Goal: Information Seeking & Learning: Find specific fact

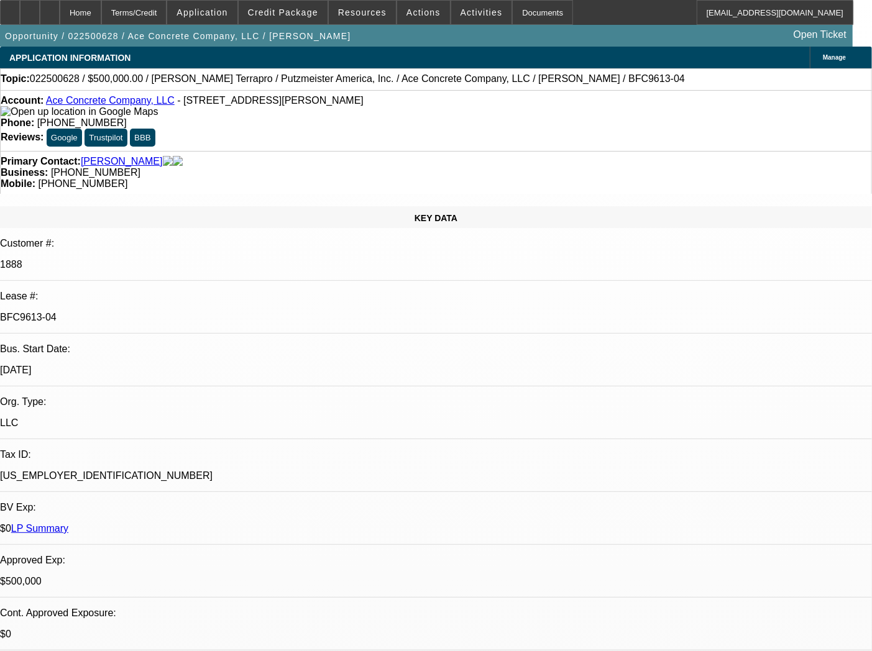
select select "0"
select select "3"
select select "0"
select select "6"
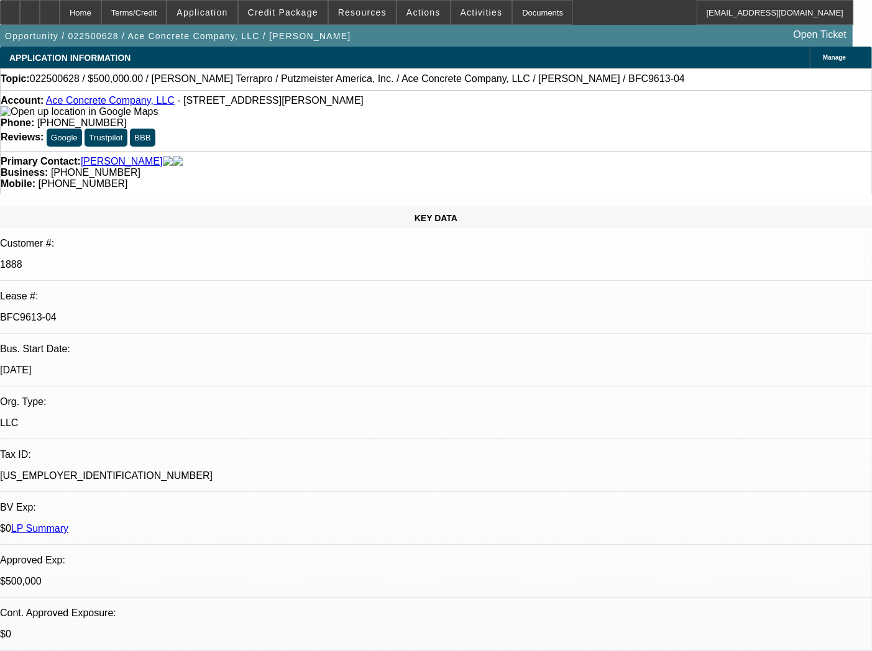
select select "0"
select select "3"
select select "0"
select select "6"
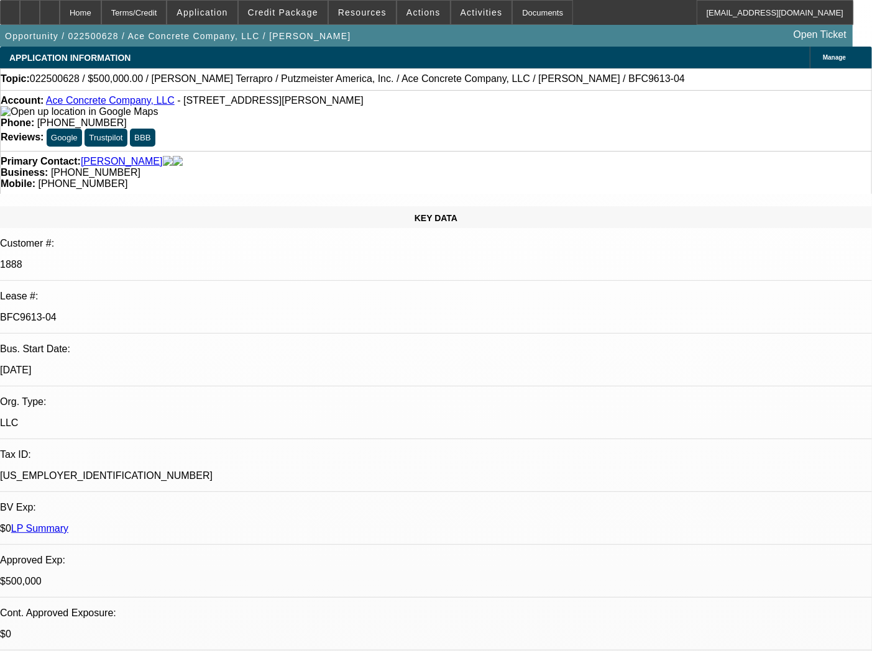
select select "0"
select select "3"
select select "0"
select select "6"
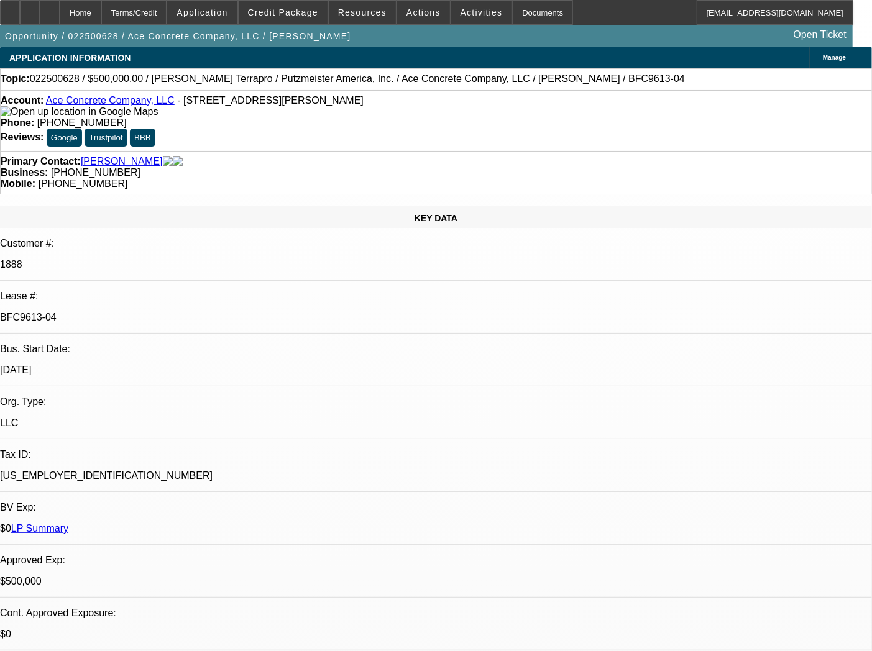
select select "0"
select select "2"
select select "0"
select select "6"
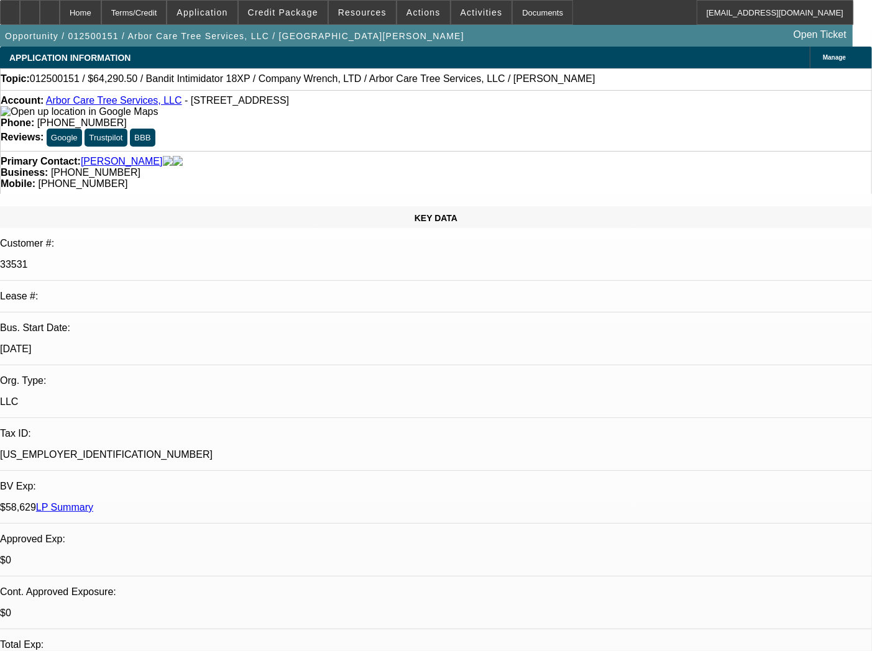
select select "0"
select select "2"
select select "0.2"
select select "17"
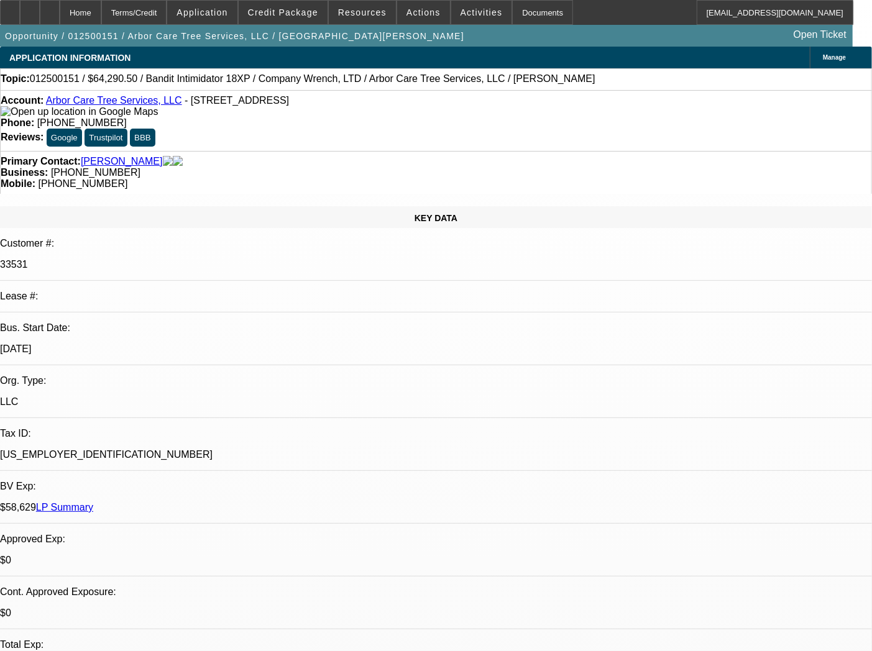
select select "0"
select select "2"
select select "0.2"
select select "17"
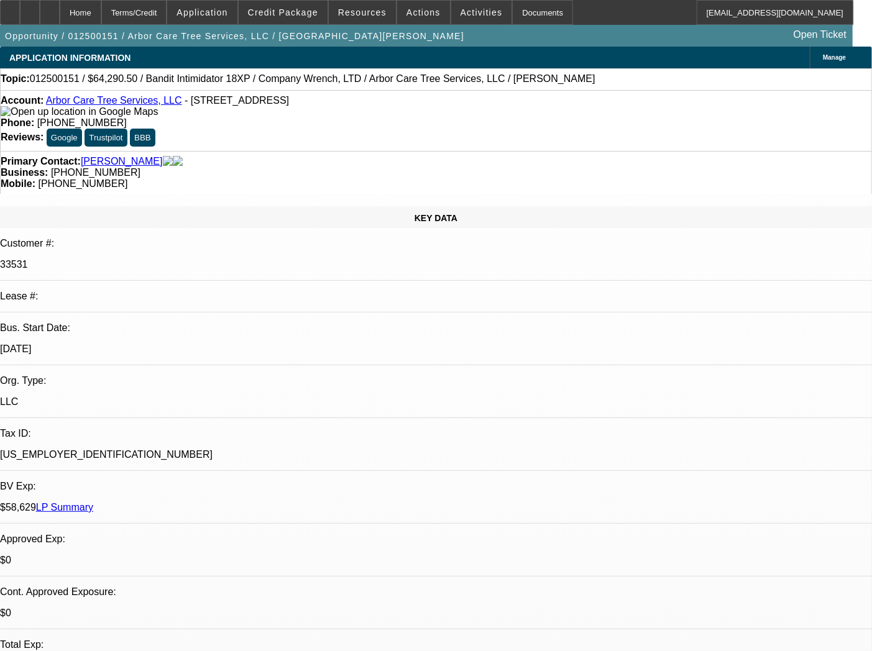
select select "0"
select select "2"
select select "0.2"
select select "17"
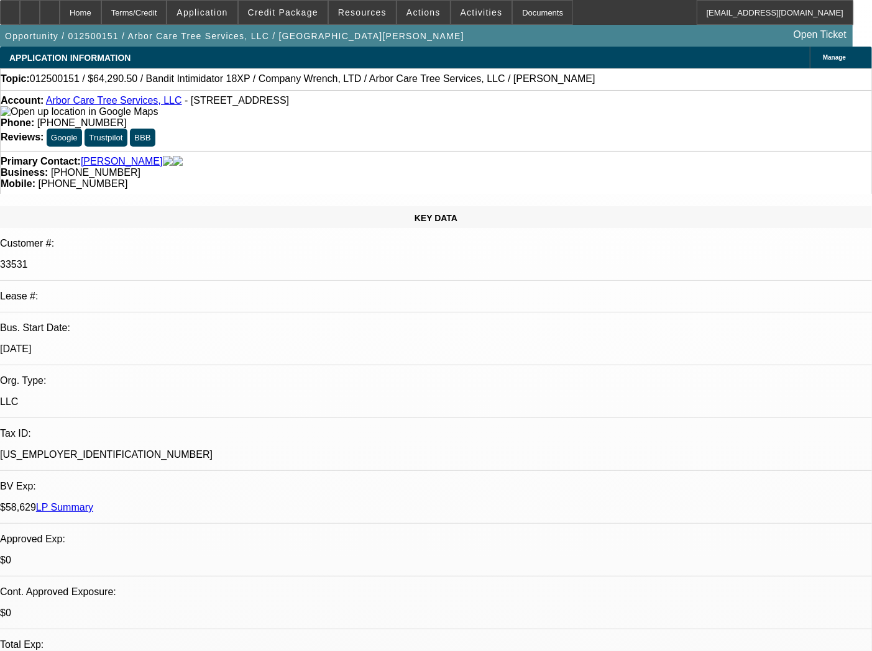
select select "0"
select select "2"
select select "0.2"
select select "17"
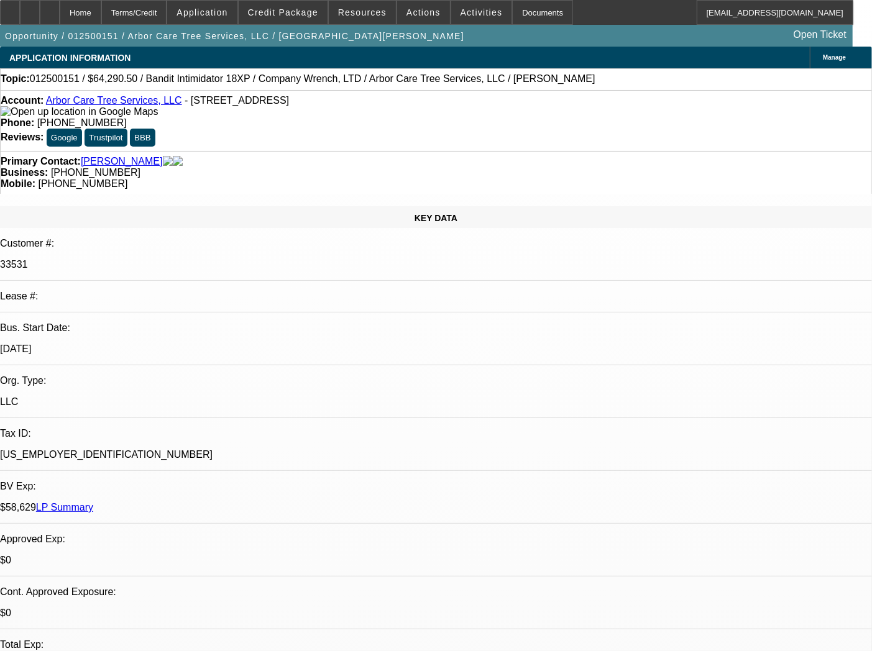
click at [116, 99] on link "Arbor Care Tree Services, LLC" at bounding box center [114, 100] width 136 height 11
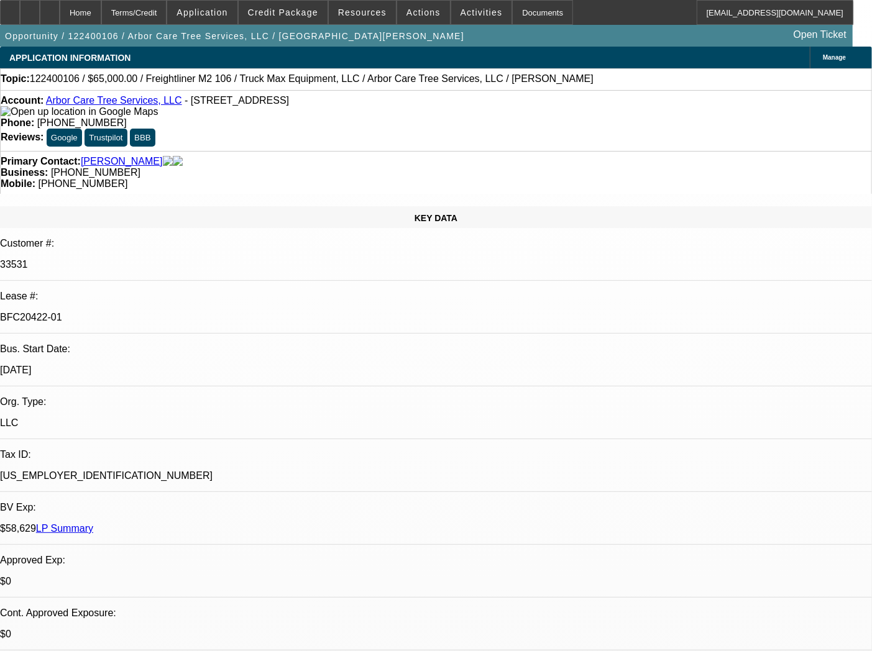
select select "0"
select select "2"
select select "0.2"
select select "17"
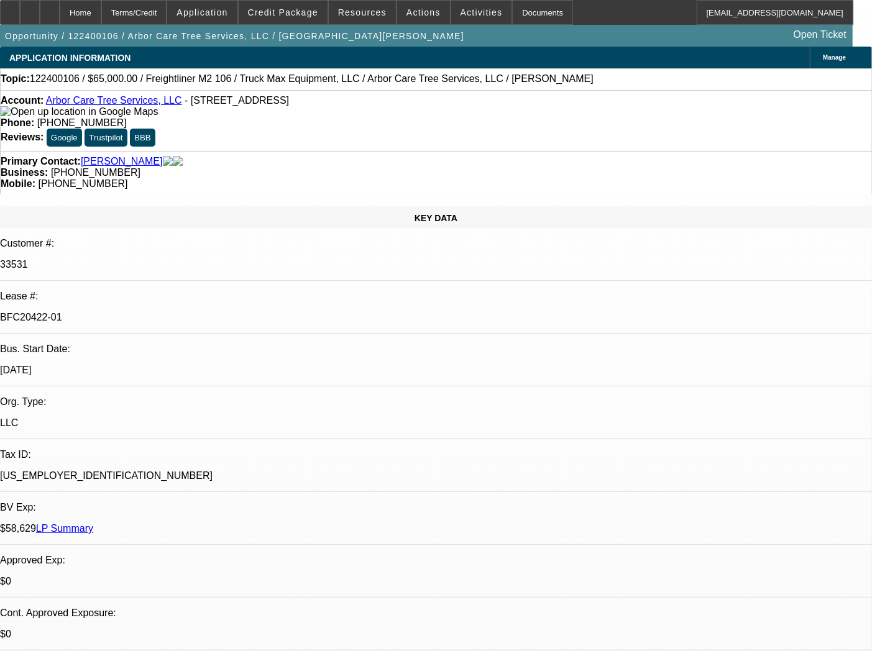
select select "0"
select select "2"
select select "0.2"
select select "17"
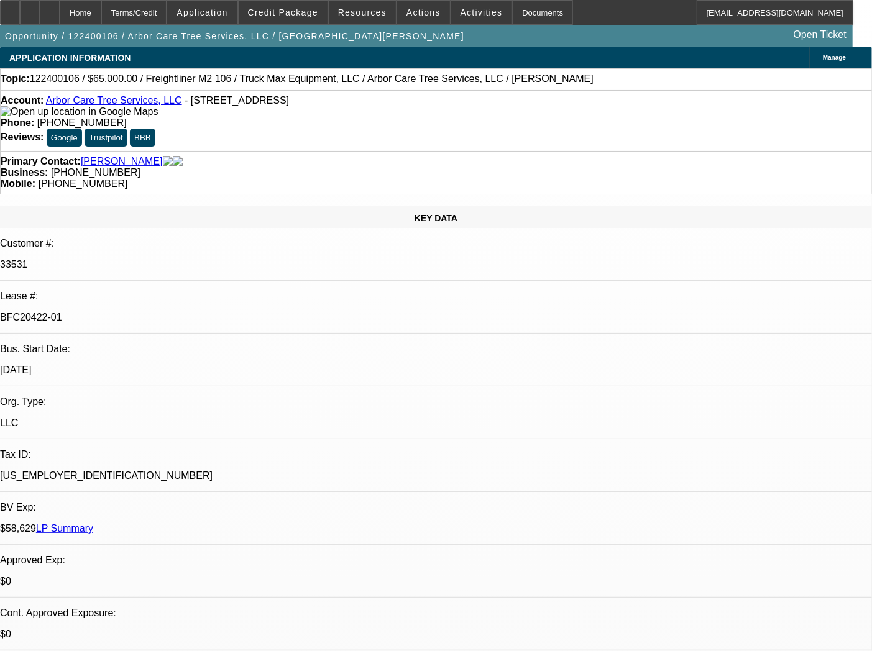
select select "0"
select select "2"
select select "0.2"
select select "17"
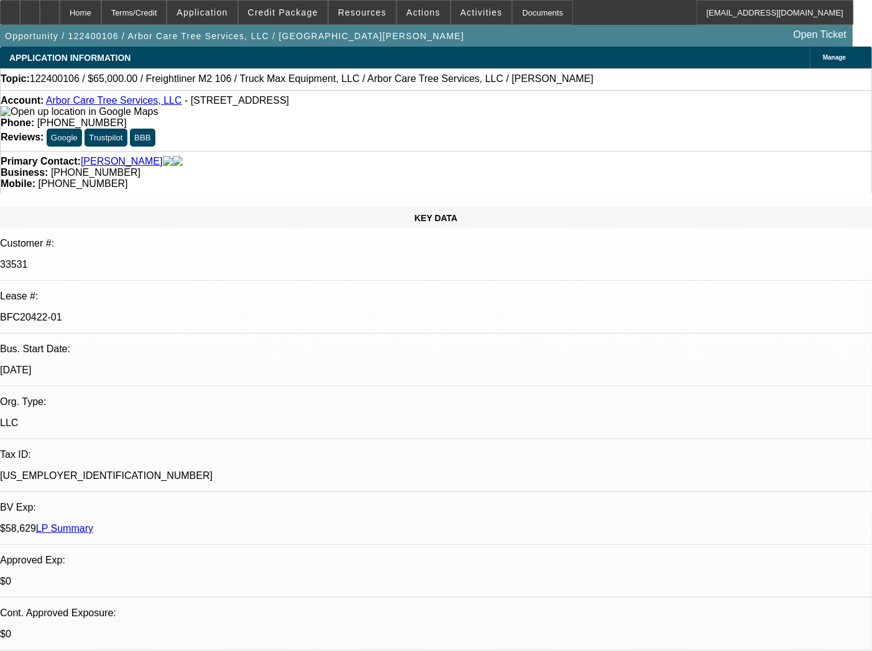
select select "0"
select select "2"
select select "0.2"
select select "17"
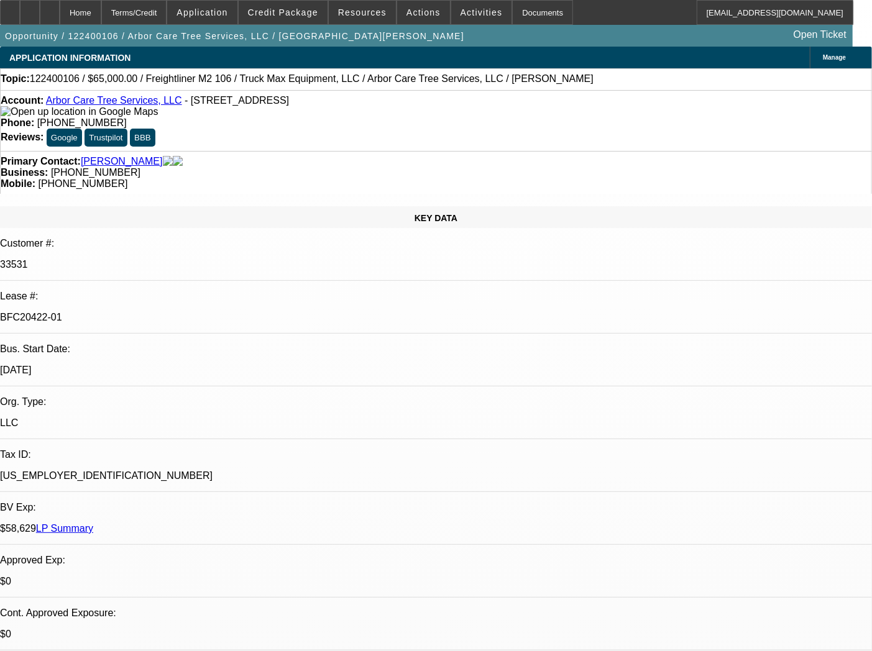
click at [140, 312] on p "BFC20422-01" at bounding box center [436, 317] width 872 height 11
copy div "BFC20422-01"
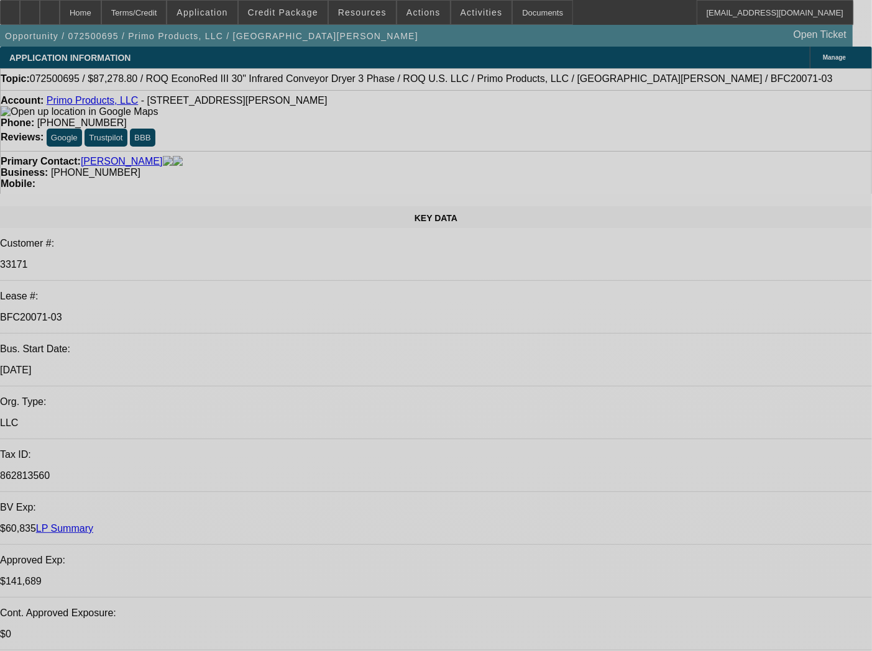
select select "0"
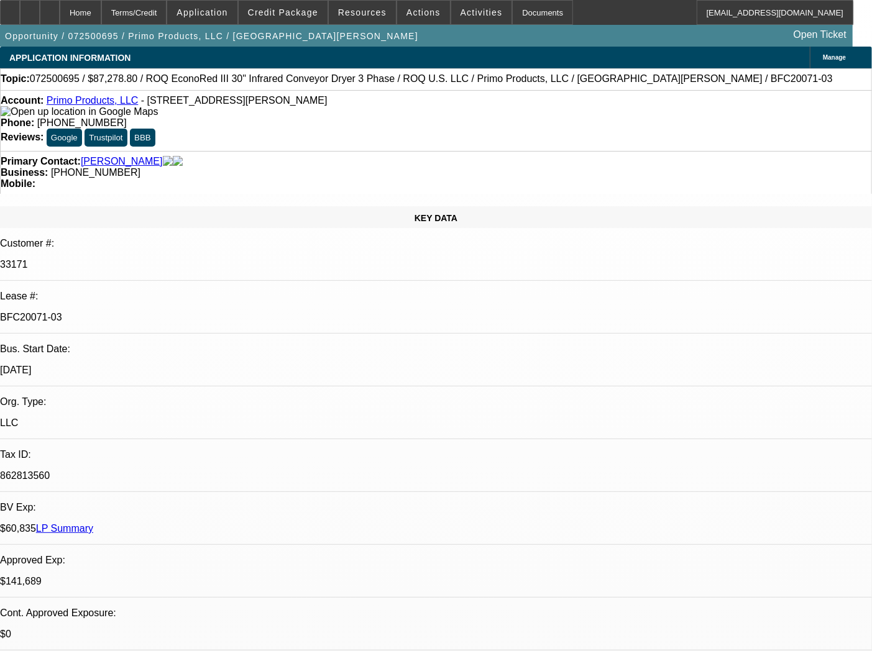
select select "2"
select select "0.1"
select select "4"
select select "0"
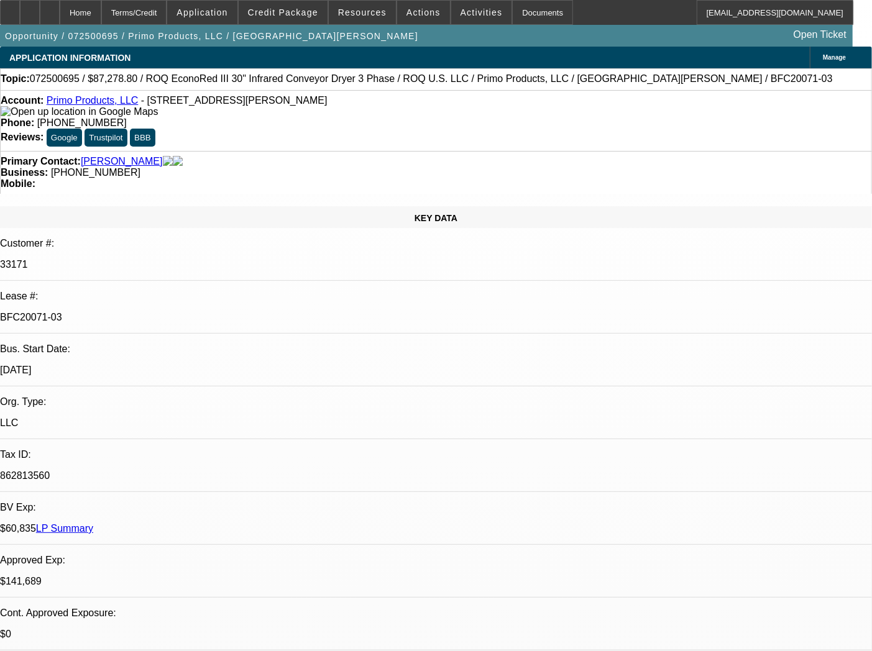
select select "2"
select select "0.1"
select select "4"
select select "0"
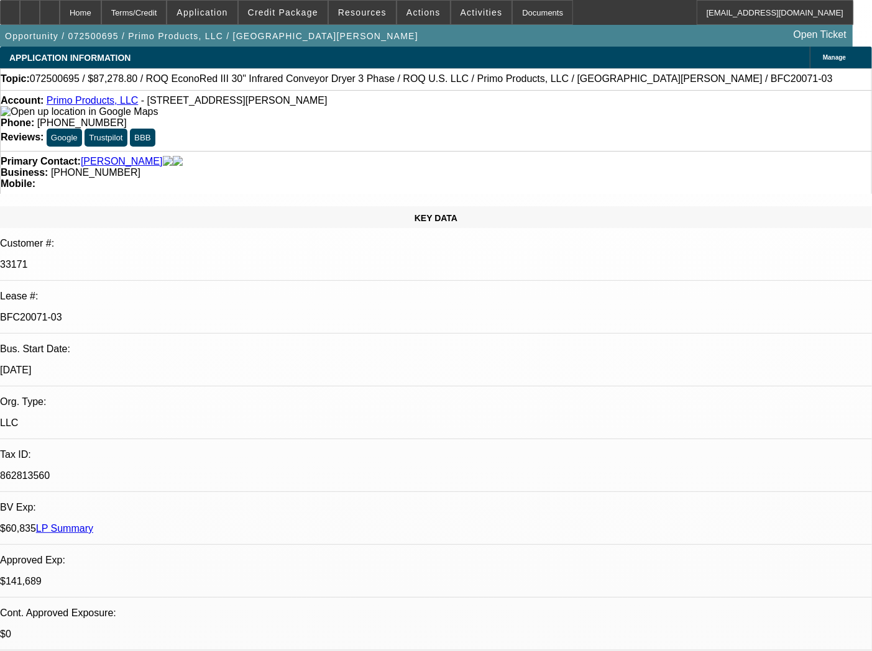
select select "2"
select select "0.1"
select select "4"
select select "0"
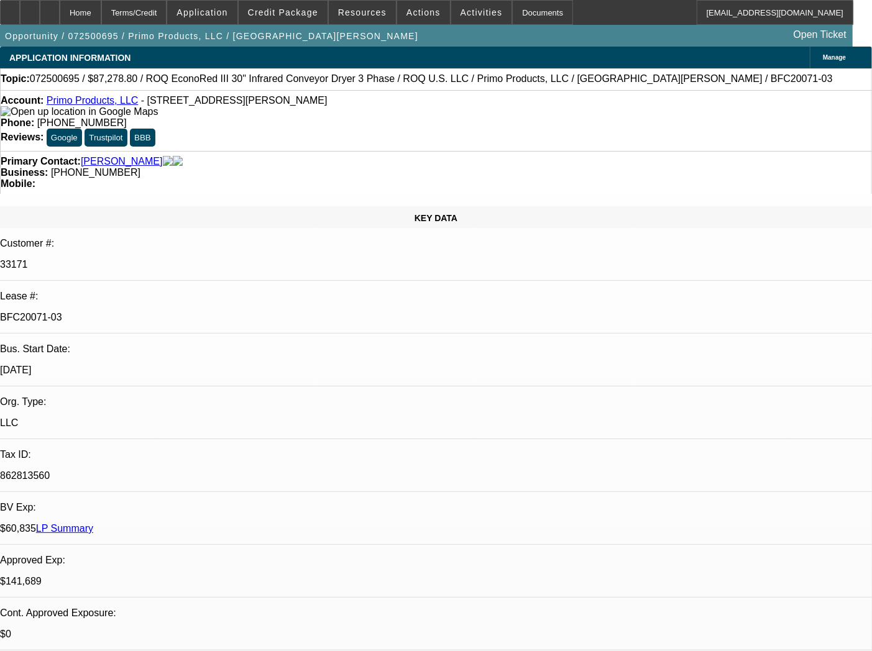
select select "2"
select select "0.1"
select select "4"
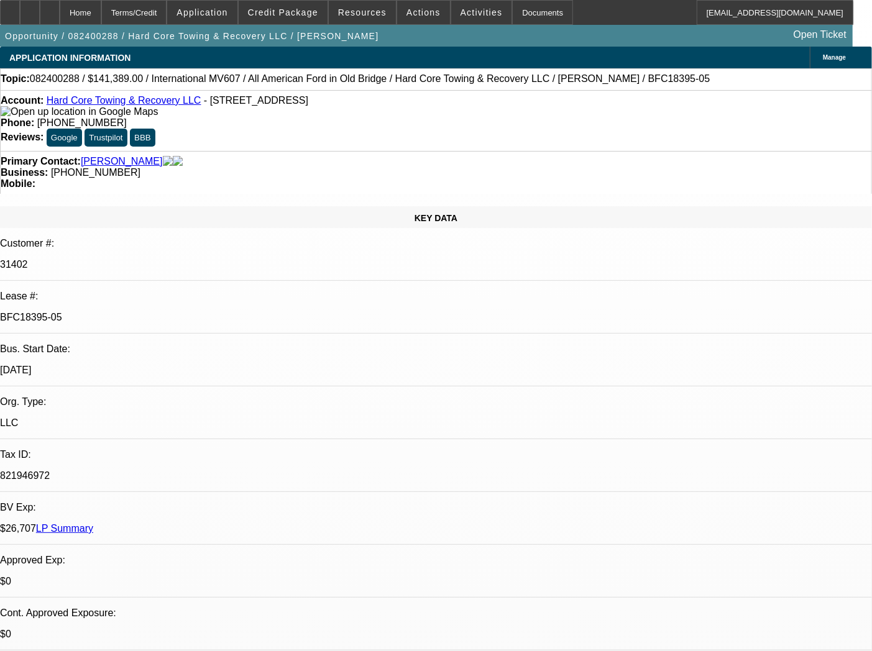
select select "0"
select select "0.1"
select select "4"
select select "0"
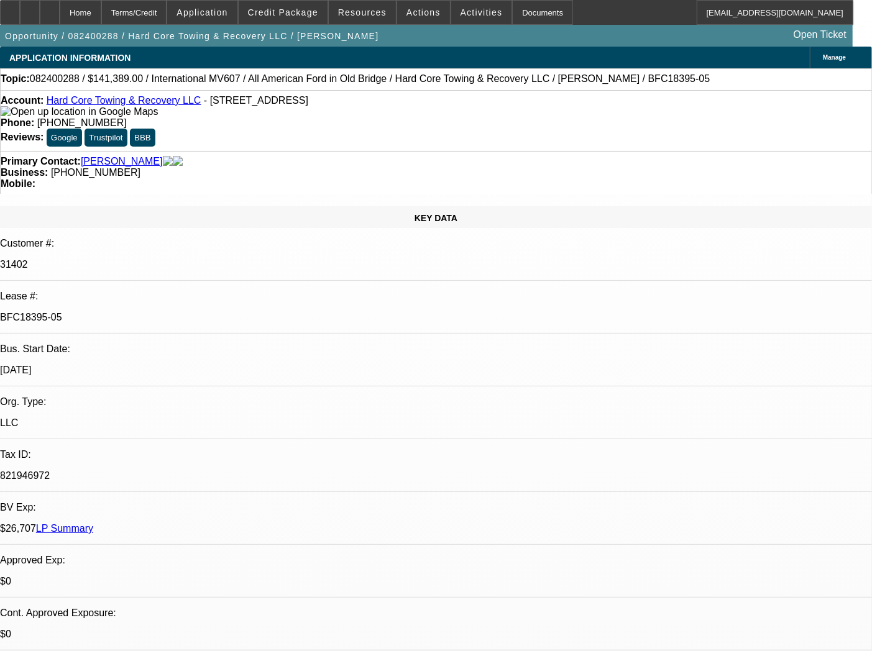
select select "0"
select select "0.1"
select select "4"
select select "0"
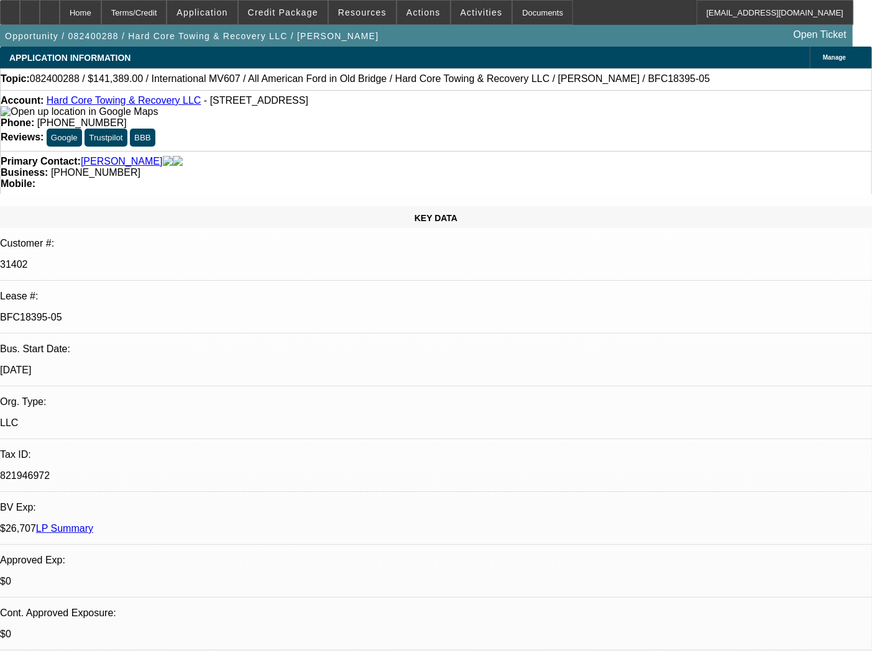
select select "0.1"
select select "4"
select select "0"
select select "0.1"
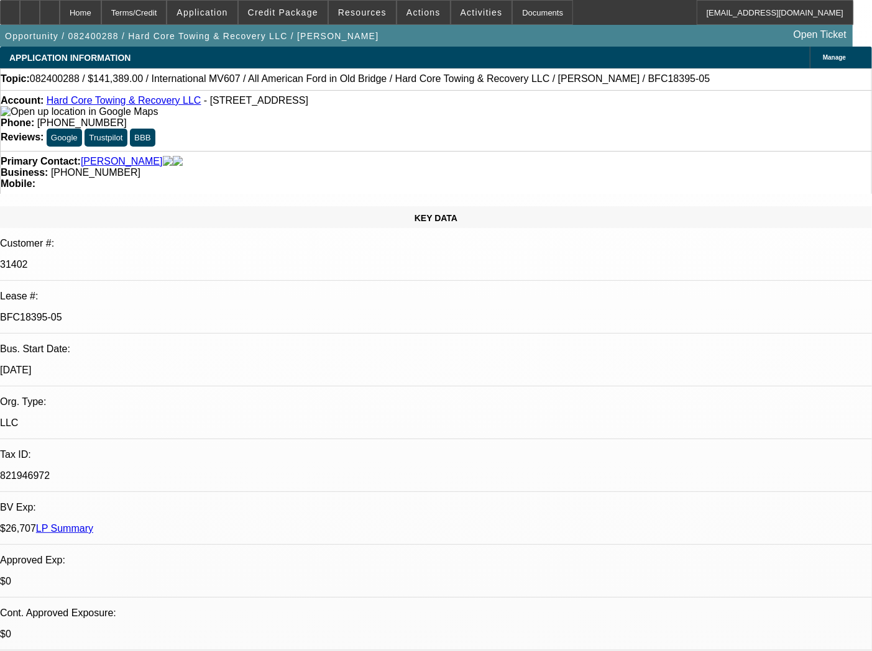
select select "4"
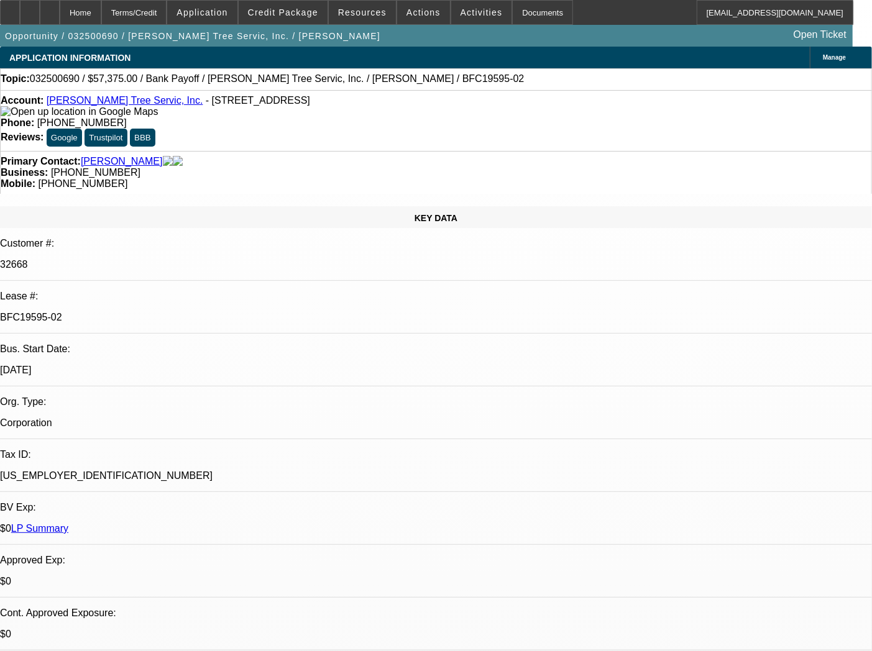
select select "0.1"
select select "0"
select select "3"
select select "0"
select select "6"
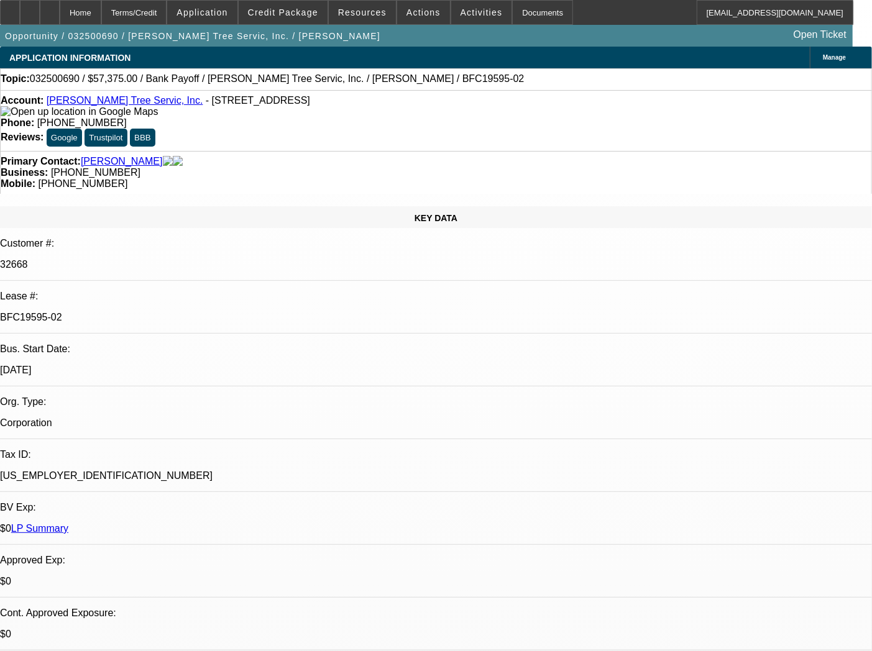
select select "0.1"
select select "0"
select select "3"
select select "0"
select select "6"
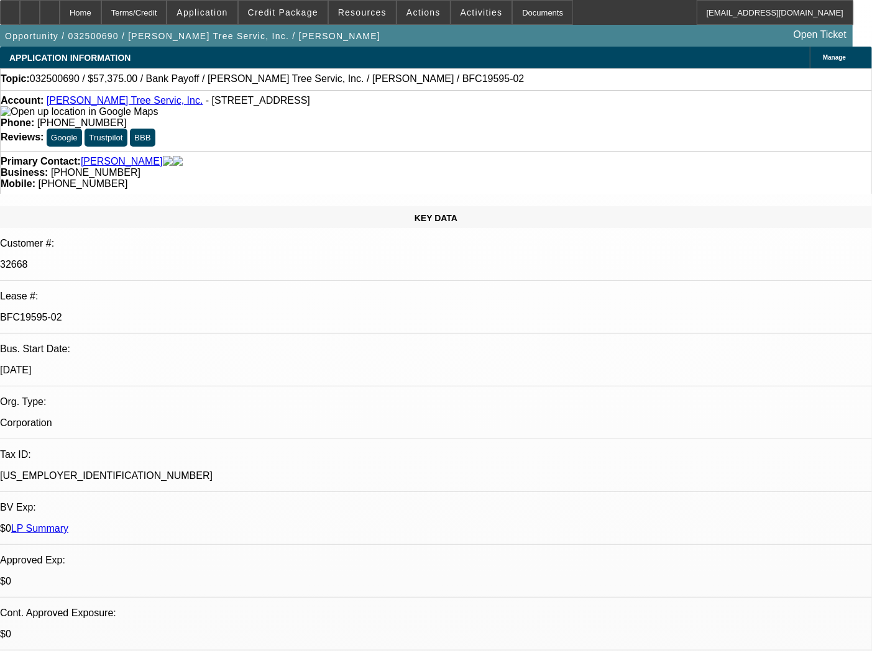
select select "0.1"
select select "0"
select select "3"
select select "0"
select select "6"
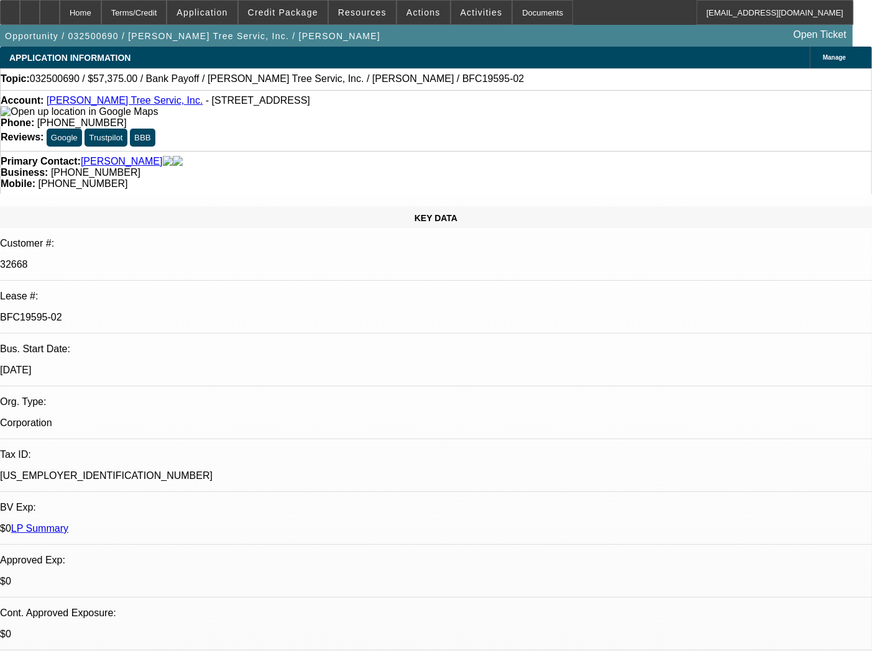
select select "0.1"
select select "0"
select select "3"
select select "0"
select select "6"
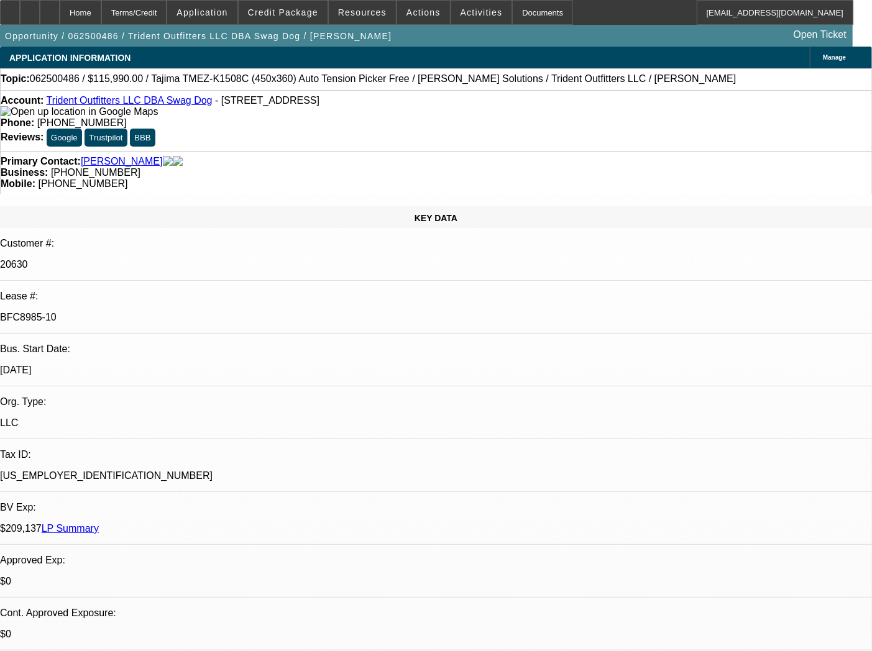
select select "0"
select select "2"
select select "0"
select select "2"
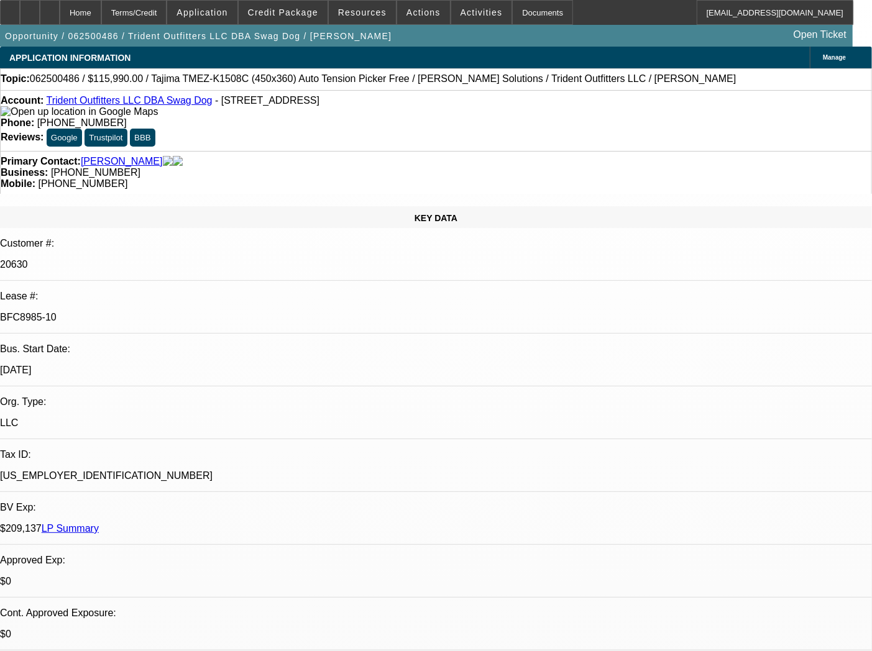
select select "0"
select select "2"
select select "0"
select select "2"
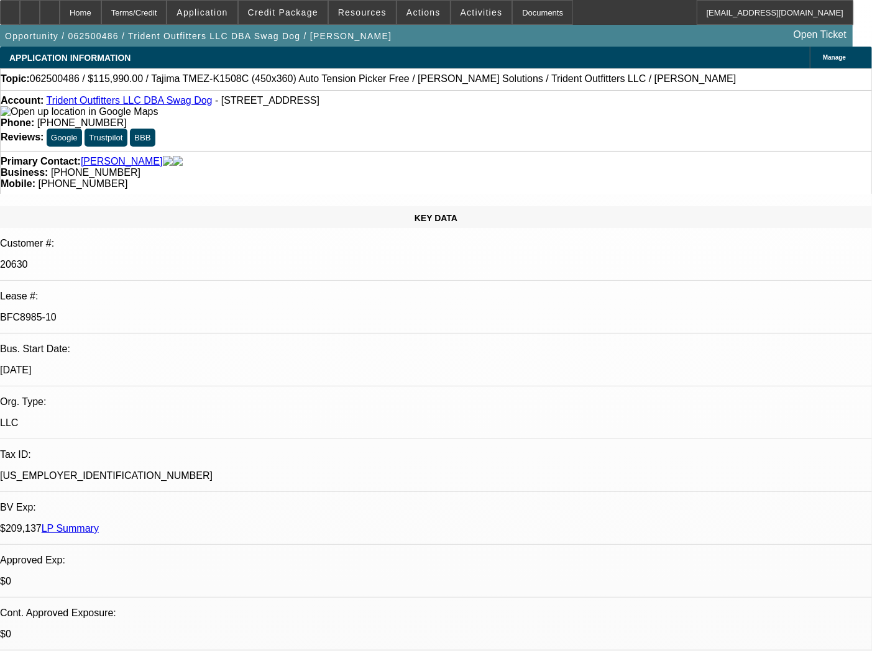
select select "0"
select select "2"
select select "0"
select select "2"
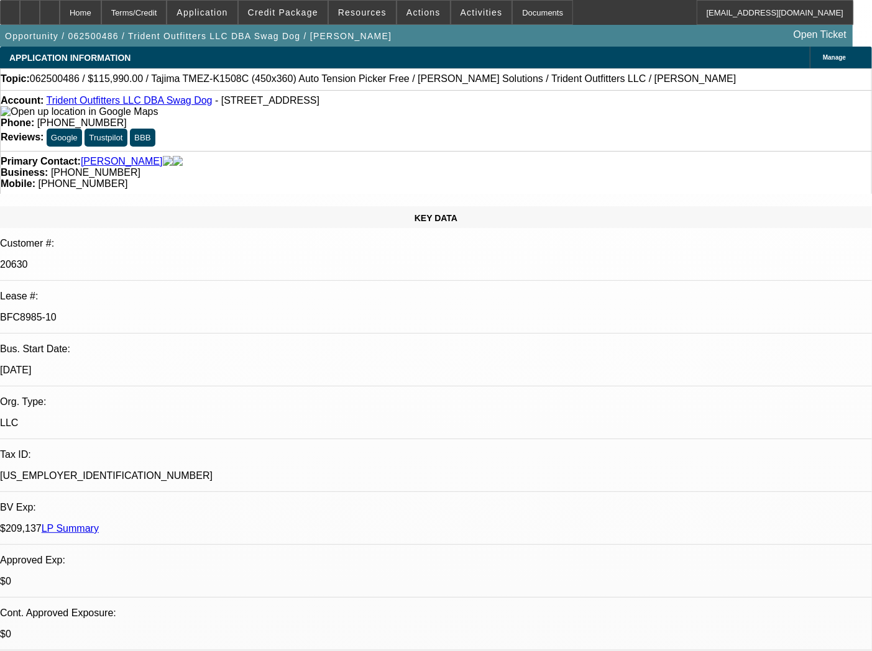
select select "0"
select select "2"
click at [124, 312] on p "BFC8985-10" at bounding box center [436, 317] width 872 height 11
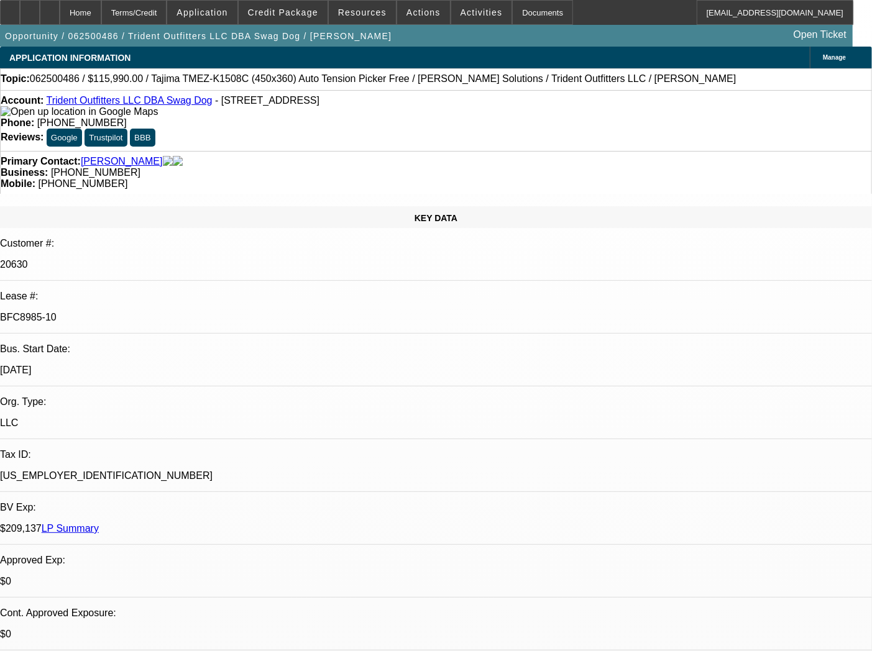
click at [124, 312] on p "BFC8985-10" at bounding box center [436, 317] width 872 height 11
drag, startPoint x: 113, startPoint y: 221, endPoint x: 166, endPoint y: 221, distance: 52.8
click at [166, 312] on p "BFC8985-10" at bounding box center [436, 317] width 872 height 11
copy p "BFC8985-10"
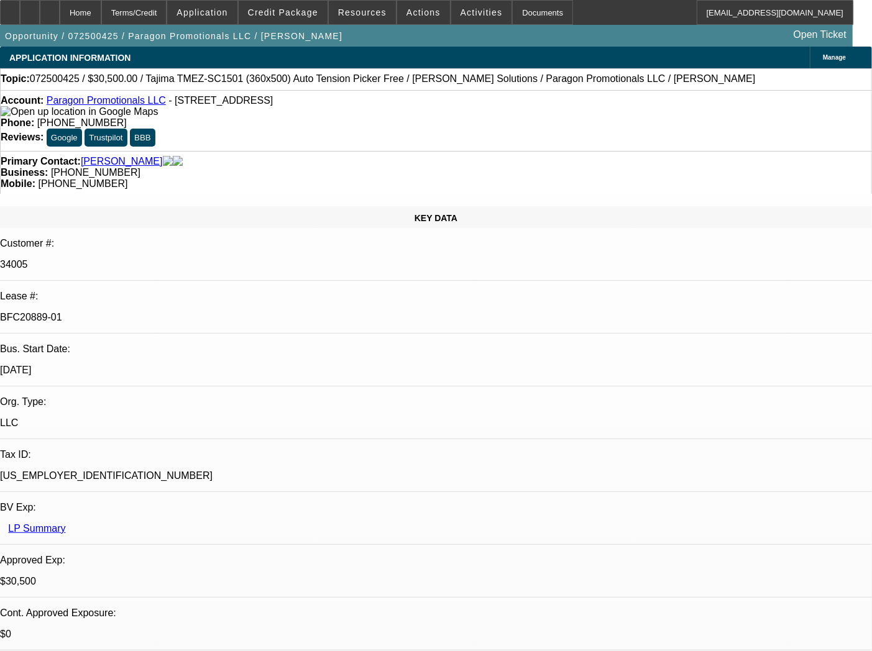
select select "0"
select select "2"
select select "0"
select select "6"
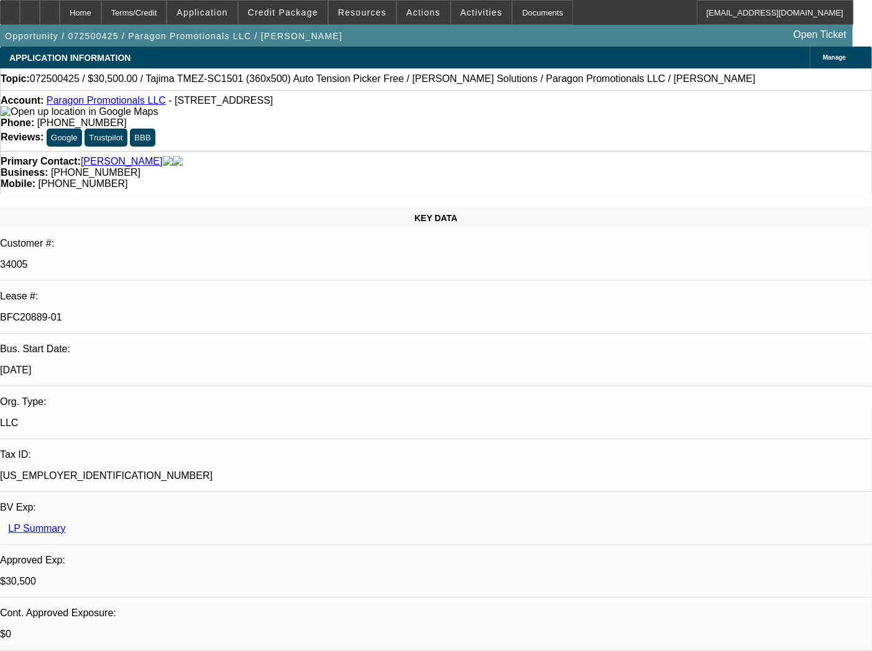
select select "0"
select select "2"
select select "0"
select select "6"
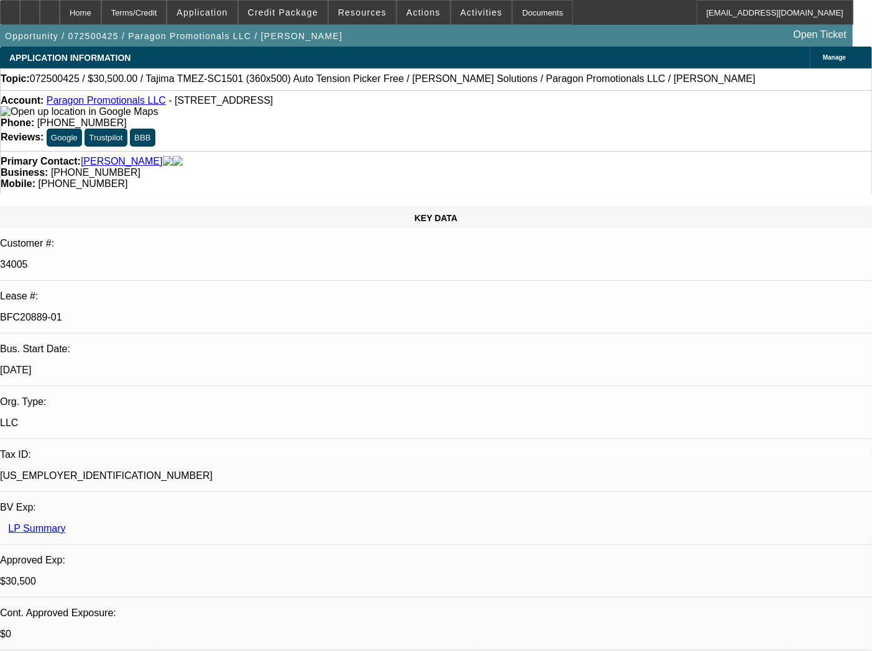
select select "0"
select select "2"
select select "0"
select select "6"
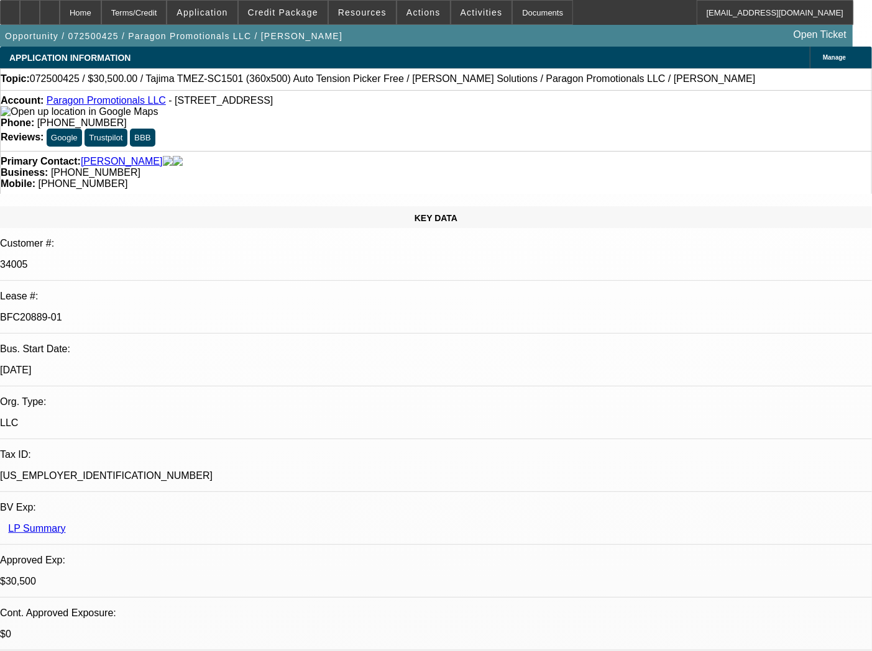
select select "0"
select select "2"
select select "0"
select select "6"
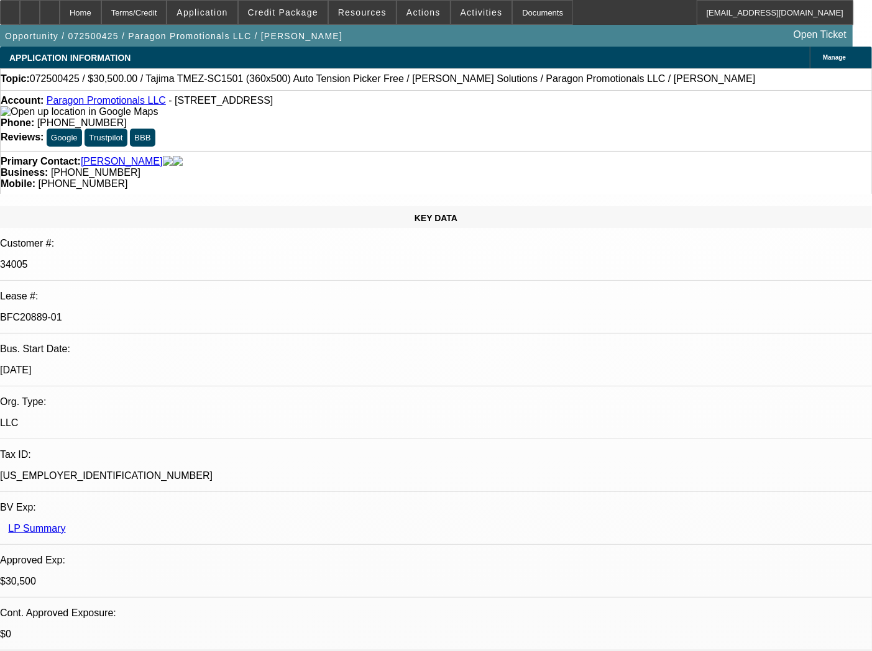
click at [154, 312] on p "BFC20889-01" at bounding box center [436, 317] width 872 height 11
copy div "BFC20889-01"
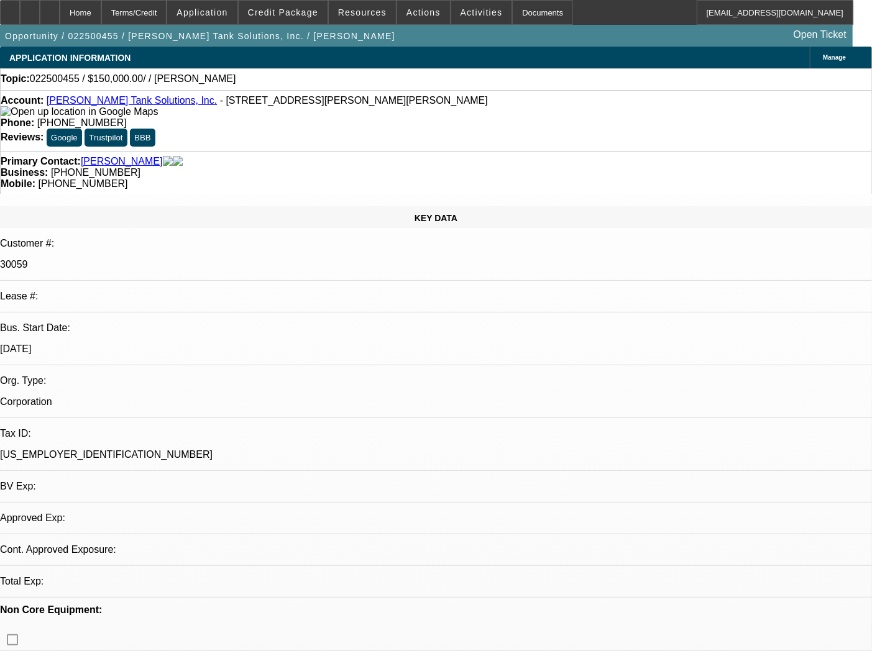
select select "0"
select select "2"
select select "0.1"
select select "4"
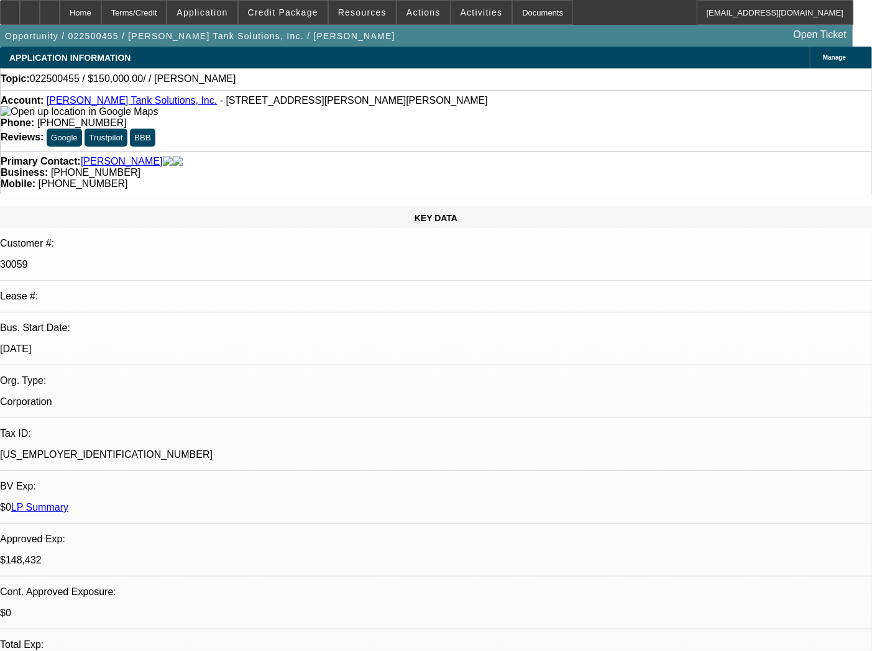
click at [103, 100] on link "Coleman Tank Solutions, Inc." at bounding box center [132, 100] width 170 height 11
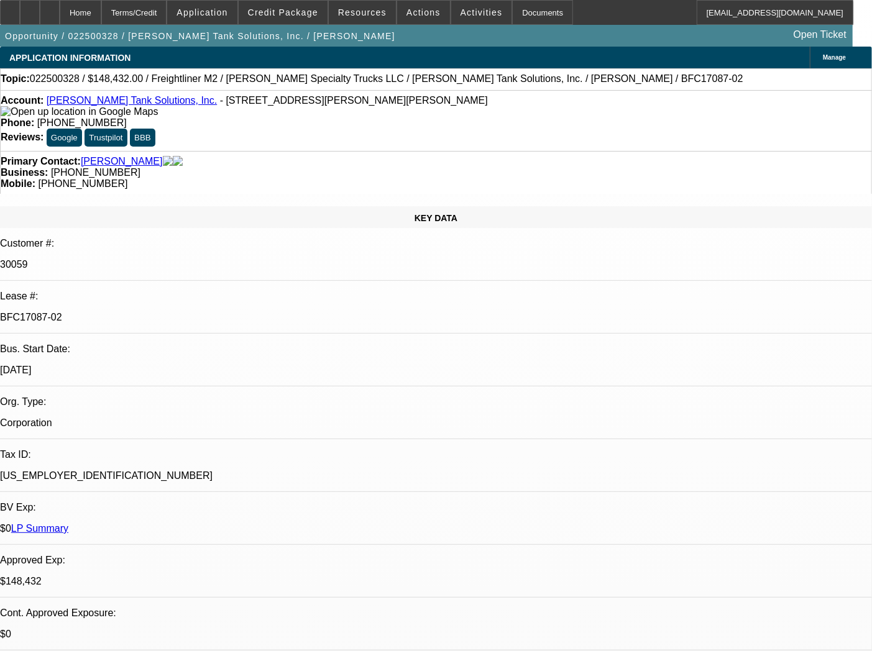
select select "0"
select select "2"
select select "0"
select select "6"
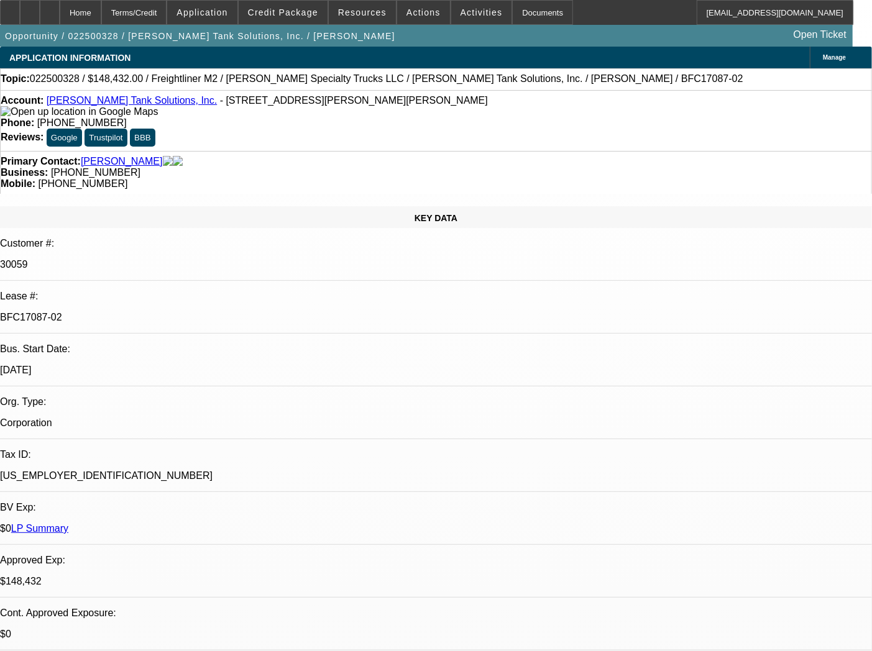
select select "0"
select select "2"
select select "0"
select select "6"
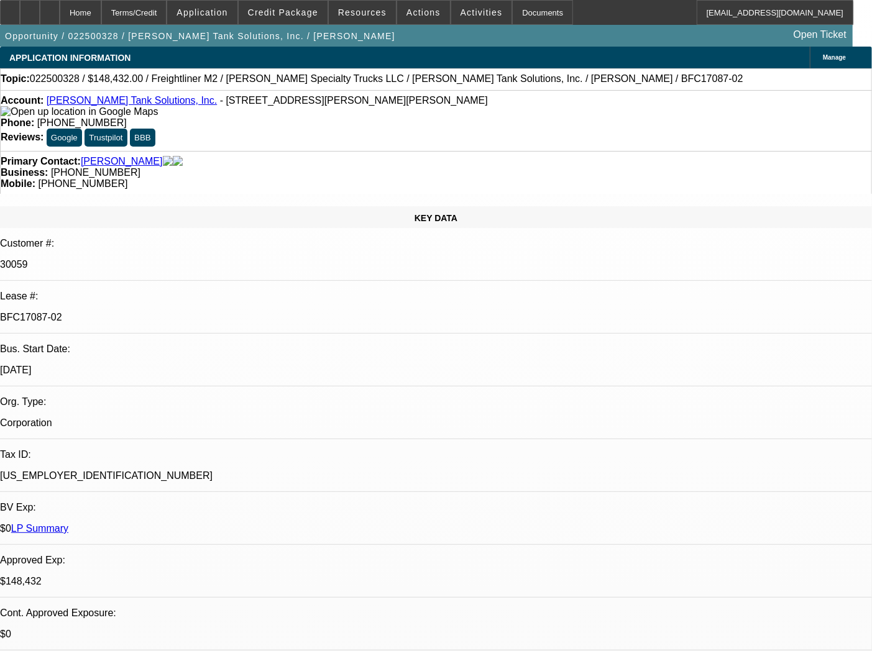
select select "0"
select select "2"
select select "0"
select select "6"
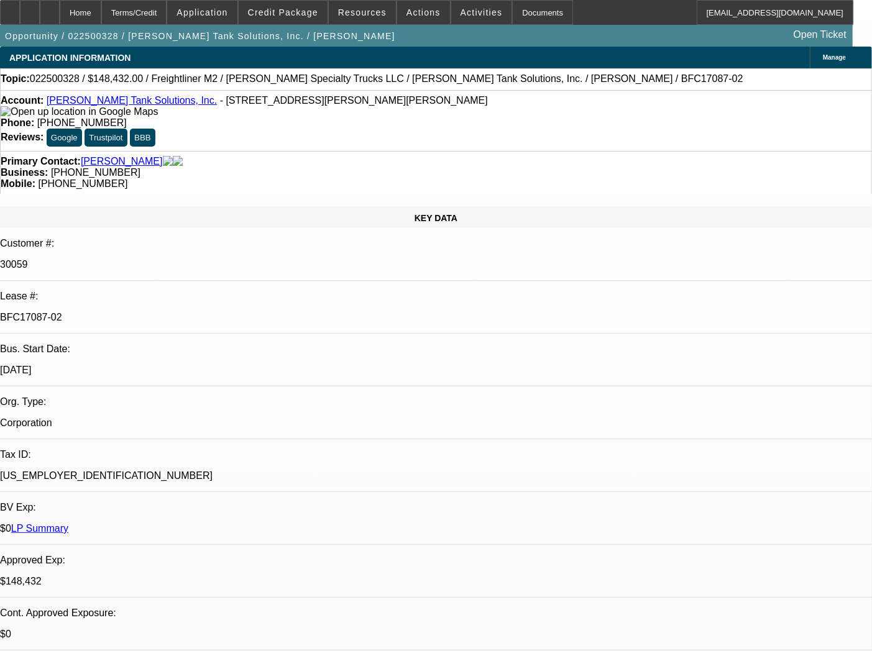
select select "0"
select select "2"
select select "0"
select select "6"
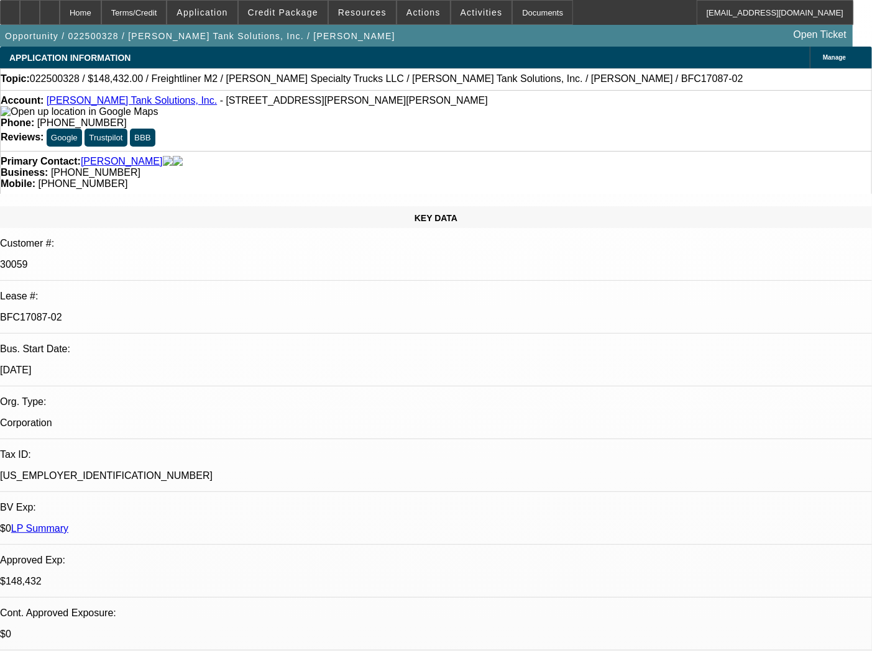
drag, startPoint x: 42, startPoint y: 83, endPoint x: 549, endPoint y: 76, distance: 507.9
click at [549, 76] on div "Topic: 022500328 / $148,432.00 / Freightliner M2 / Stephenson Specialty Trucks …" at bounding box center [436, 78] width 871 height 11
copy div "022500328 / $148,432.00 / Freightliner M2 / Stephenson Specialty Trucks LLC / C…"
click at [214, 117] on div "Account: Coleman Tank Solutions, Inc. - 618 Brooker Rd, Brandon, FL 33511" at bounding box center [436, 106] width 871 height 22
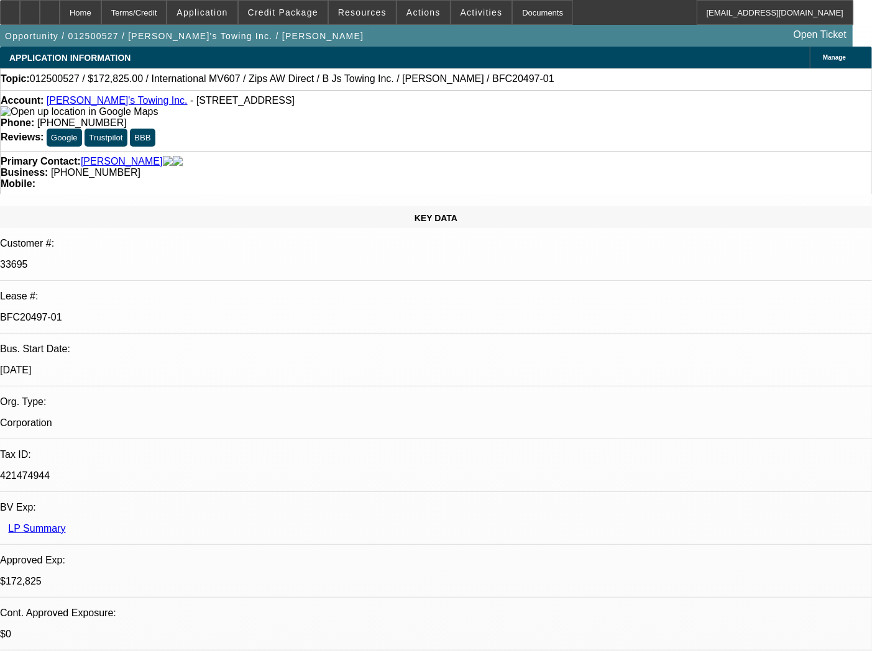
select select "0"
select select "2"
select select "0"
select select "6"
select select "0"
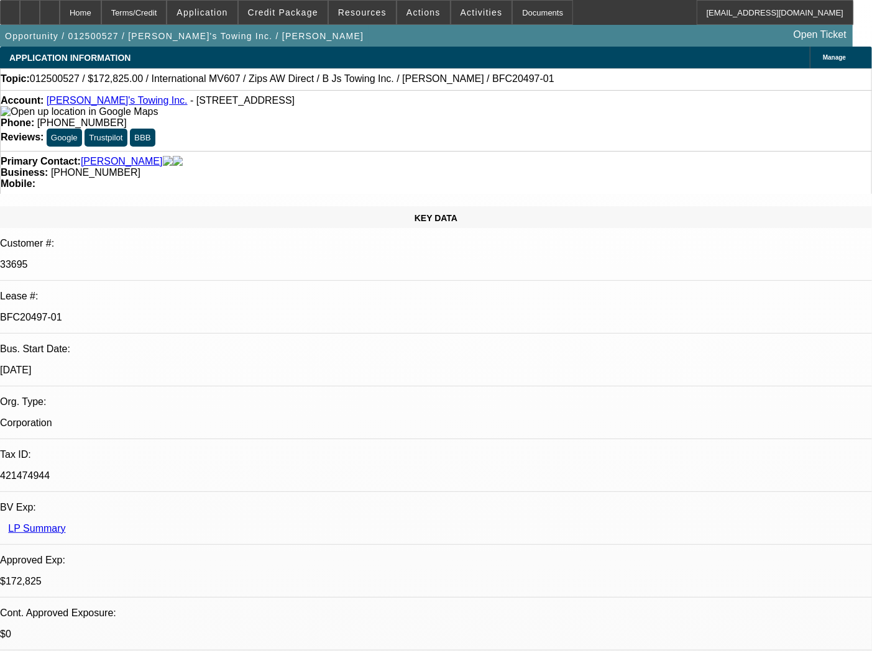
select select "2"
select select "0"
select select "6"
select select "0"
select select "2"
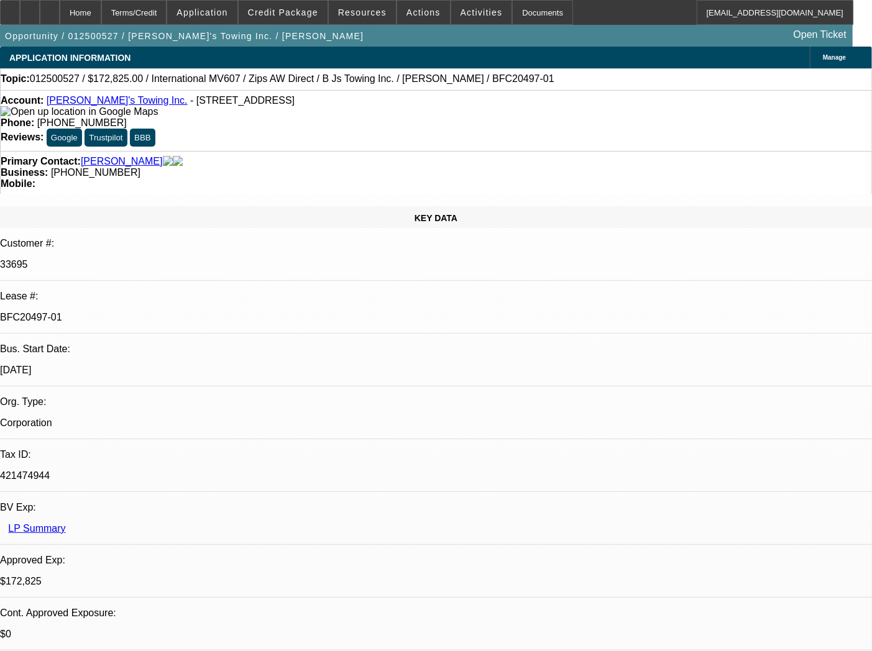
select select "0.1"
select select "4"
select select "0"
select select "2"
select select "0"
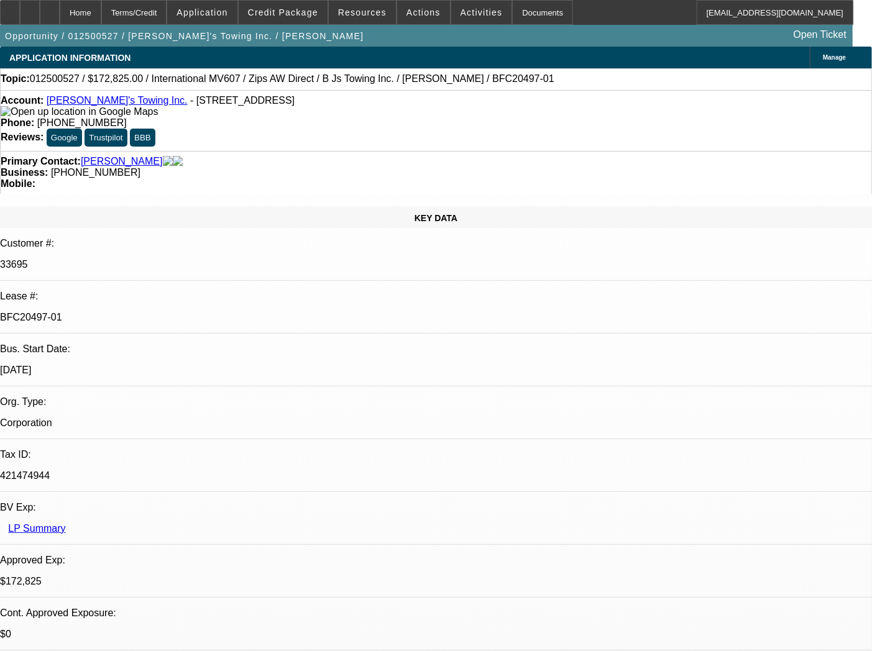
select select "6"
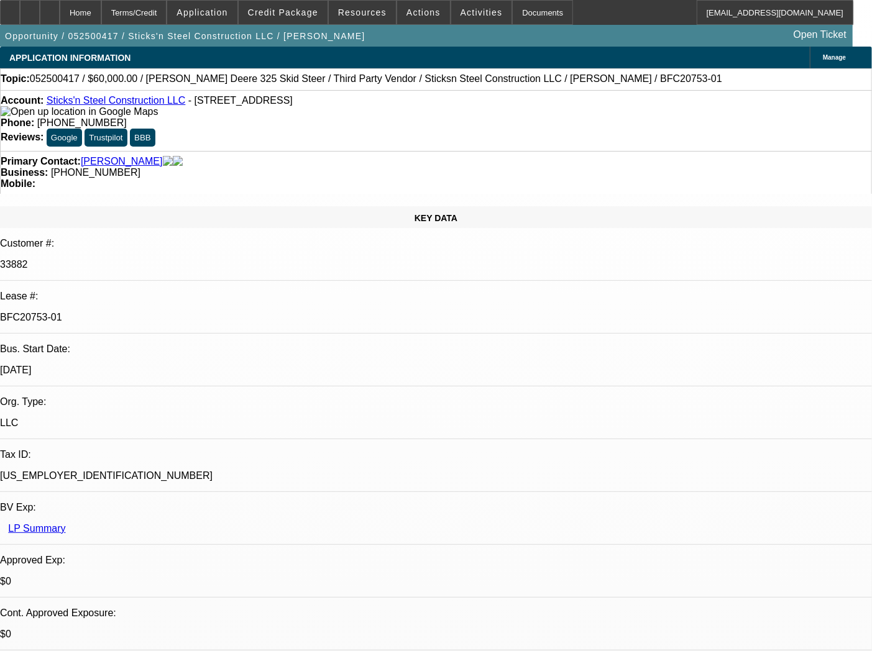
select select "0"
select select "6"
select select "0"
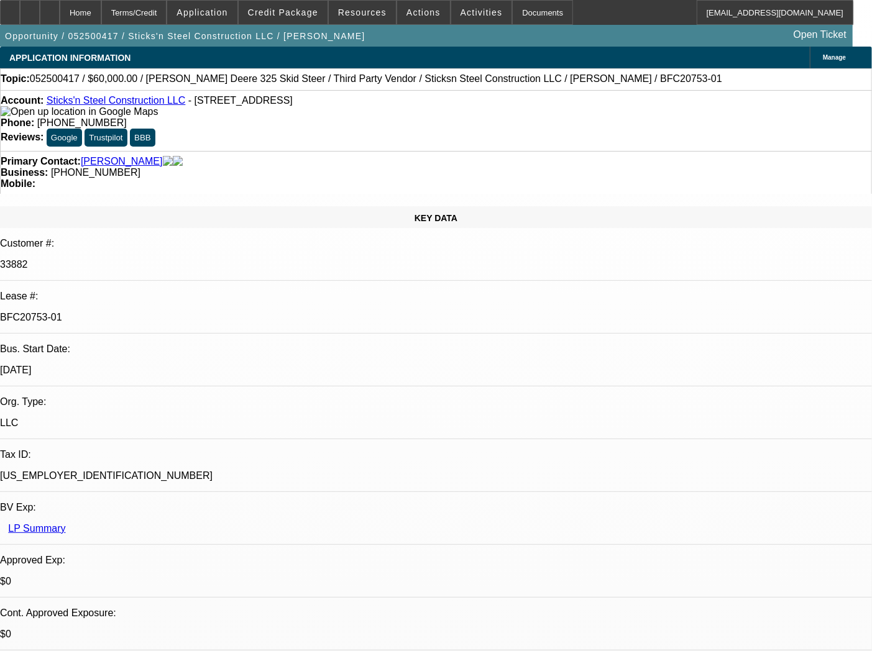
select select "0"
select select "6"
select select "0"
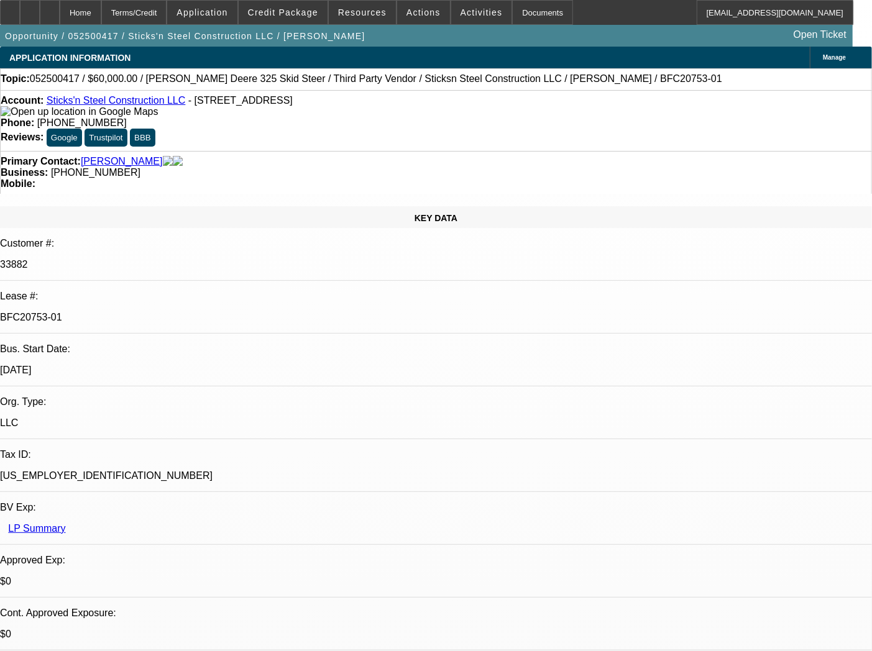
select select "0"
select select "6"
select select "0"
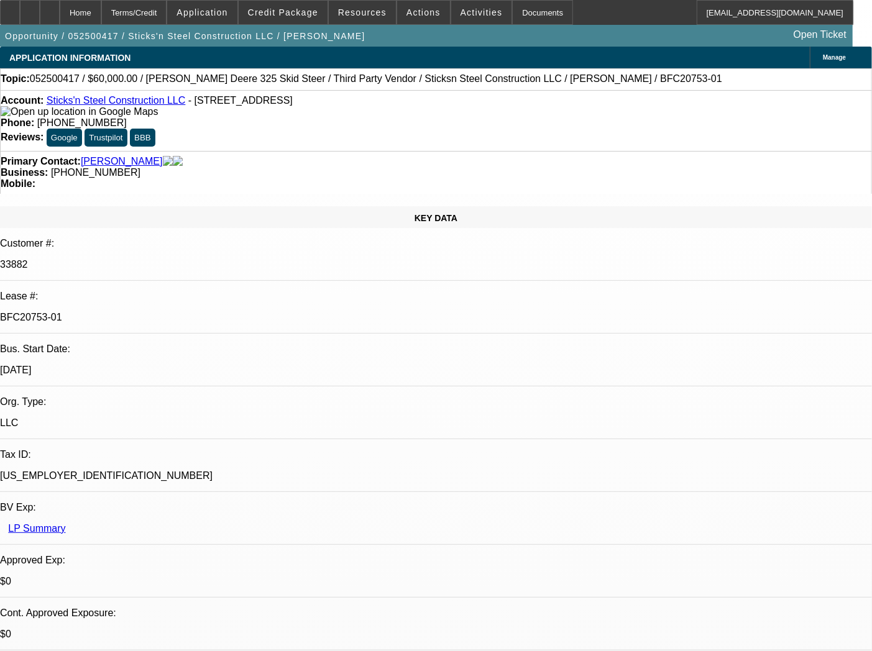
select select "6"
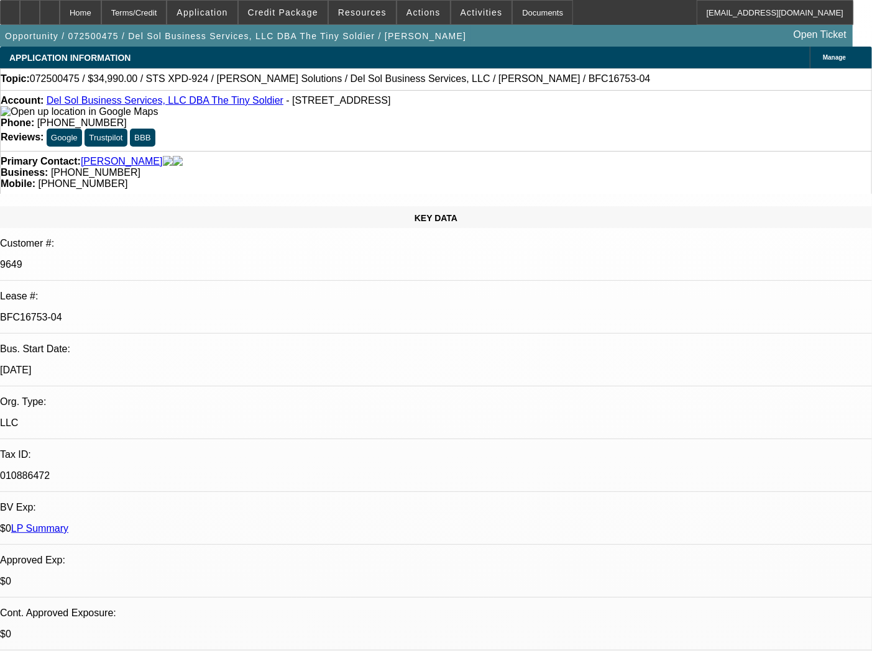
select select "0"
select select "2"
select select "0"
select select "6"
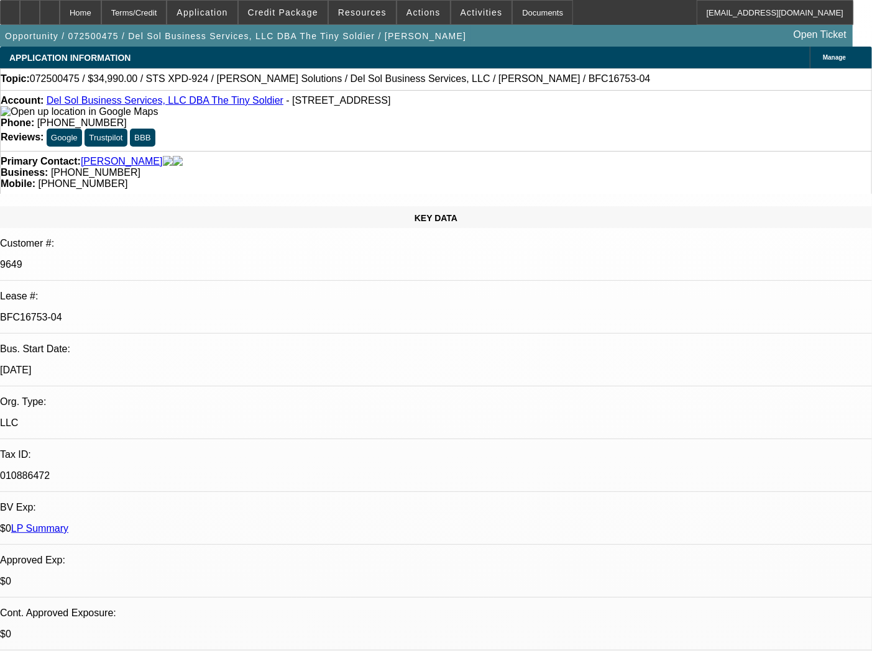
select select "0"
select select "2"
select select "0"
select select "6"
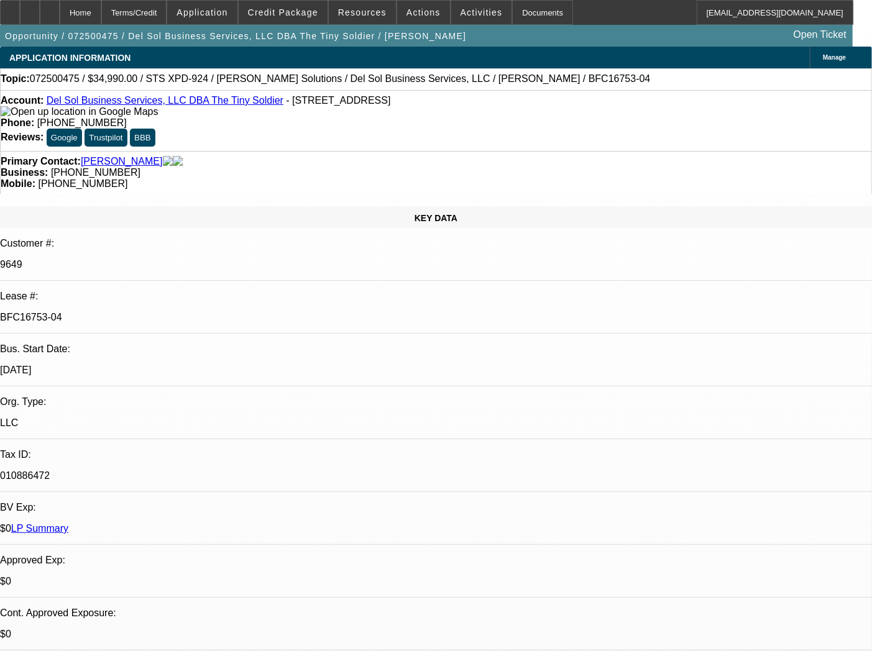
select select "0"
select select "2"
select select "0"
select select "6"
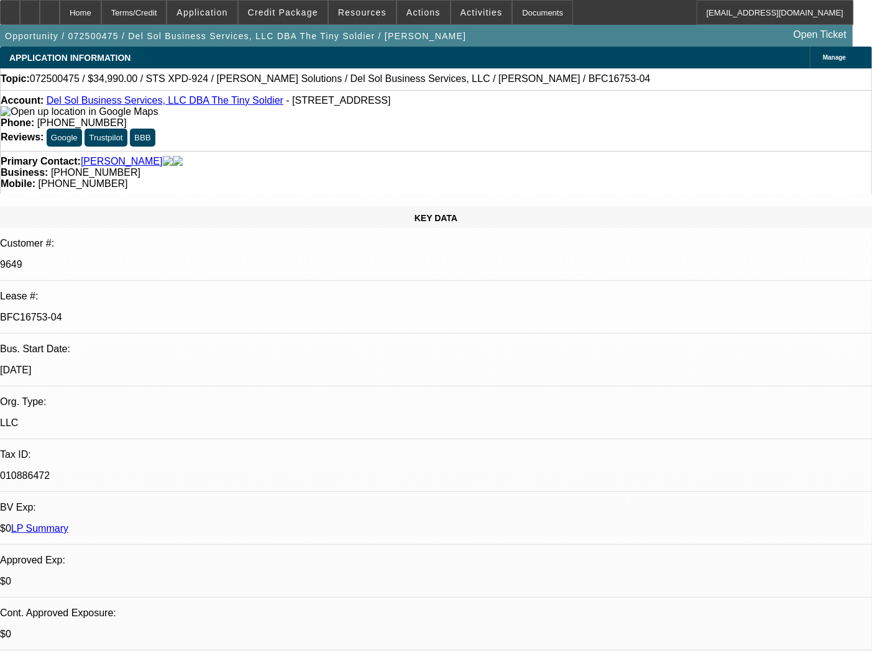
select select "0"
select select "2"
select select "0"
select select "6"
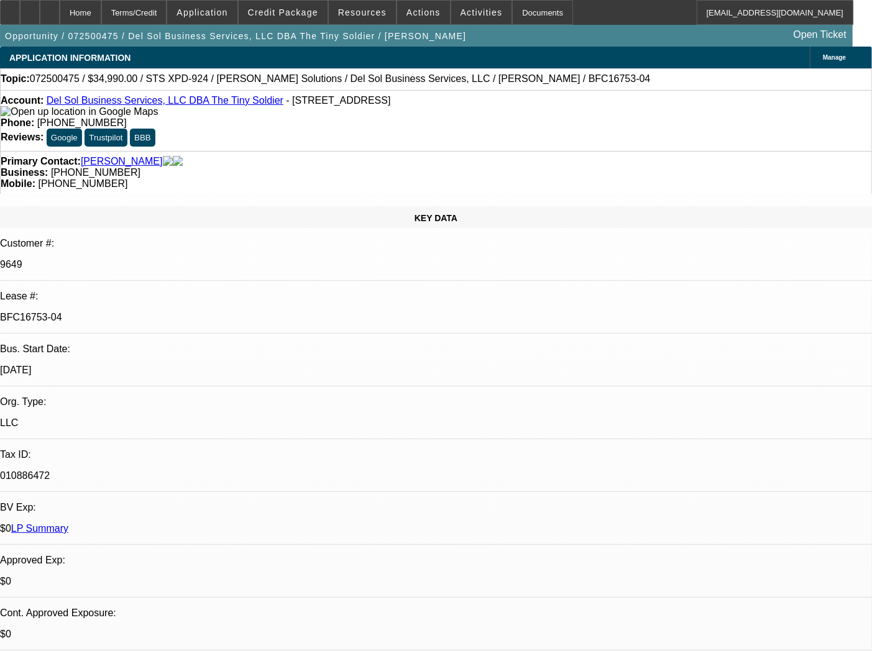
click at [134, 312] on p "BFC16753-04" at bounding box center [436, 317] width 872 height 11
click at [177, 312] on p "BFC16753-04" at bounding box center [436, 317] width 872 height 11
drag, startPoint x: 172, startPoint y: 219, endPoint x: 94, endPoint y: 218, distance: 77.1
click at [94, 291] on div "Lease #: BFC16753-04" at bounding box center [436, 312] width 872 height 43
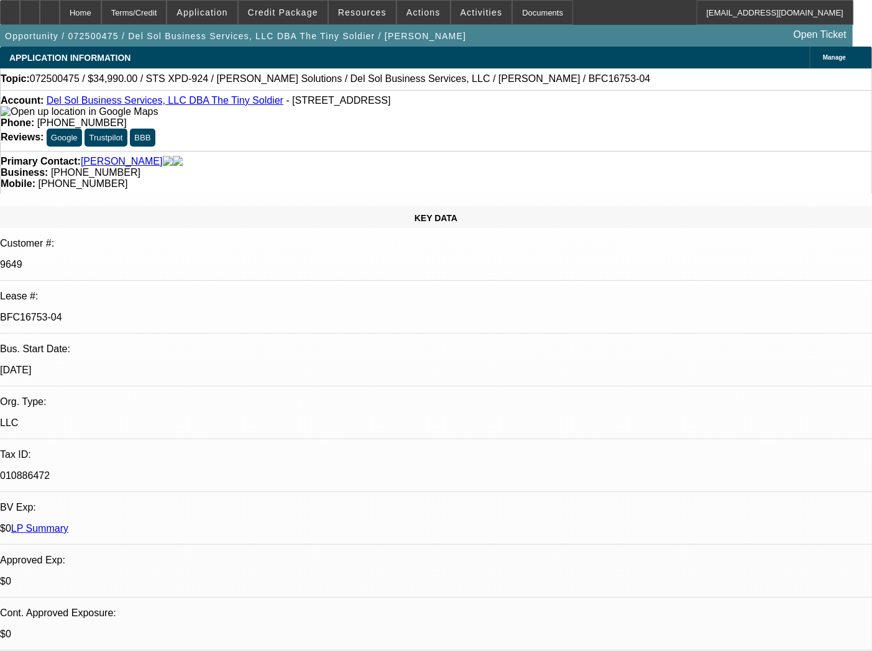
copy div "BFC16753-04"
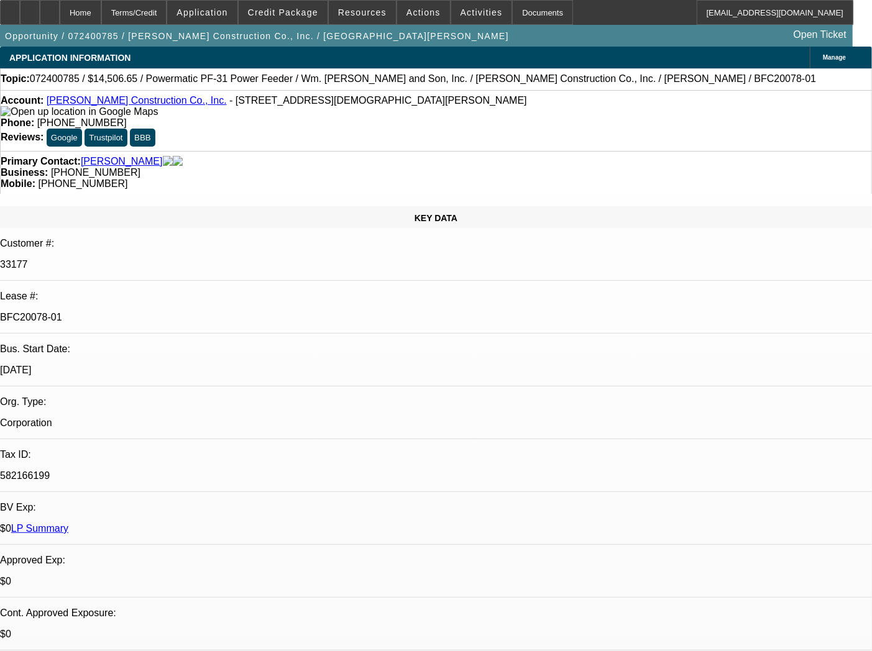
select select "0"
select select "6"
select select "0"
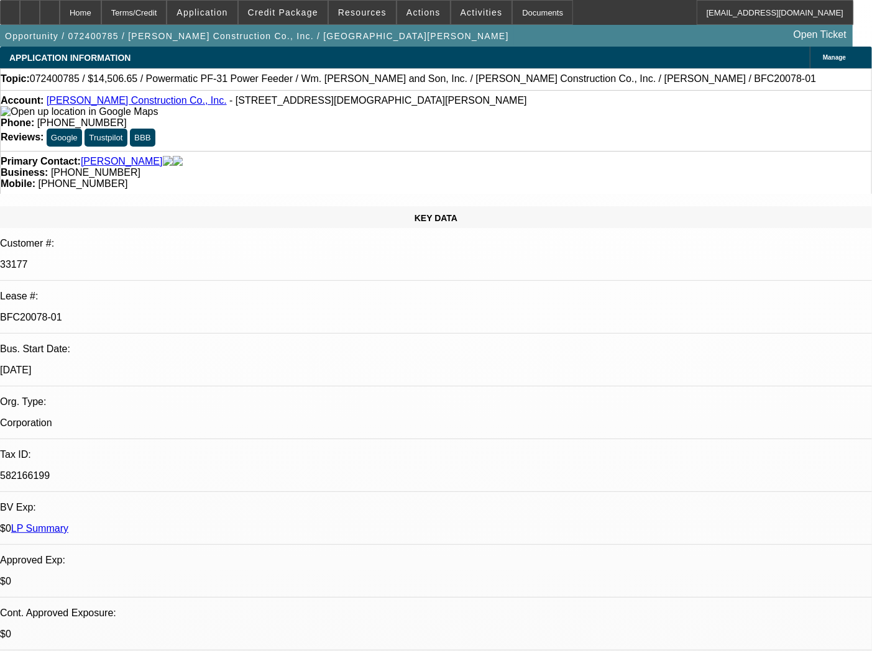
select select "0"
select select "6"
select select "0"
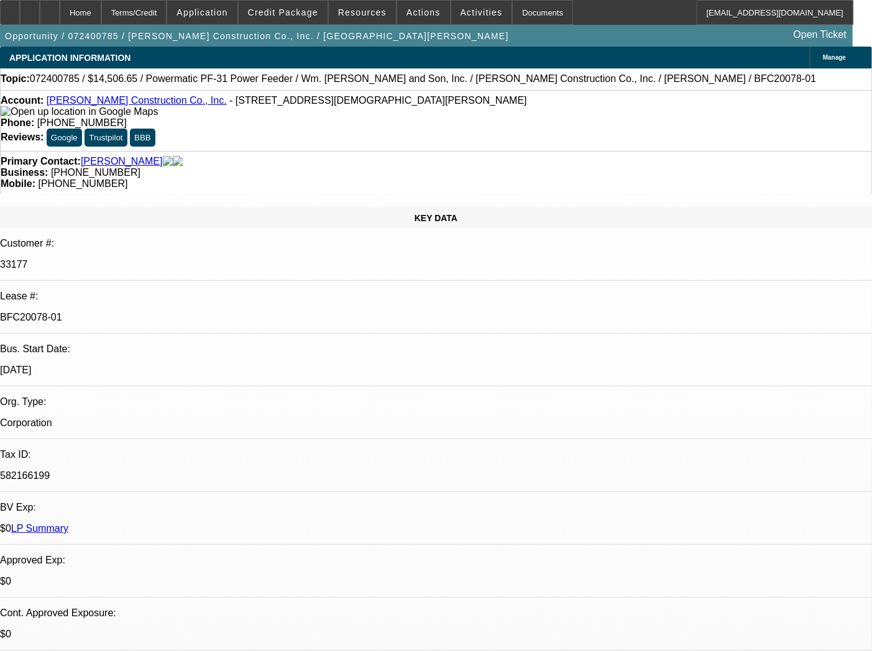
select select "2"
select select "0"
select select "6"
select select "0"
select select "2"
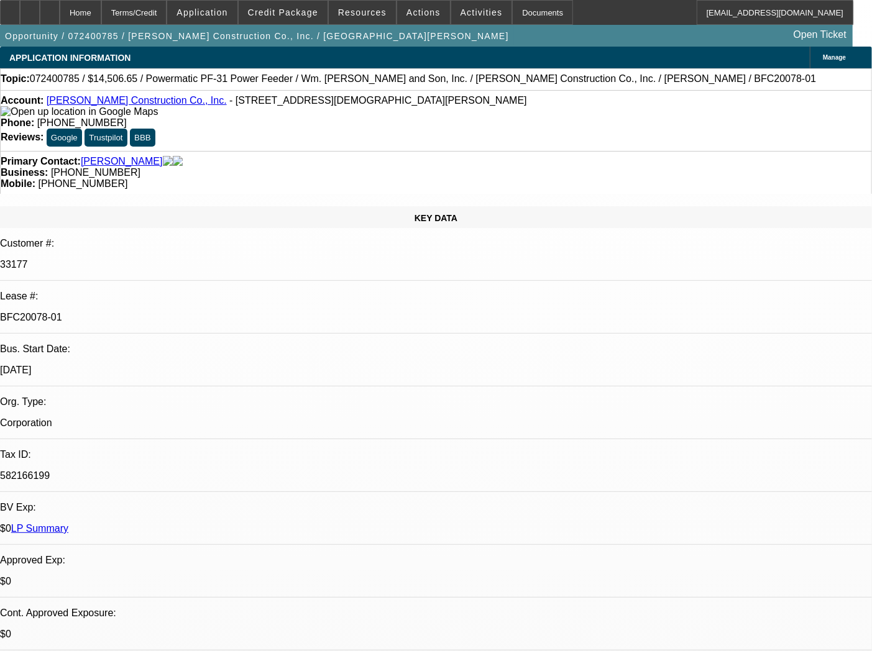
select select "2"
select select "0"
select select "6"
click at [168, 106] on link "[PERSON_NAME] Construction Co., Inc." at bounding box center [137, 100] width 180 height 11
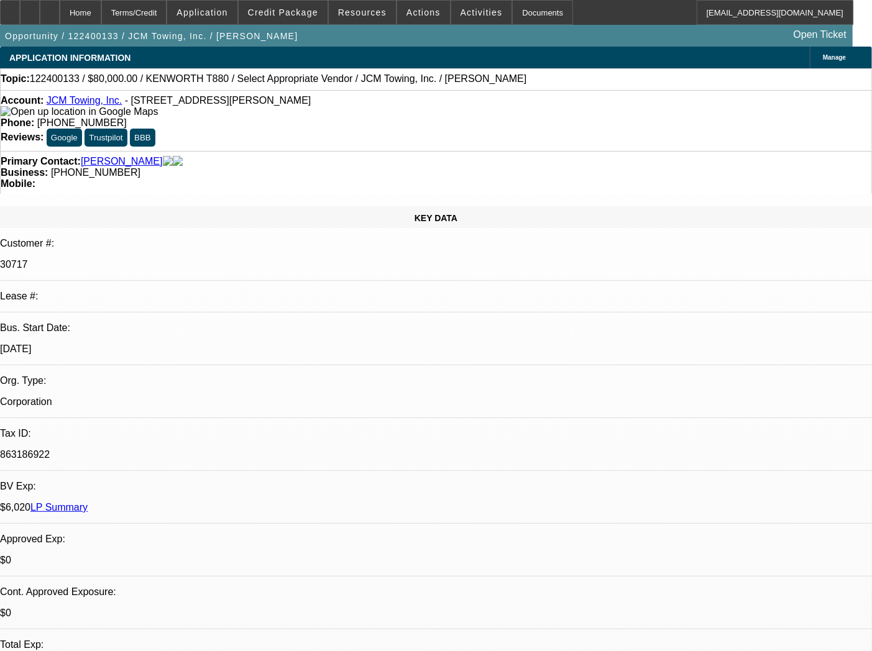
select select "0"
select select "2"
select select "0.1"
select select "4"
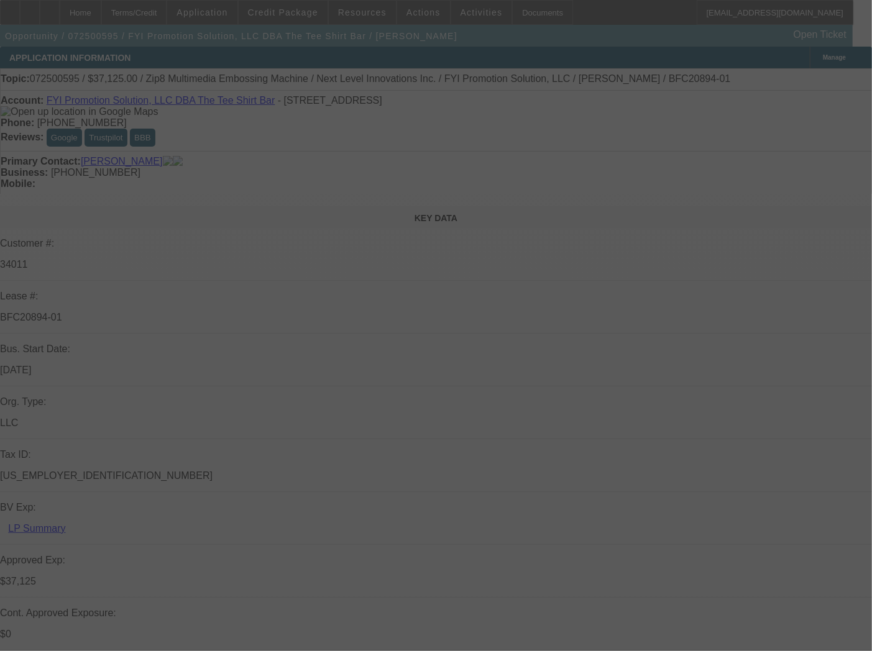
select select "0"
select select "6"
select select "0"
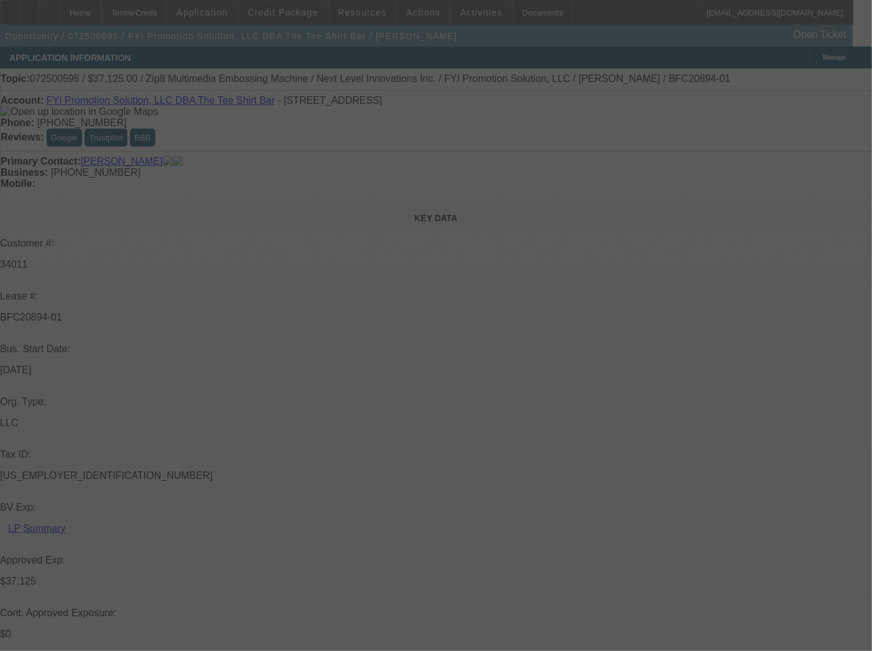
select select "0"
select select "6"
select select "0"
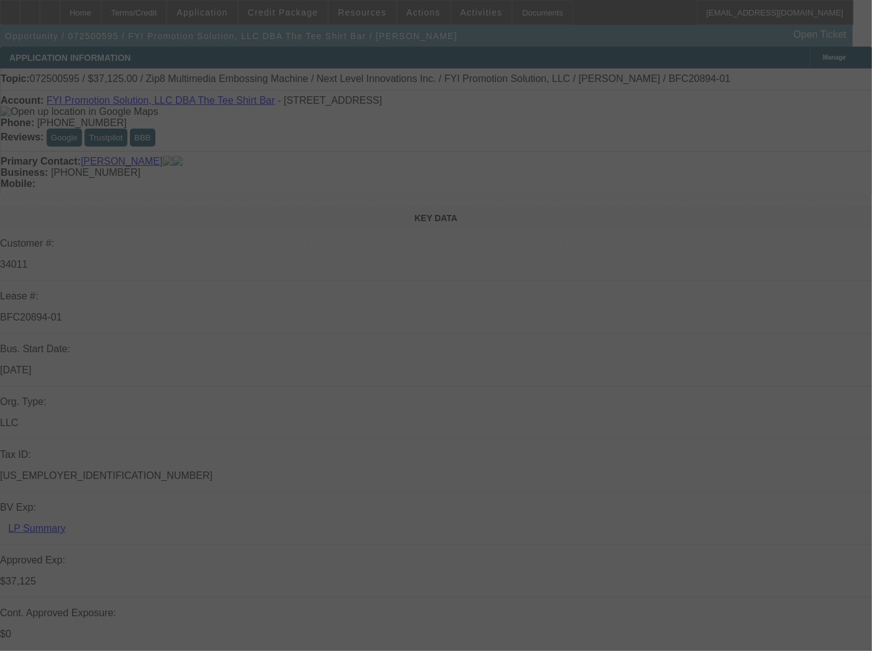
select select "0"
select select "6"
select select "0"
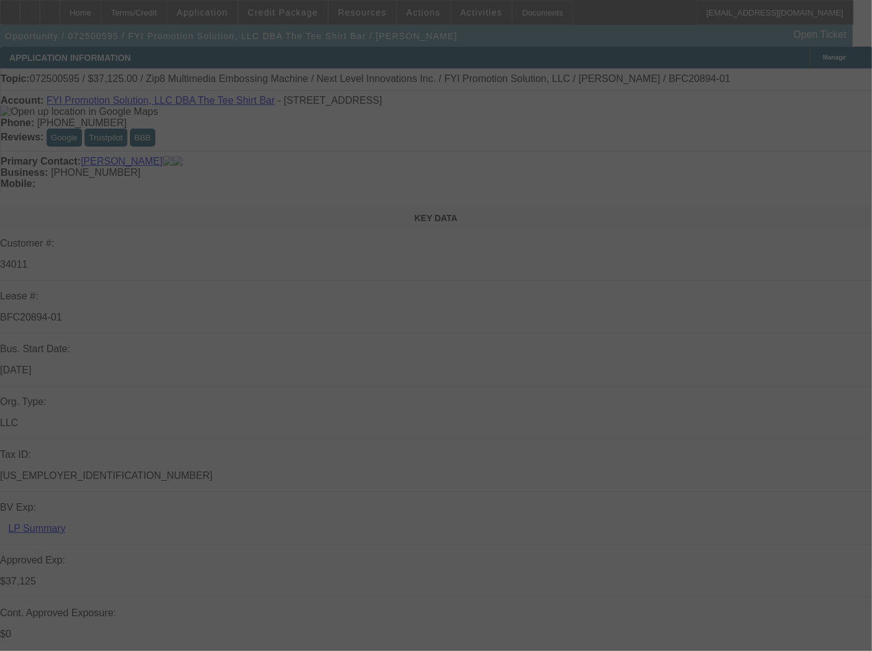
select select "6"
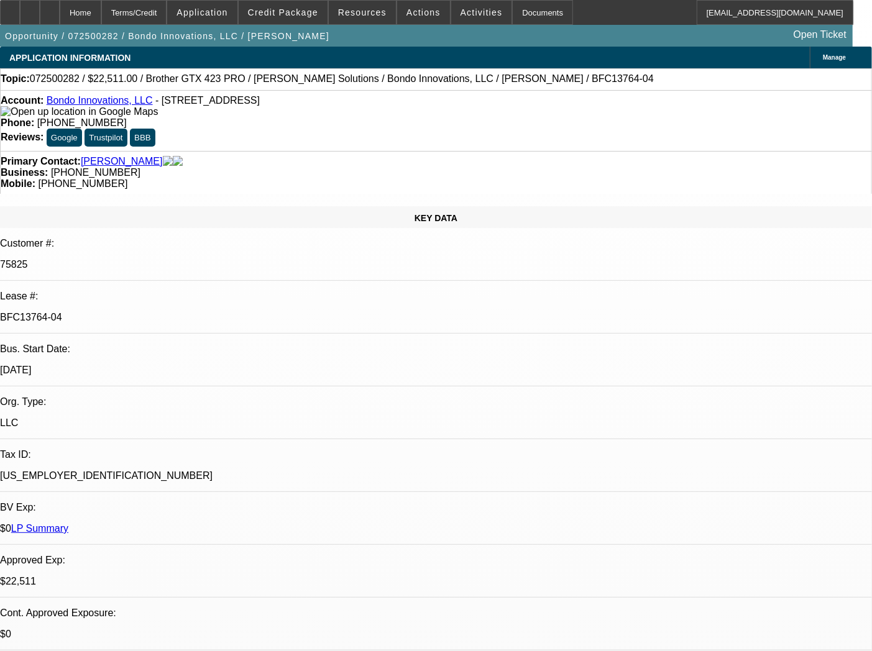
select select "0"
select select "0.1"
select select "4"
select select "0"
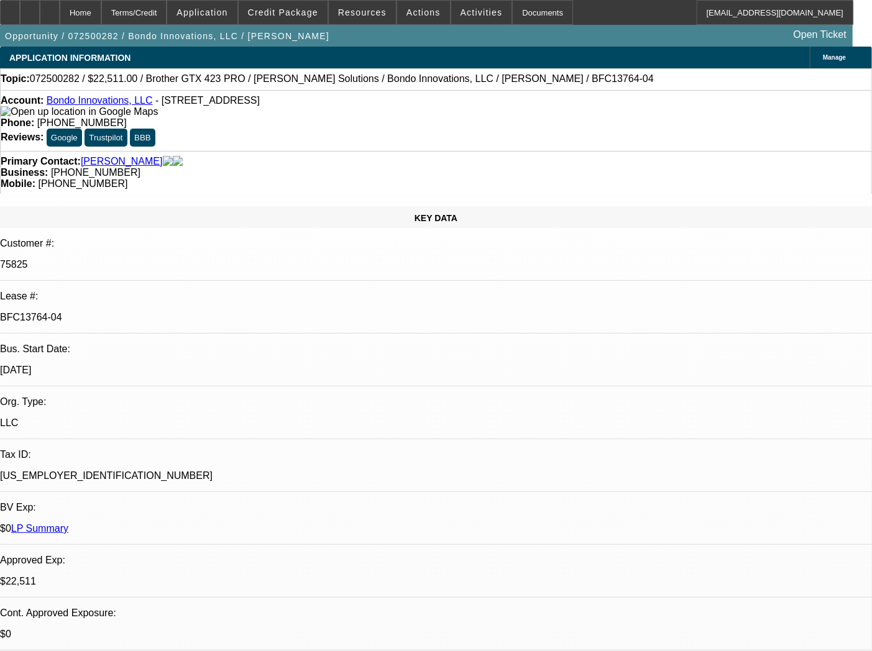
select select "0"
select select "0.1"
select select "4"
select select "0"
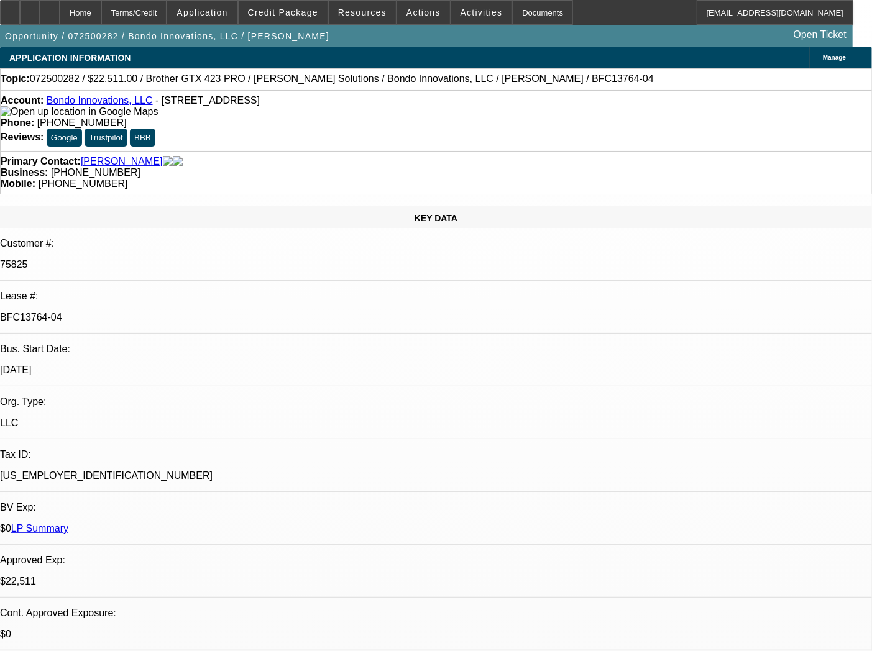
select select "0.1"
select select "4"
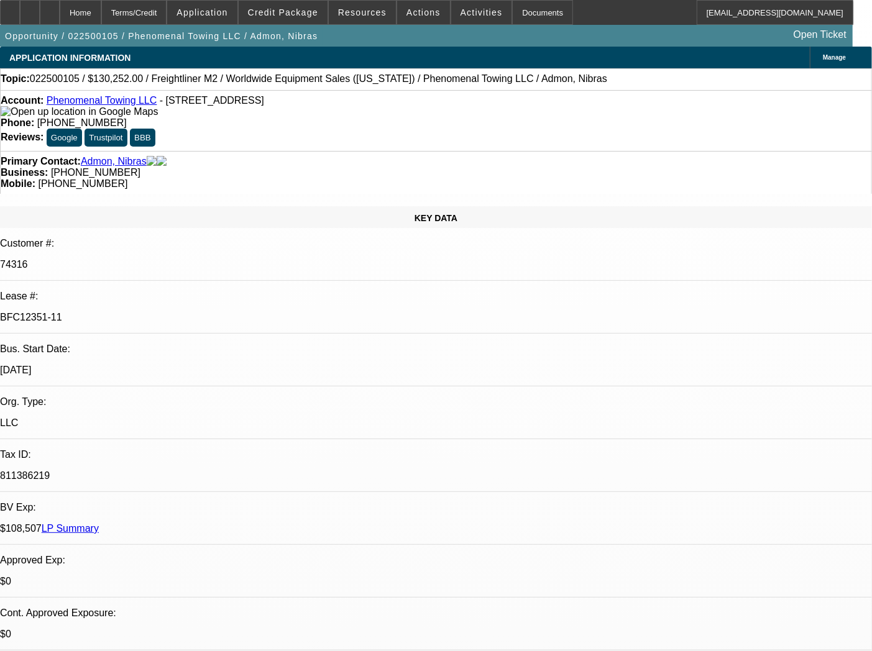
select select "0"
select select "6"
select select "0"
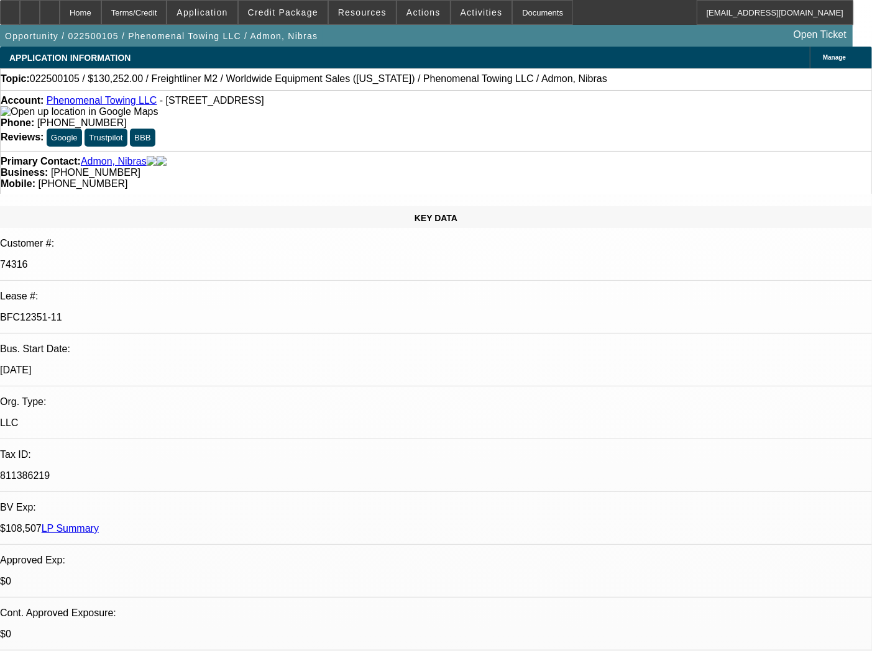
select select "0"
select select "2"
select select "0"
select select "6"
select select "0"
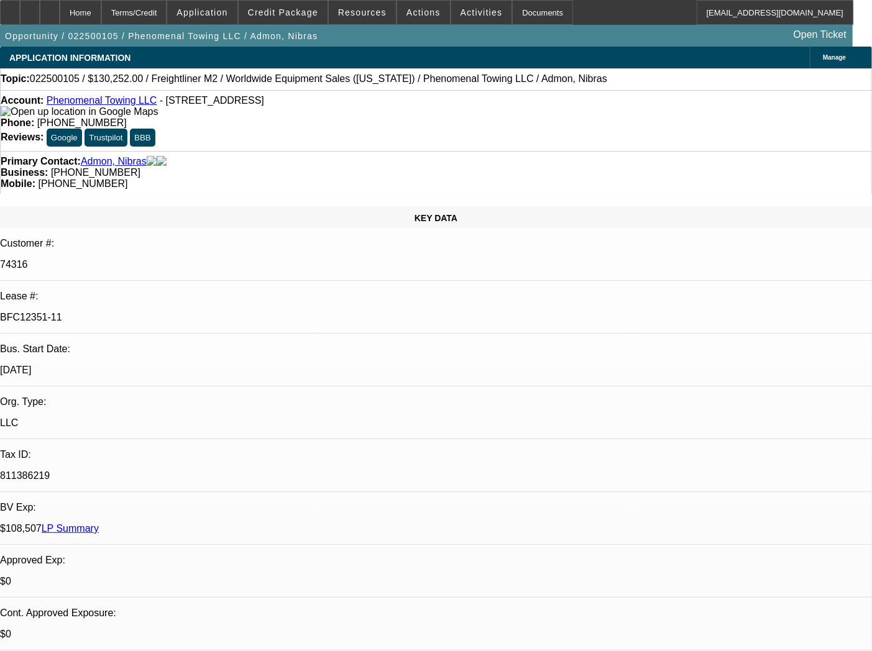
select select "0"
select select "2"
select select "0"
select select "6"
select select "0"
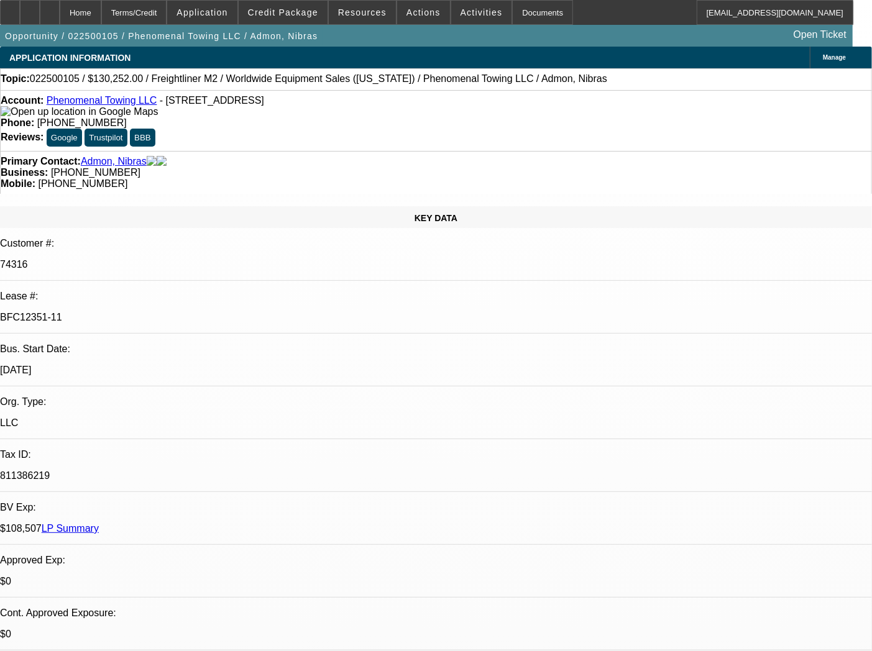
select select "0"
select select "2"
select select "0"
select select "6"
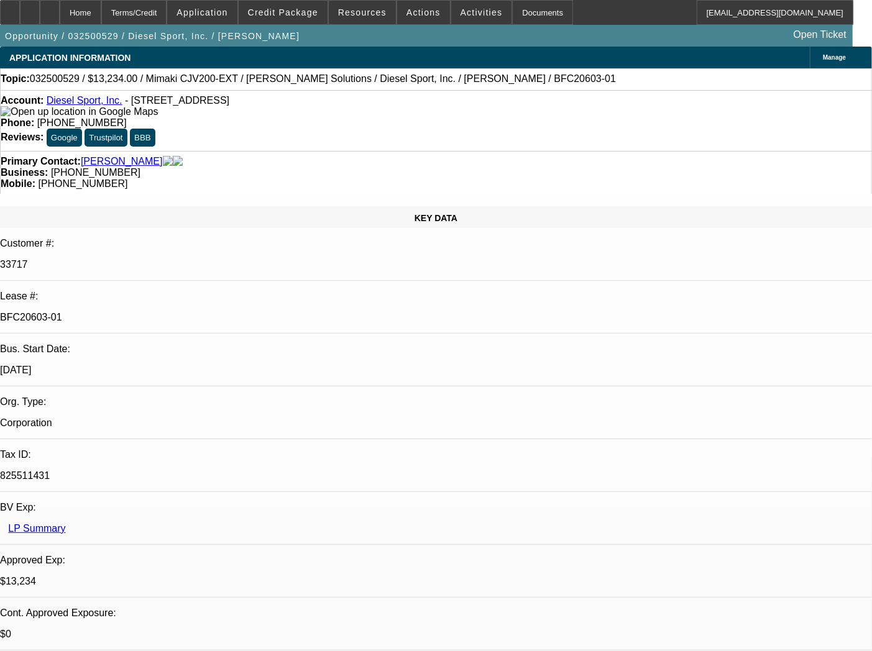
select select "0"
select select "0.1"
select select "4"
select select "0"
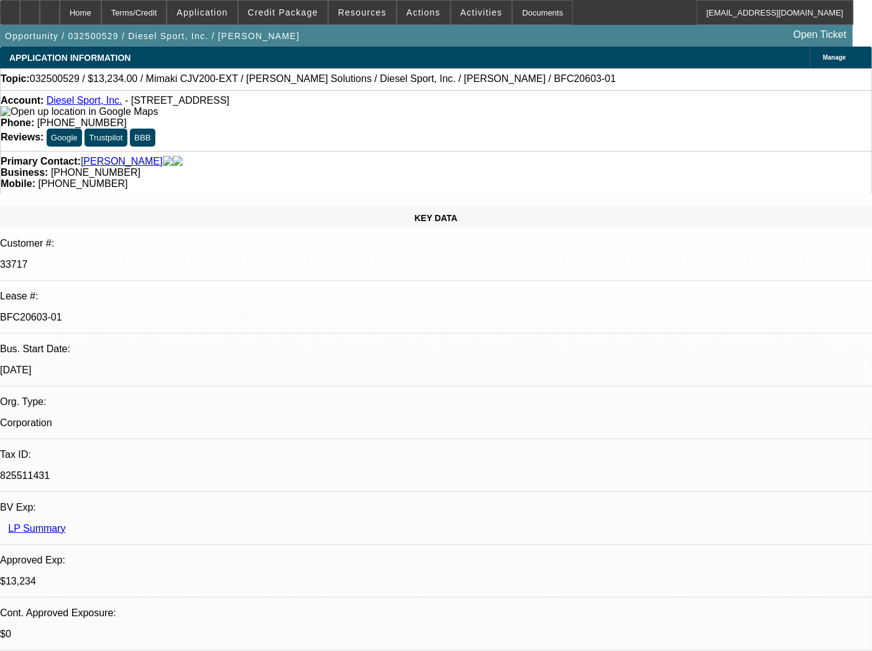
select select "0"
select select "6"
select select "0"
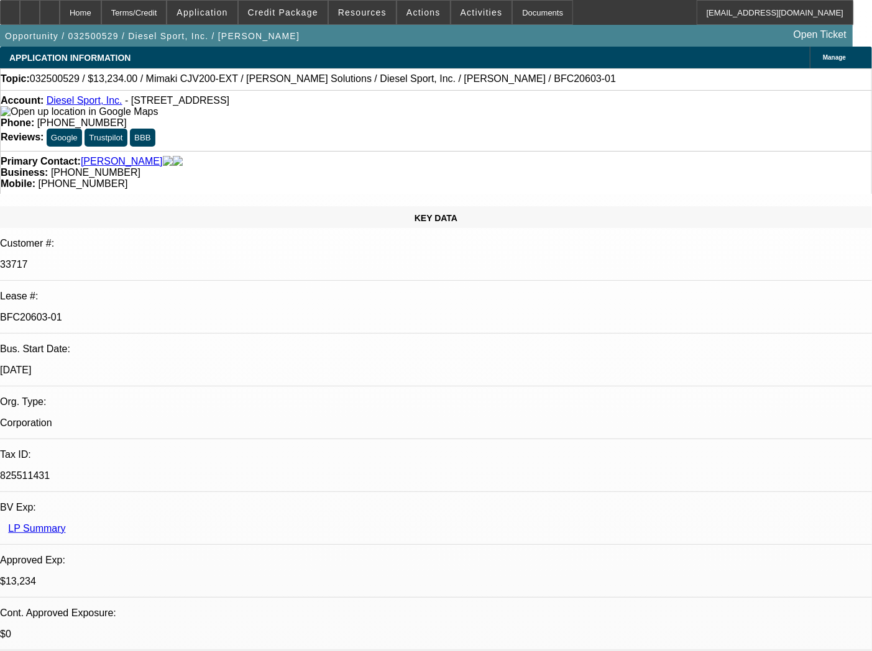
select select "0"
select select "6"
select select "0"
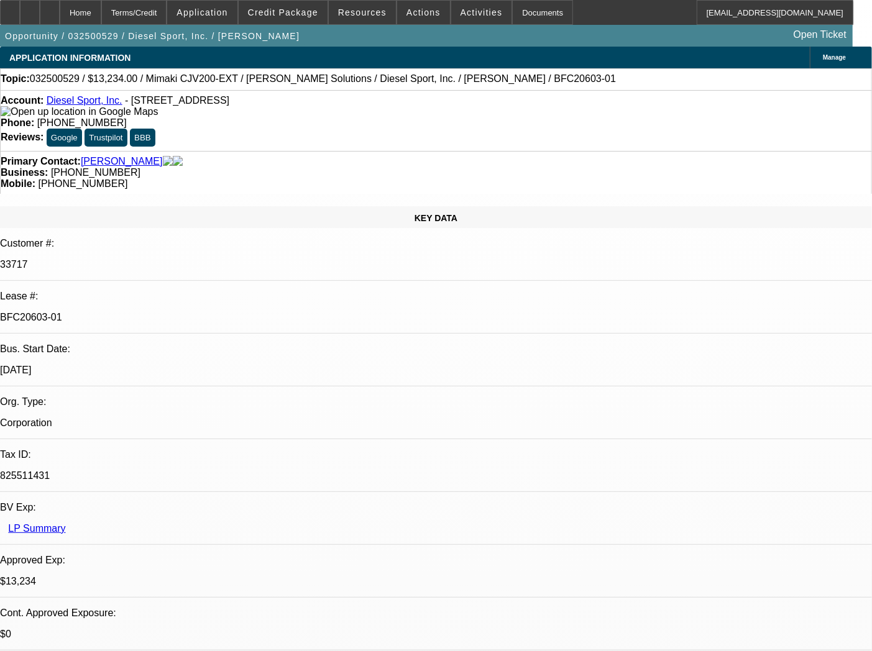
select select "6"
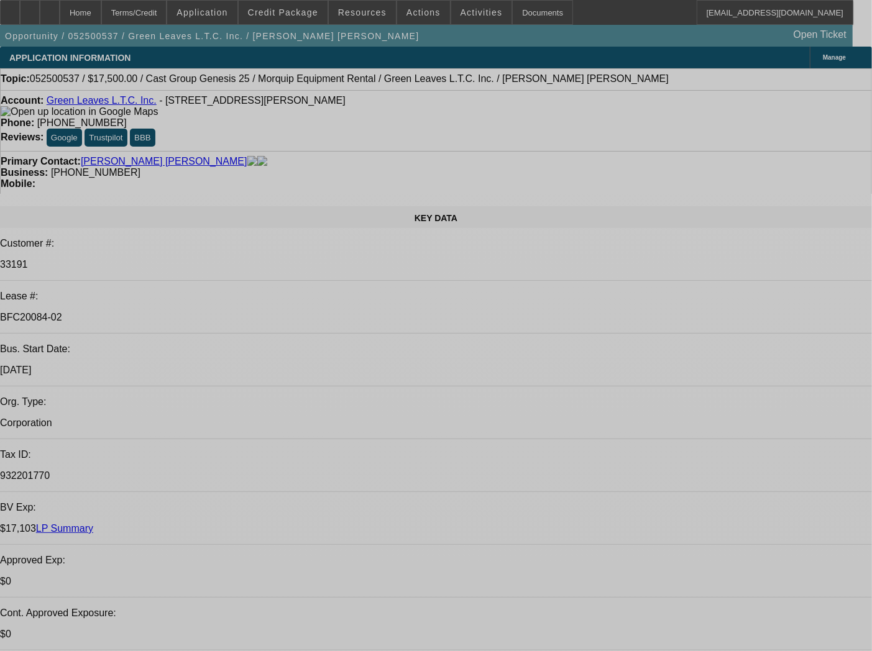
select select "0"
select select "2"
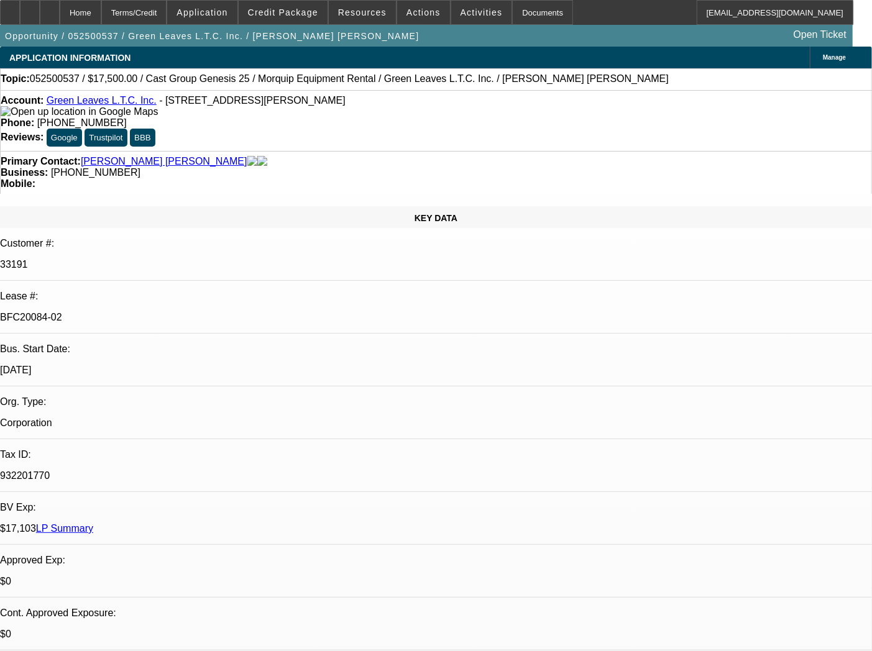
select select "2"
select select "0"
select select "6"
select select "0"
select select "2"
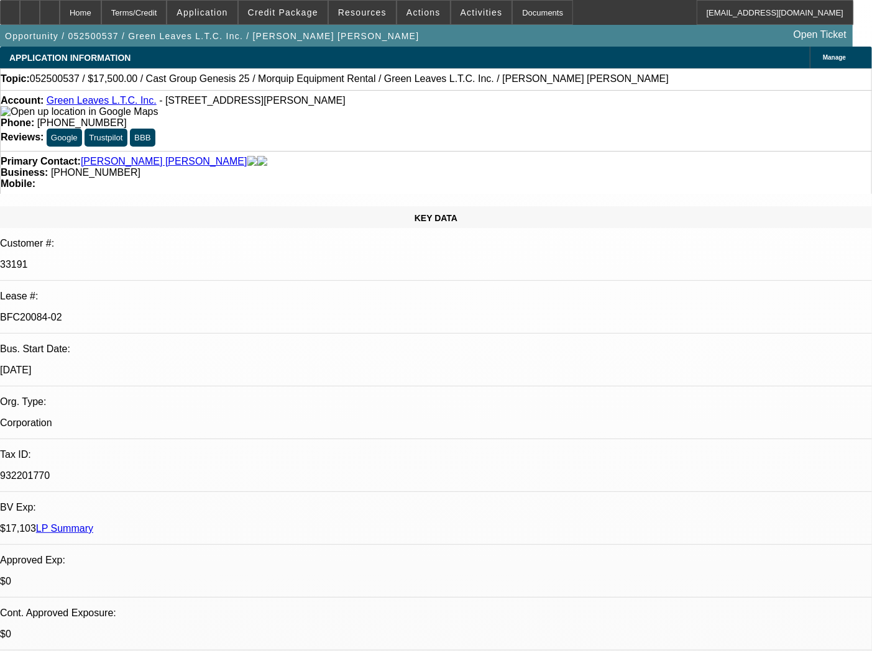
select select "2"
select select "0"
select select "6"
select select "0"
select select "2"
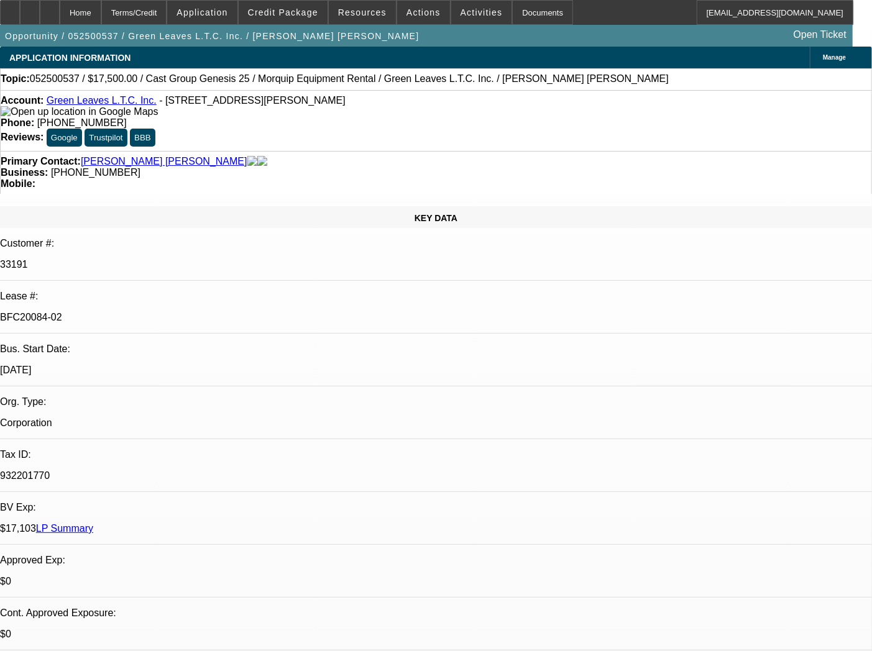
select select "2"
select select "0"
select select "6"
select select "2"
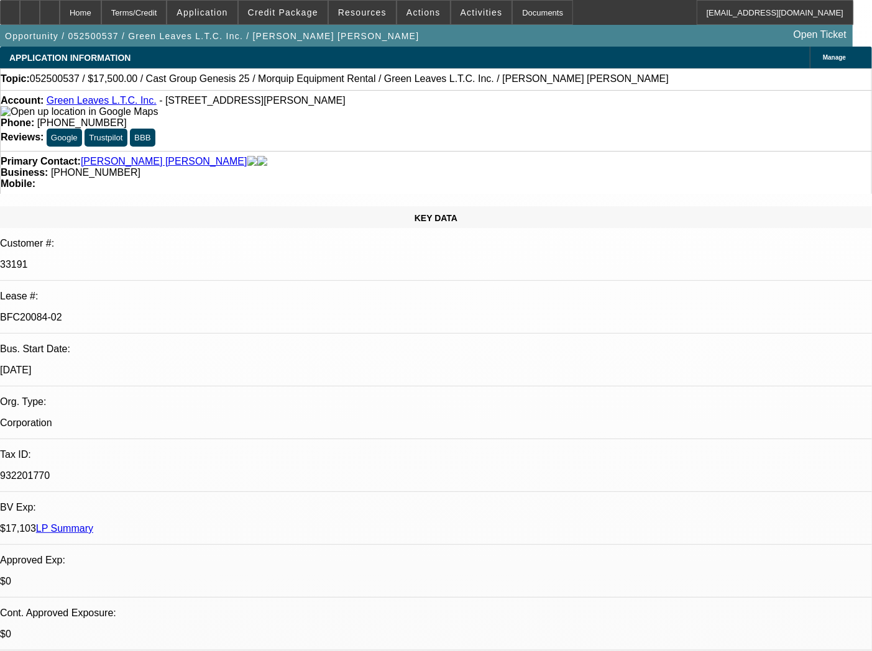
select select "0"
select select "6"
click at [140, 312] on p "BFC20084-02" at bounding box center [436, 317] width 872 height 11
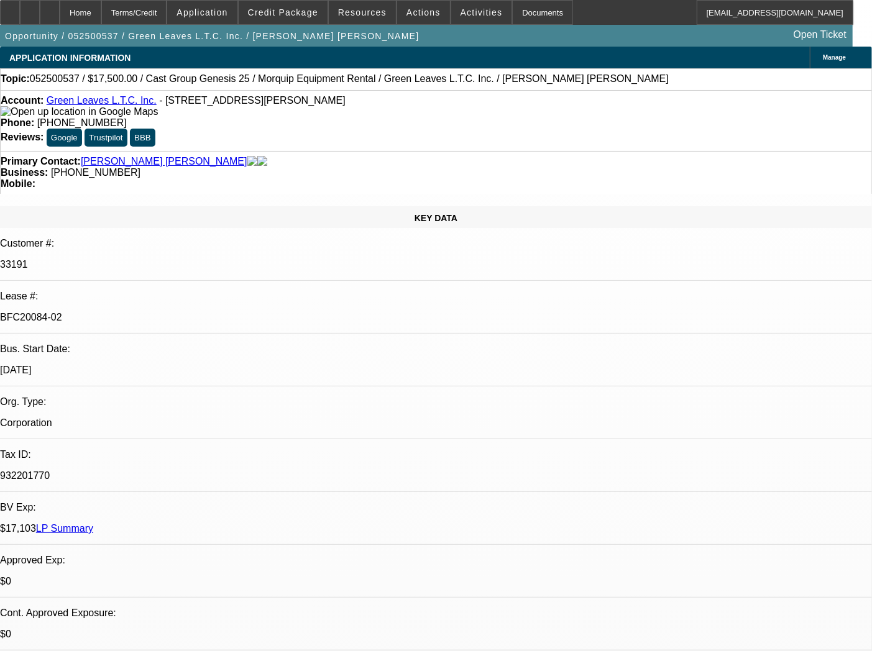
click at [140, 312] on p "BFC20084-02" at bounding box center [436, 317] width 872 height 11
copy div "BFC20084-02"
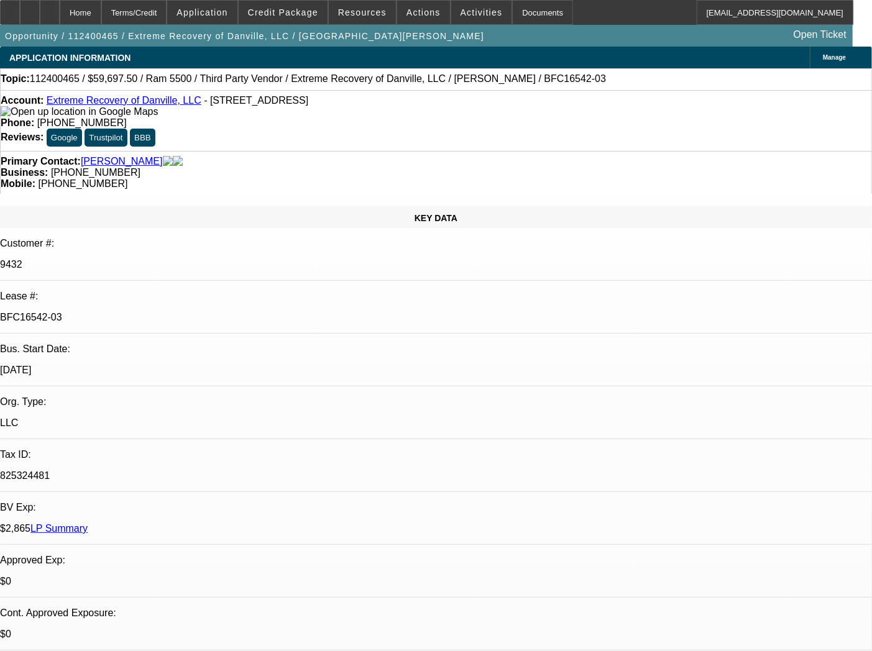
select select "0"
select select "2"
select select "0.1"
select select "4"
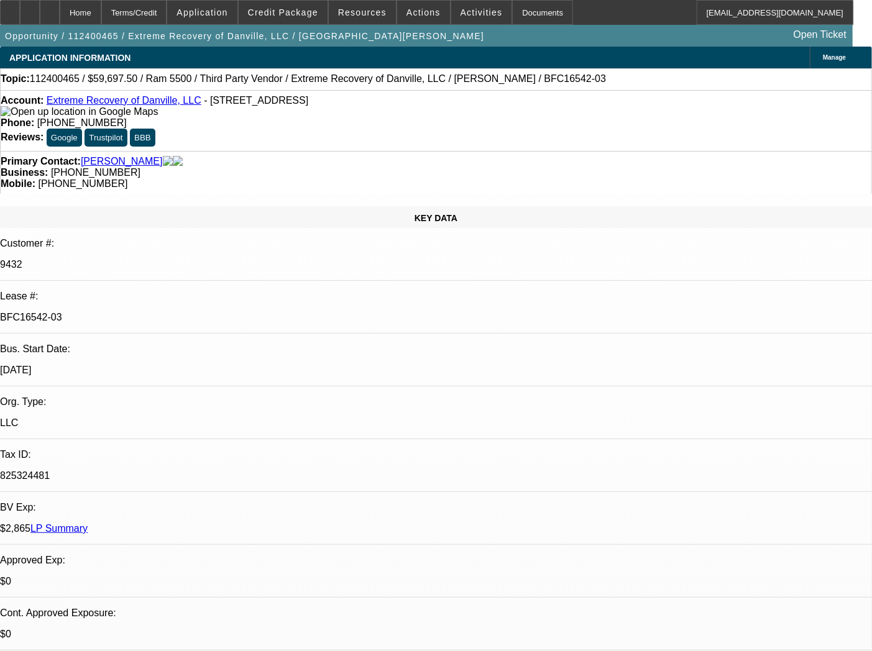
select select "0"
select select "2"
select select "0.1"
select select "4"
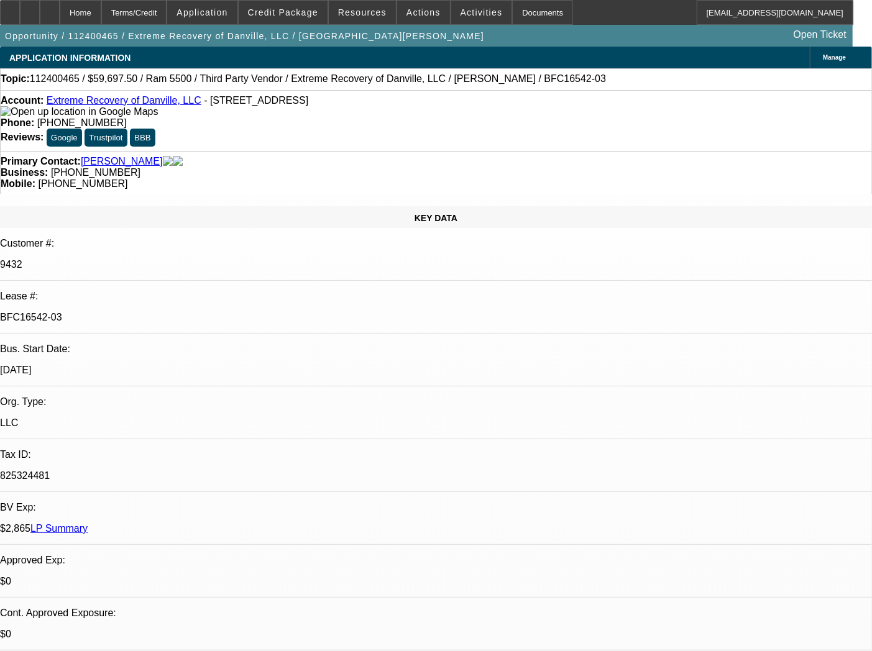
select select "0"
select select "2"
select select "0.1"
select select "4"
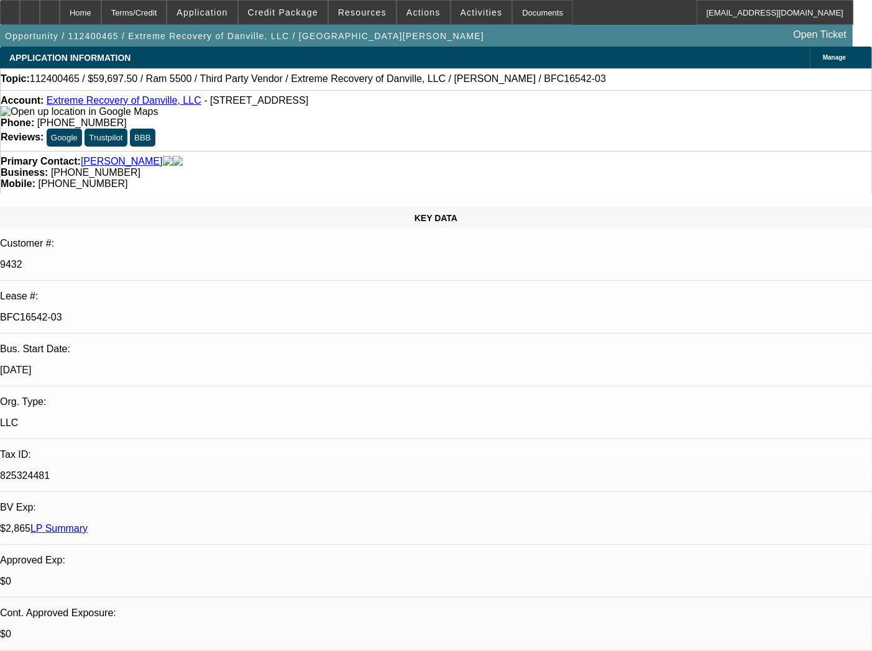
select select "0"
select select "2"
select select "0.1"
select select "4"
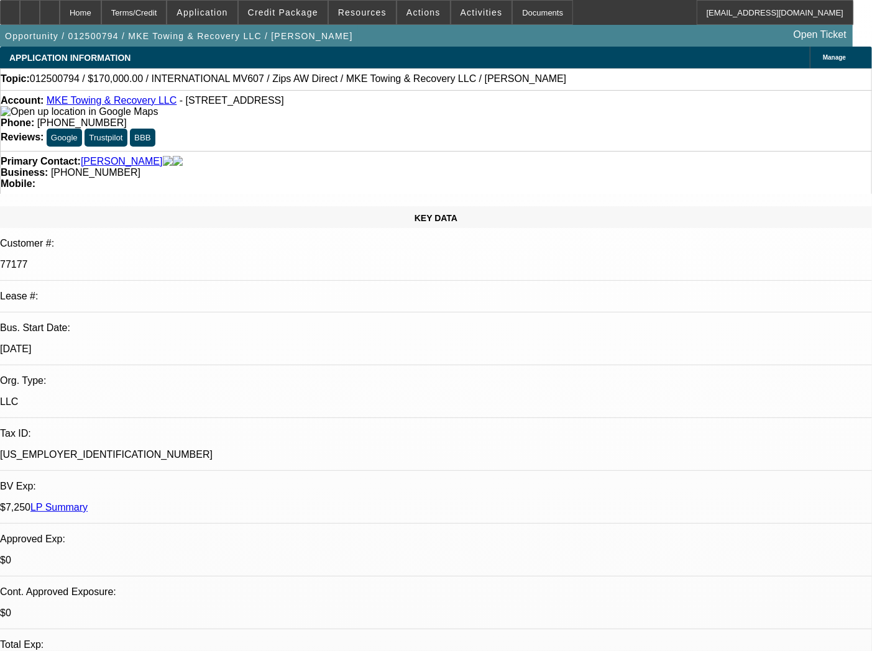
select select "0"
select select "2"
select select "0"
select select "6"
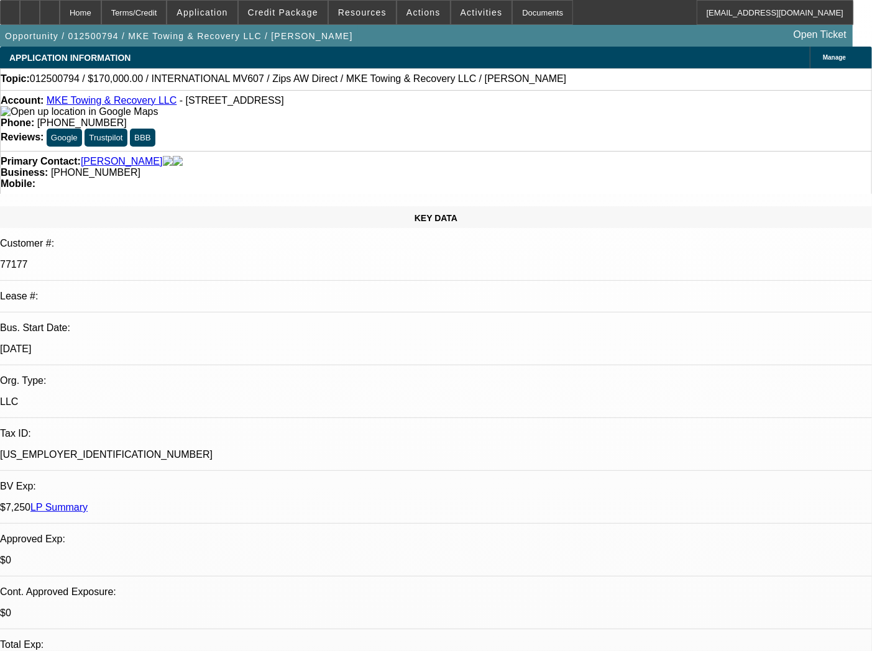
select select "0"
select select "2"
select select "0"
select select "6"
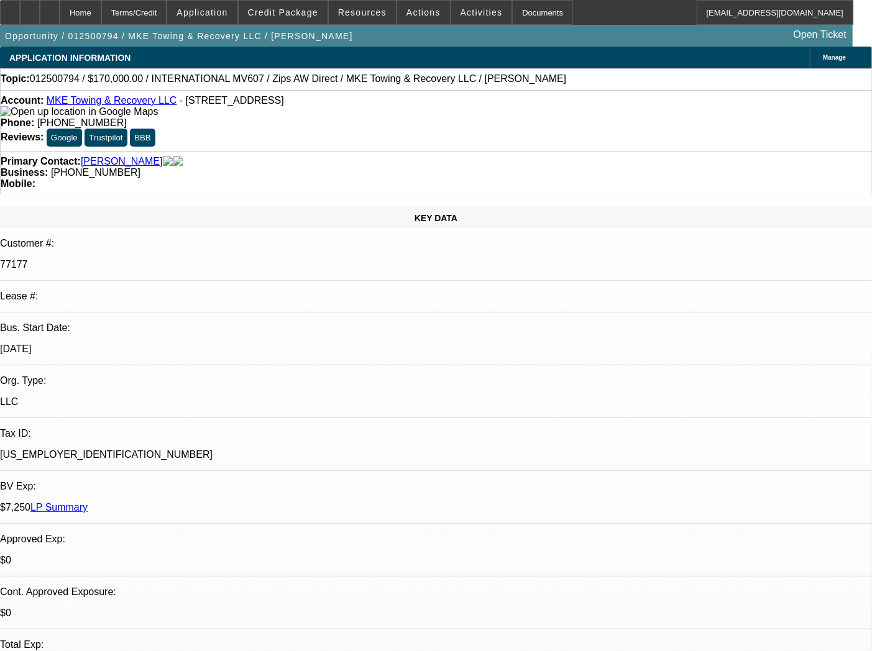
select select "0"
select select "2"
select select "0"
select select "6"
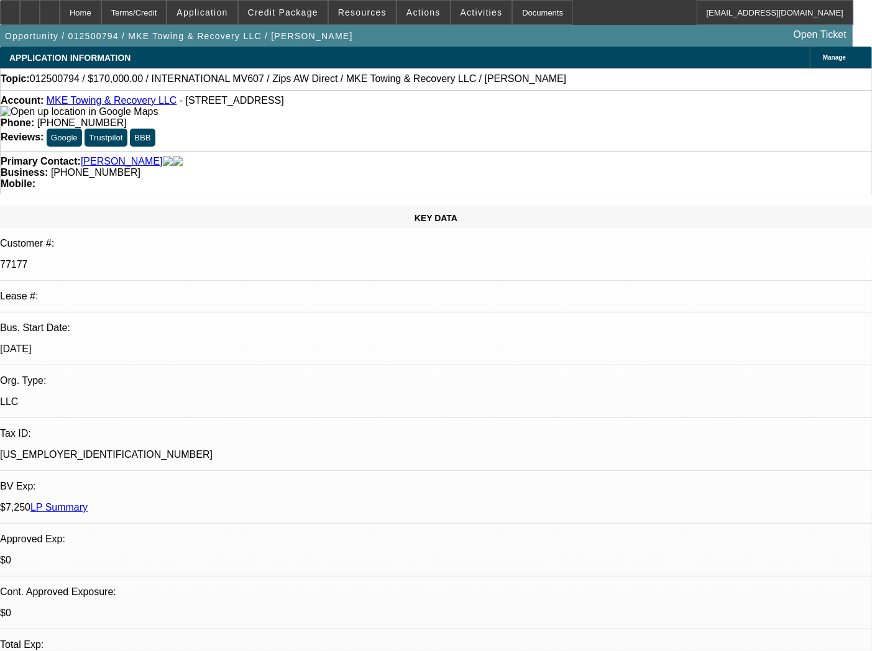
select select "0.1"
select select "2"
select select "0"
select select "6"
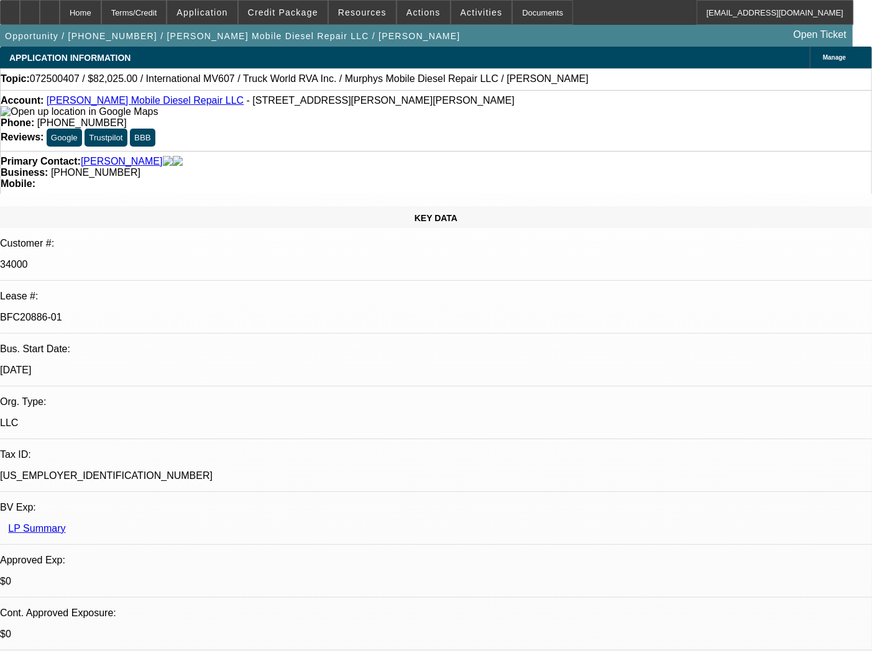
select select "0.15"
select select "2"
select select "0"
select select "6"
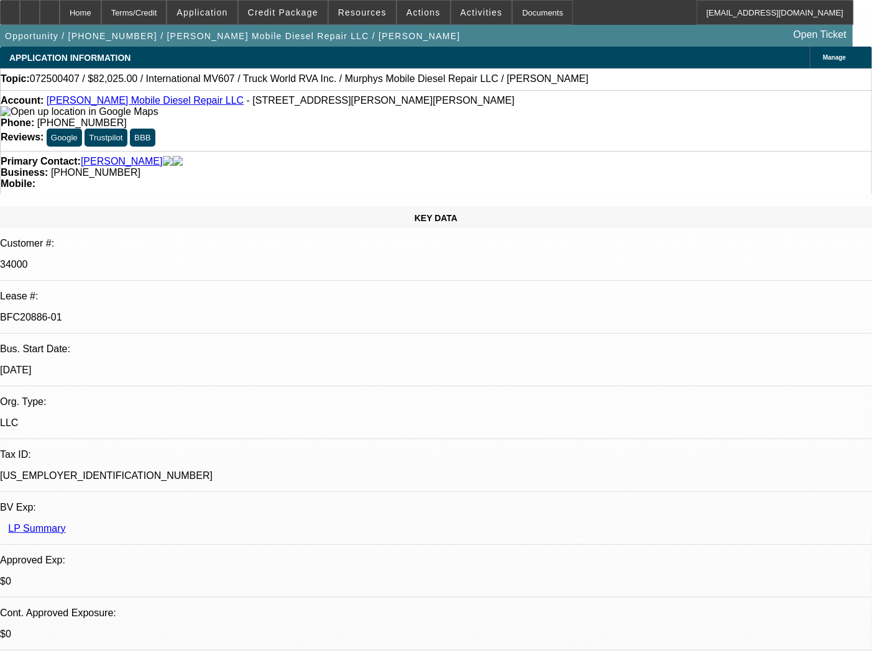
select select "0"
select select "2"
select select "0"
select select "6"
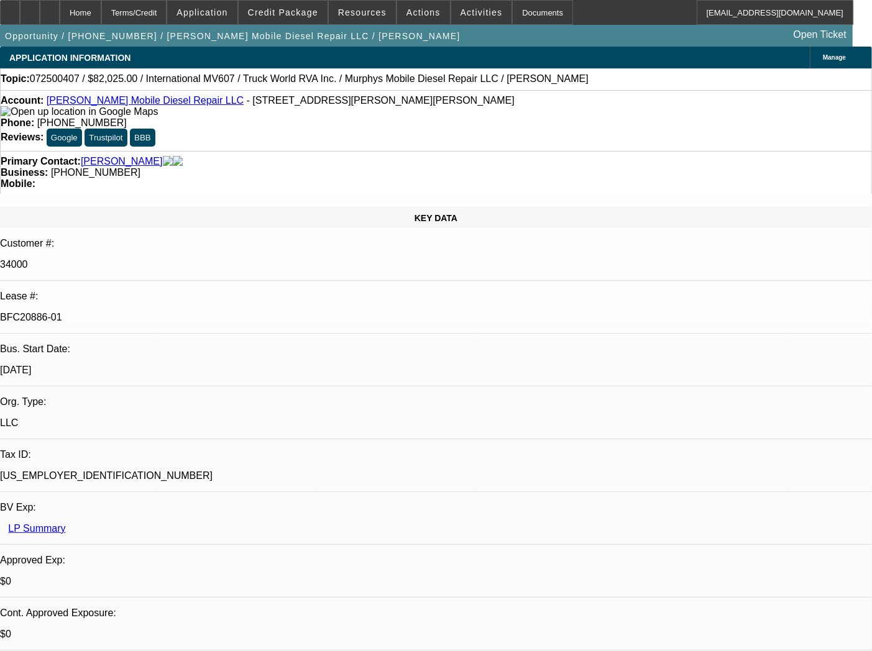
select select "0.15"
select select "2"
select select "0"
select select "6"
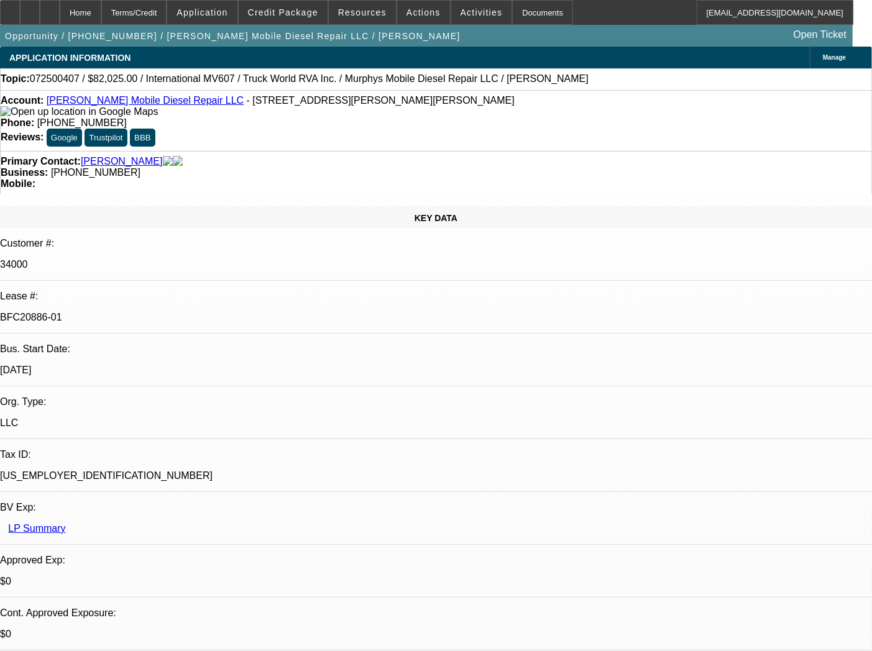
select select "0.15"
select select "2"
select select "0"
select select "6"
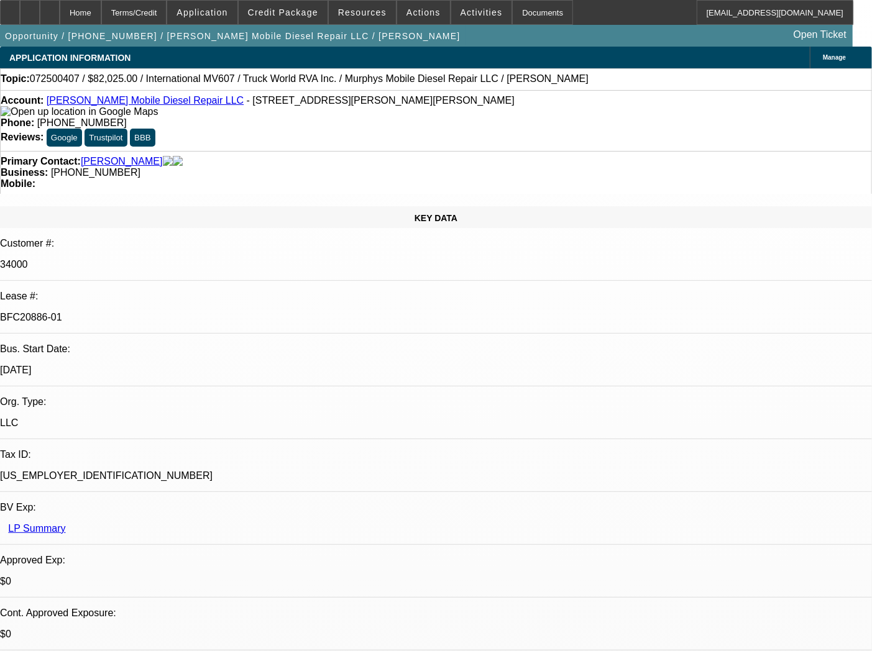
click at [126, 259] on div "34000" at bounding box center [436, 264] width 872 height 11
click at [119, 259] on p "34000" at bounding box center [436, 264] width 872 height 11
copy p "34000"
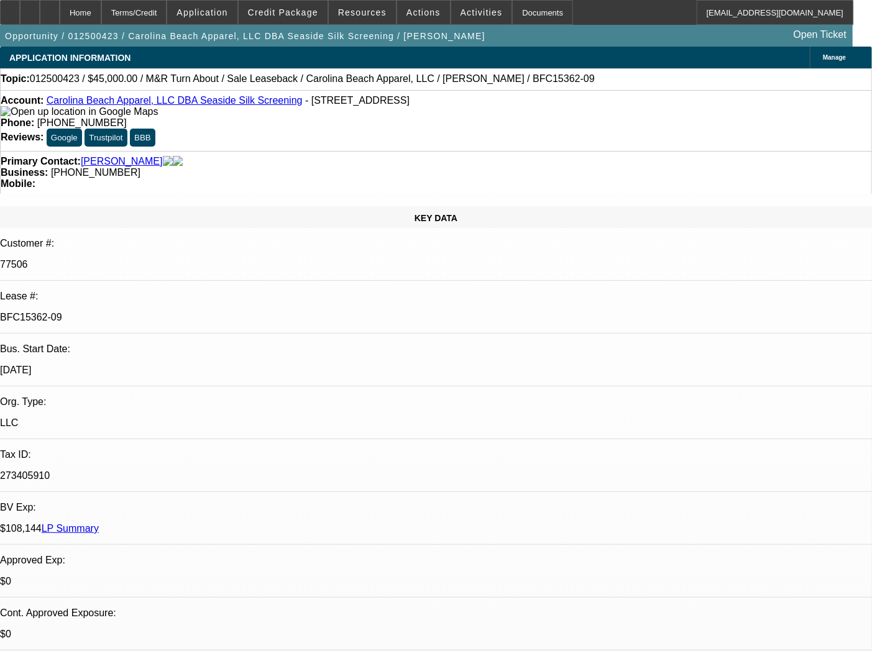
select select "0"
select select "2"
select select "0"
select select "2"
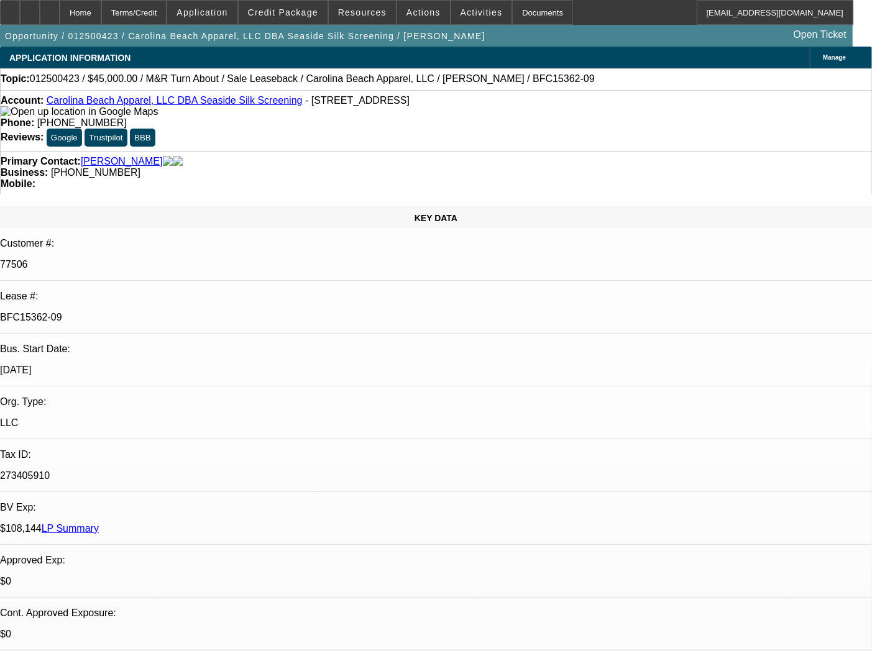
select select "0"
select select "2"
select select "0"
select select "6"
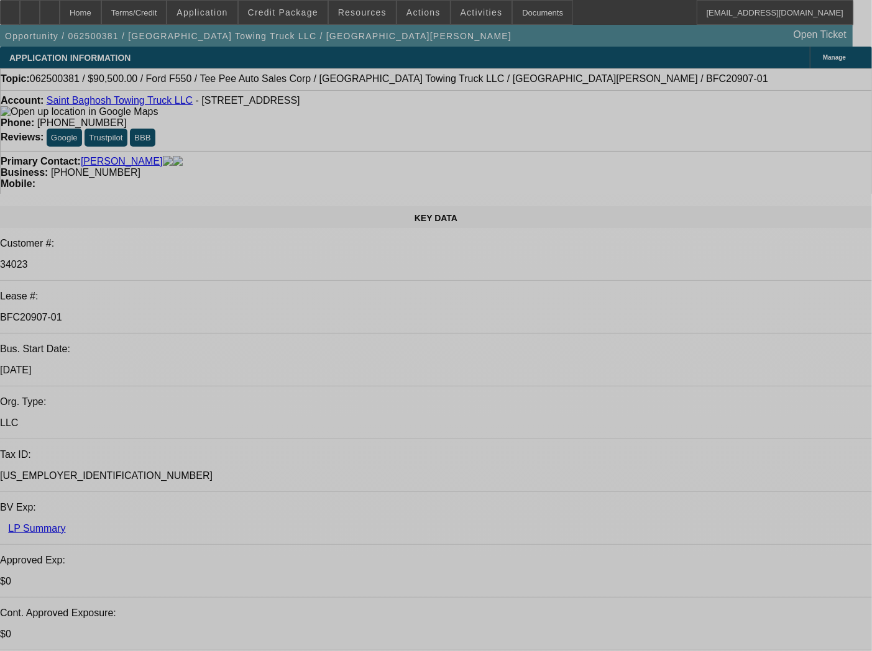
select select "0"
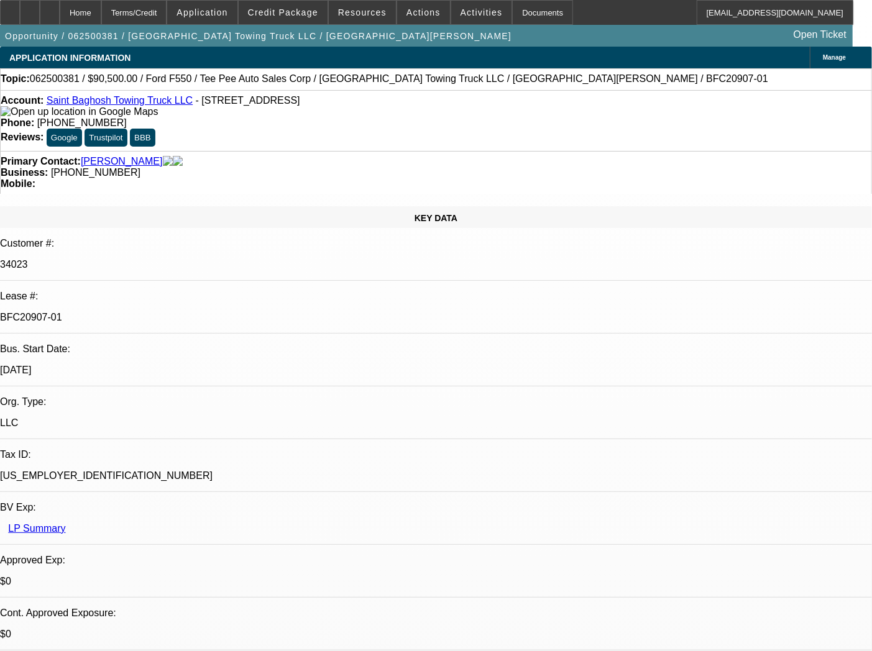
select select "2"
select select "0"
select select "6"
select select "0"
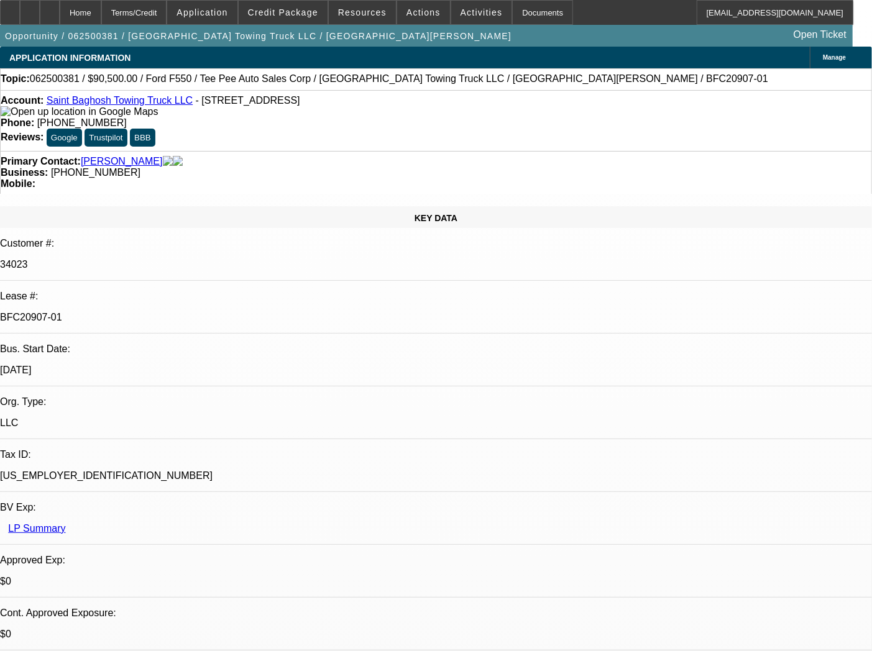
select select "2"
select select "0"
select select "6"
select select "0"
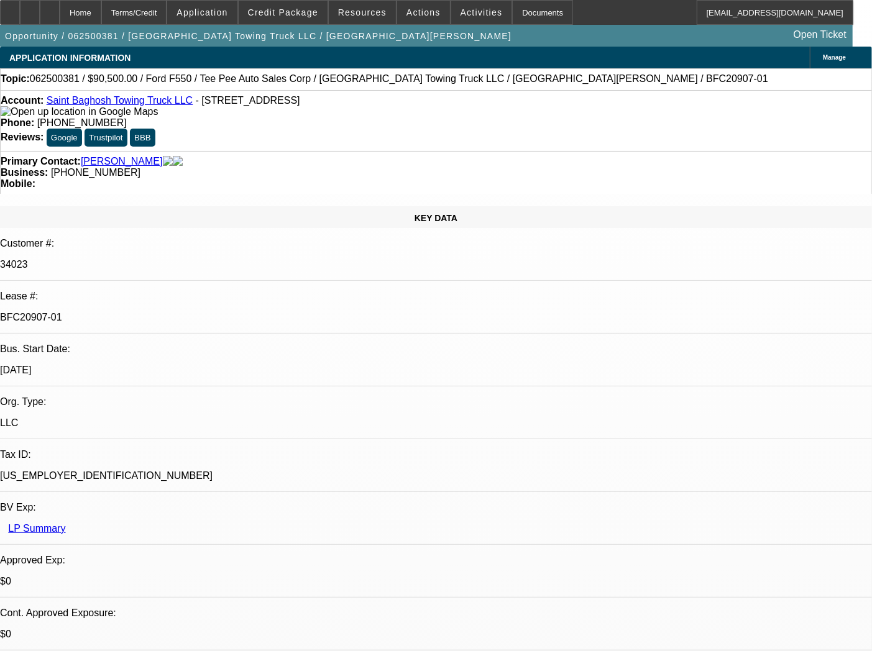
select select "2"
select select "0"
select select "6"
select select "0"
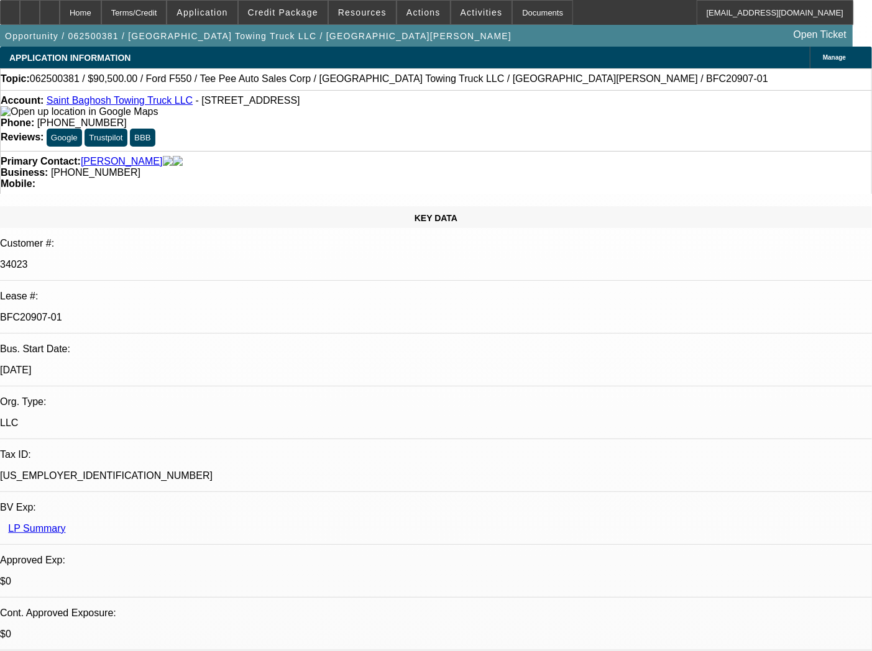
select select "2"
select select "0"
select select "6"
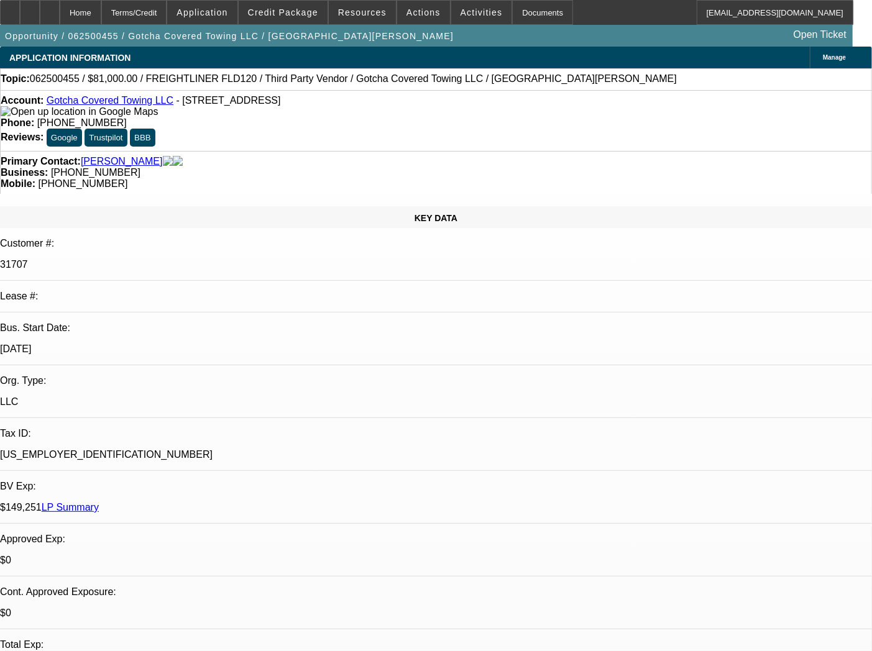
select select "0"
select select "3"
select select "0.1"
select select "4"
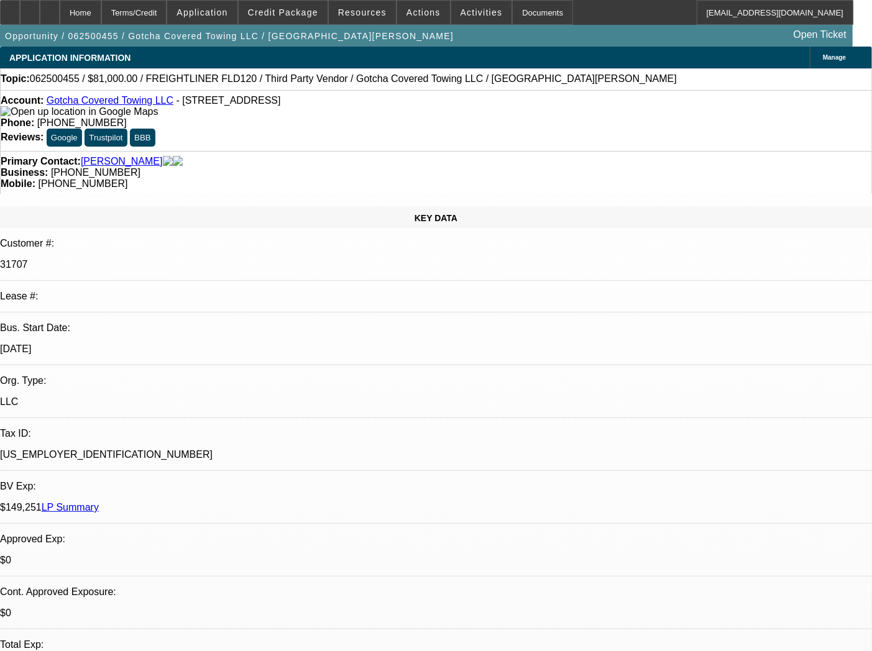
select select "0"
select select "3"
select select "0.1"
select select "4"
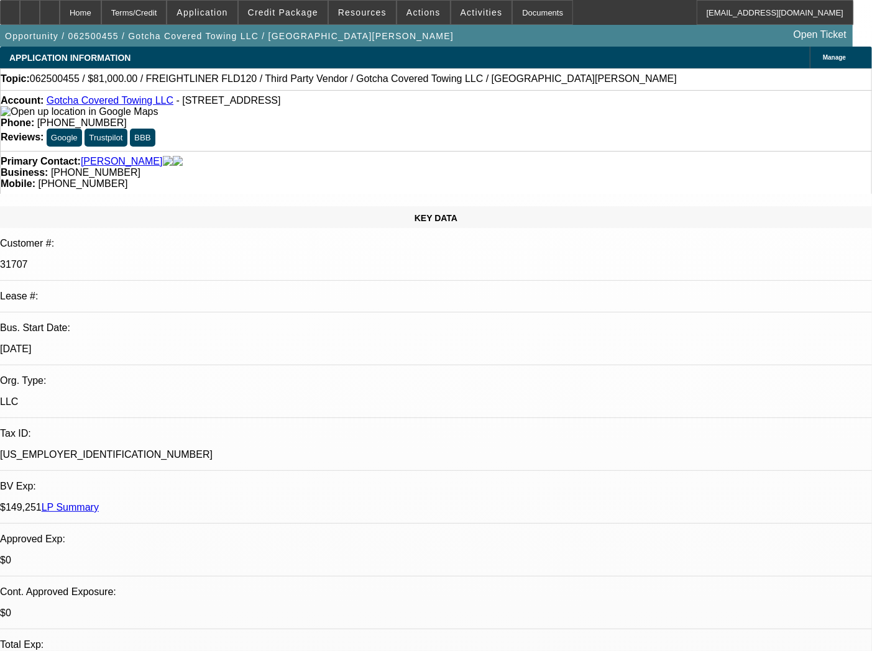
select select "0"
select select "2"
select select "0.1"
select select "4"
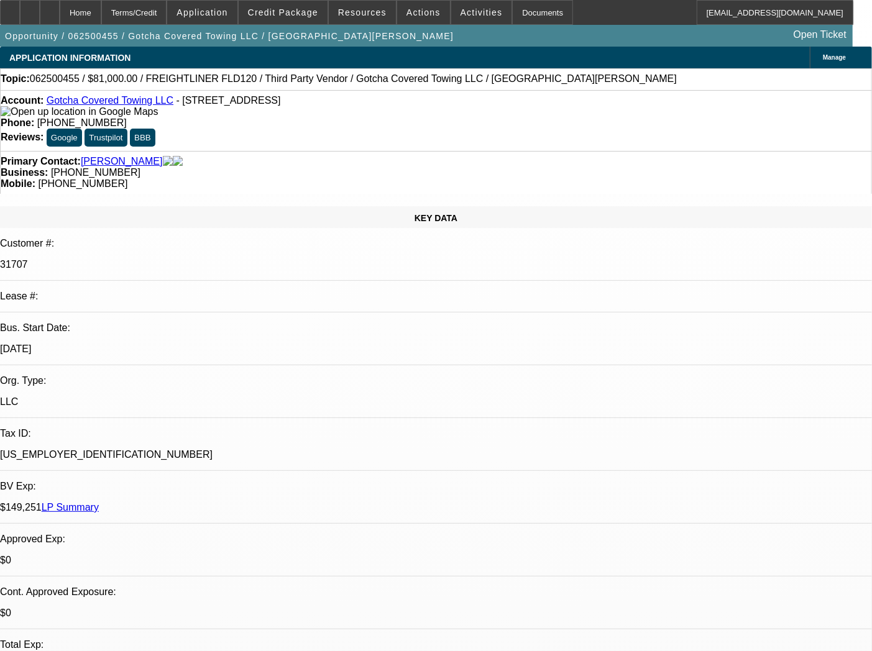
select select "0"
select select "3"
select select "0.1"
select select "4"
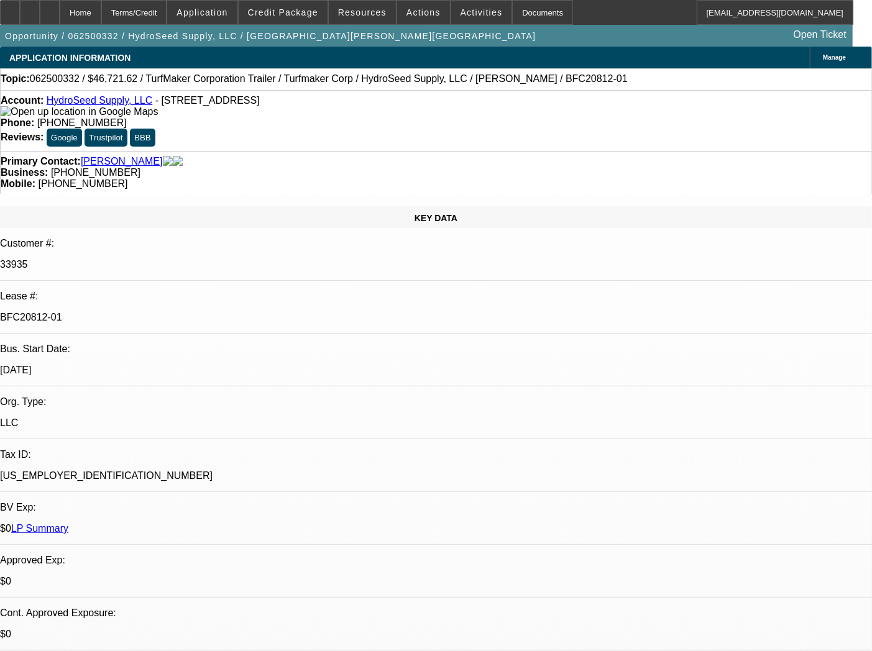
select select "0"
select select "6"
select select "0"
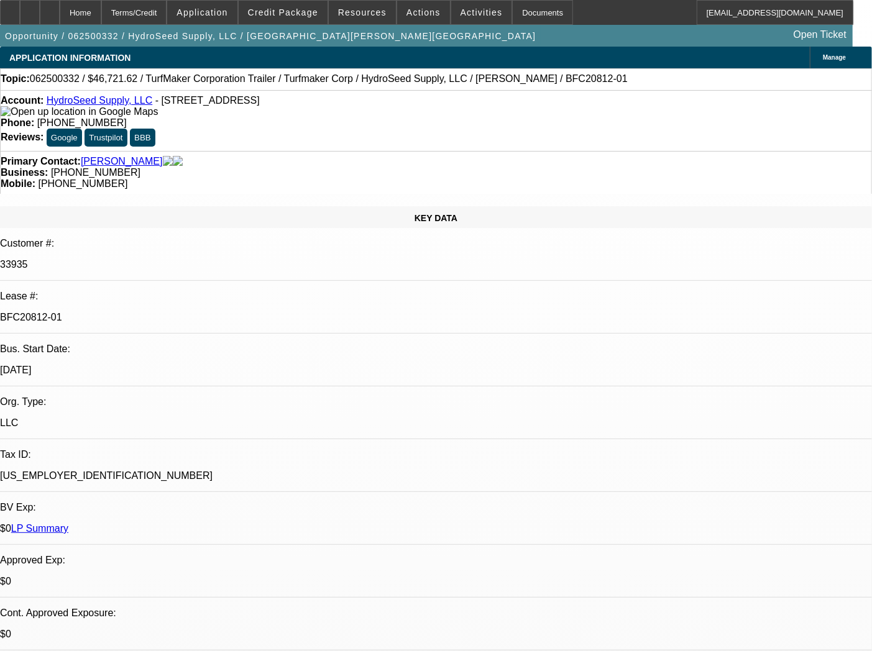
select select "0"
select select "6"
select select "0"
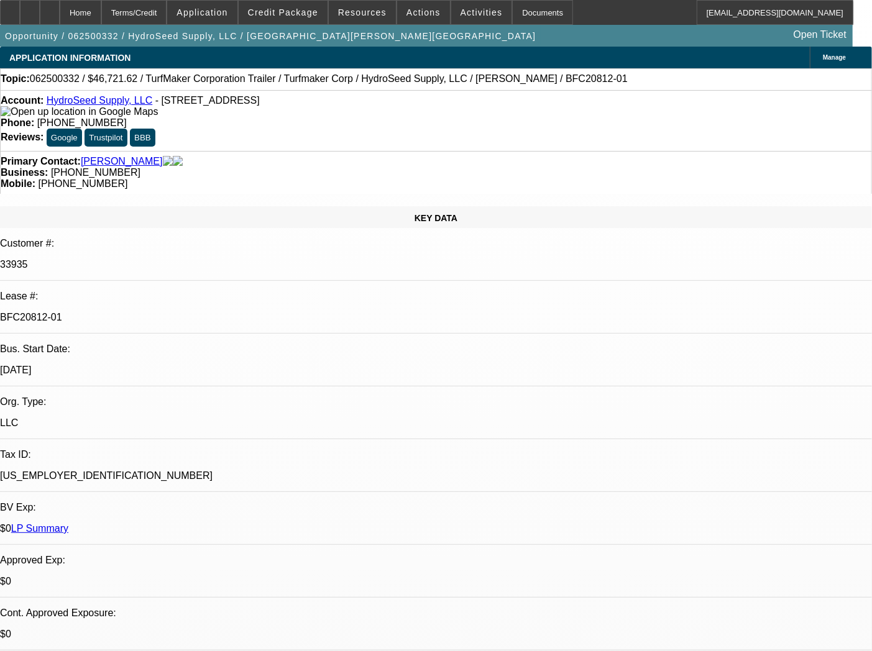
select select "0.1"
select select "4"
select select "0"
select select "0.1"
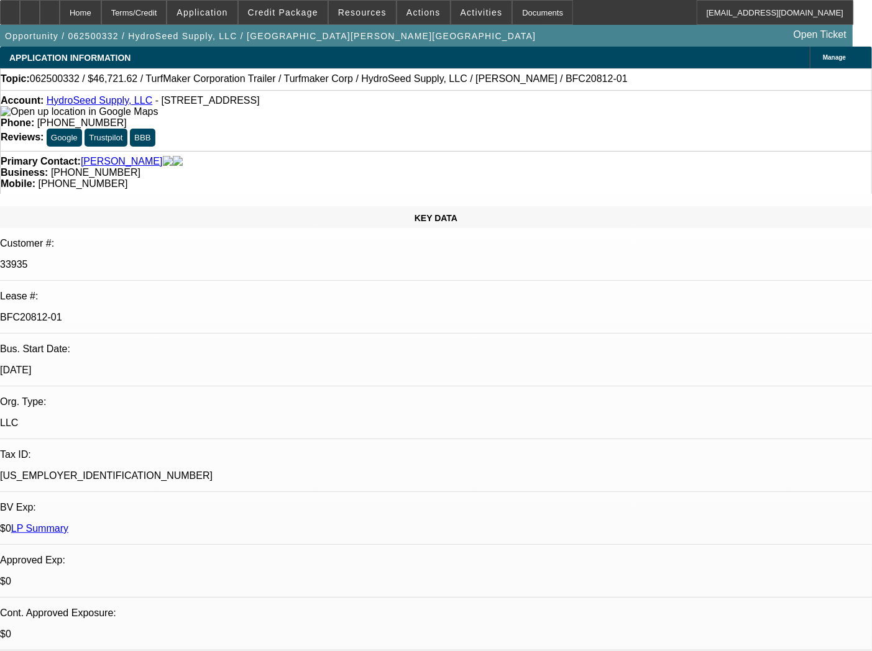
select select "4"
click at [520, 4] on div "Documents" at bounding box center [542, 12] width 61 height 25
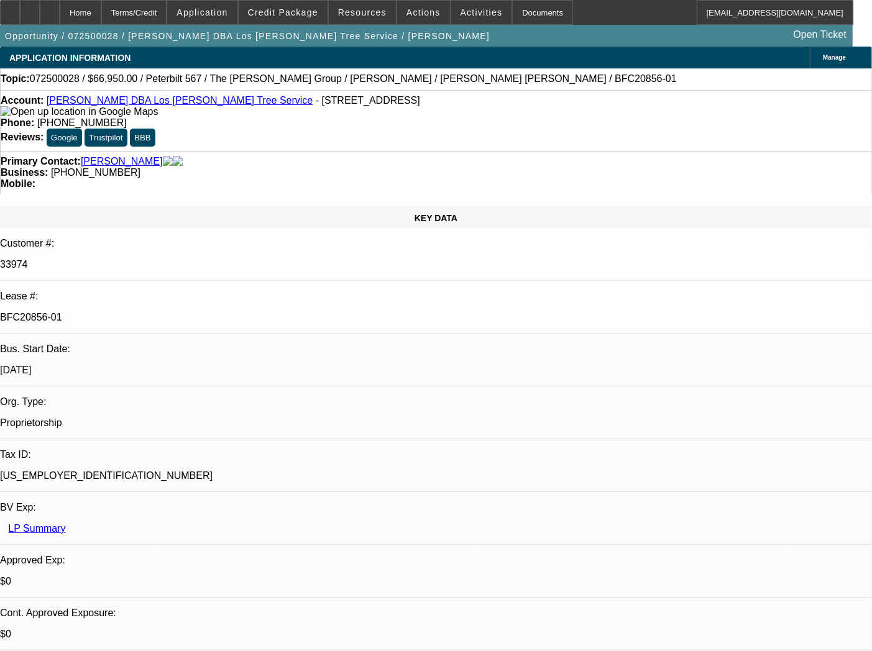
select select "0"
select select "6"
select select "0"
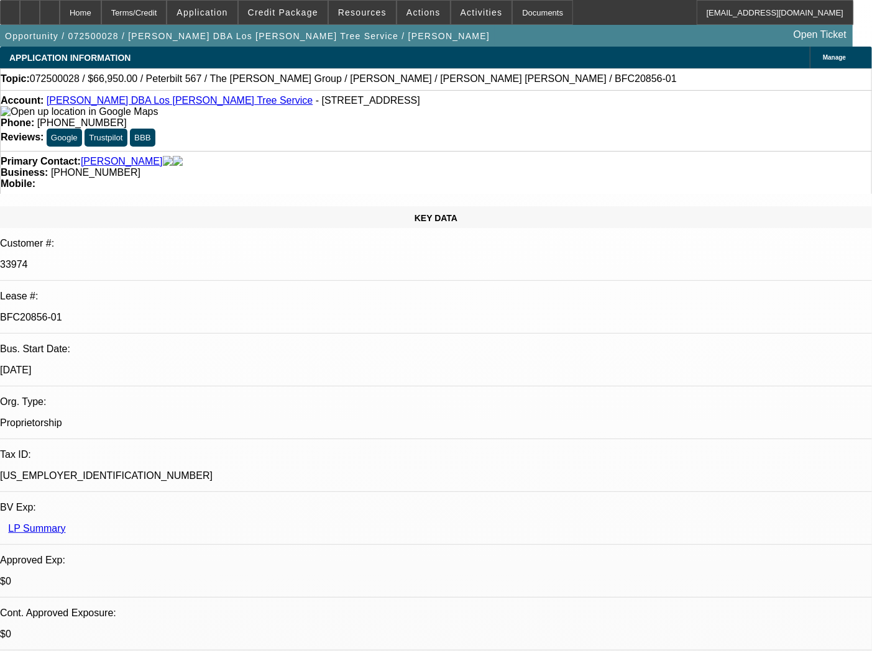
select select "0"
select select "6"
select select "0"
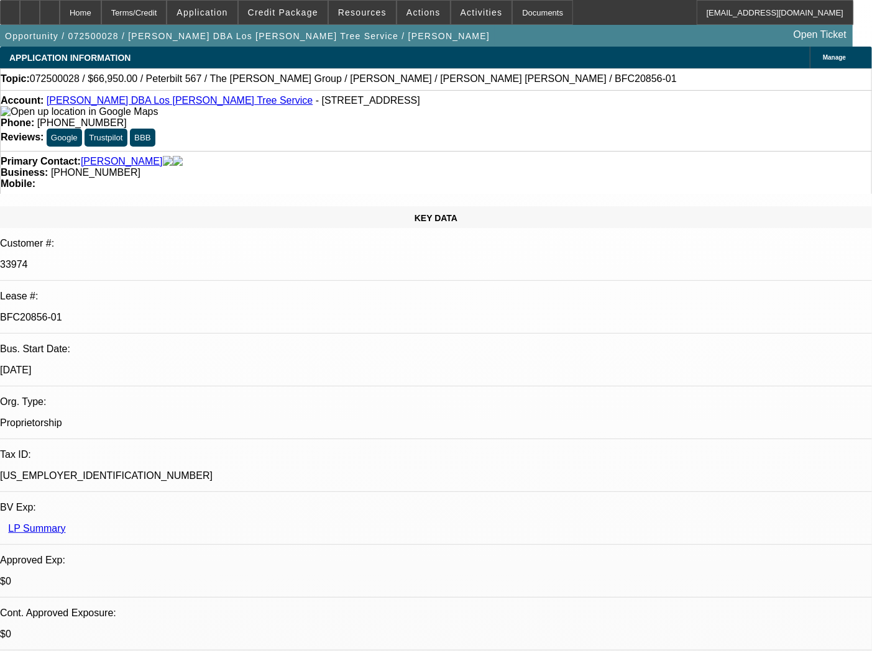
select select "0"
select select "6"
select select "0"
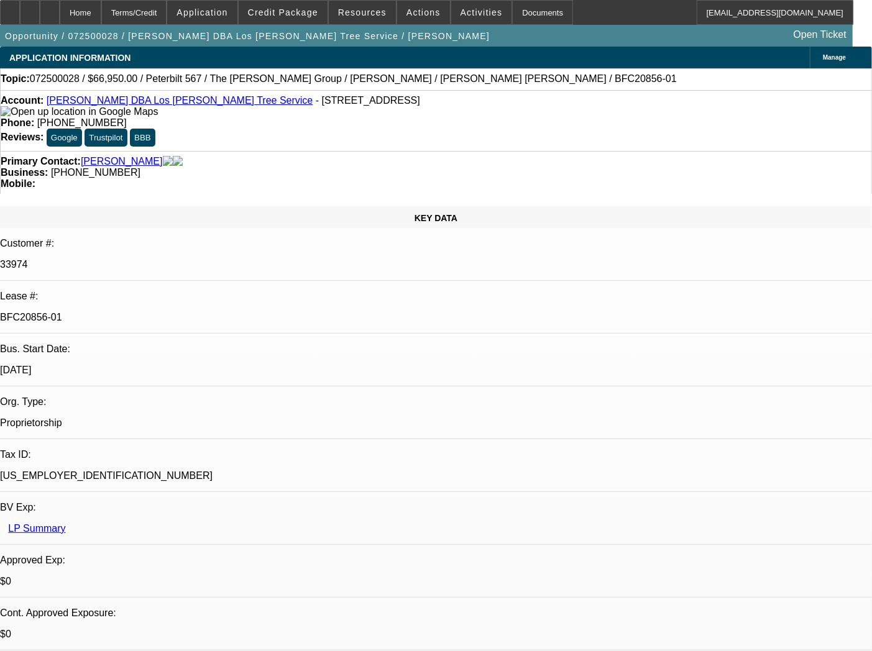
select select "6"
select select "0"
select select "3"
select select "0"
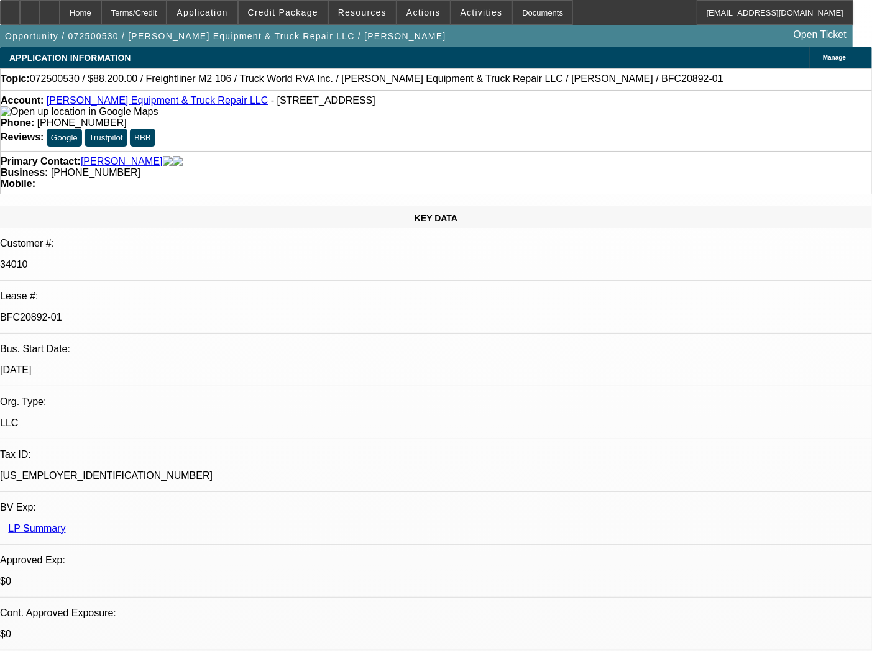
select select "6"
select select "0"
select select "3"
select select "0"
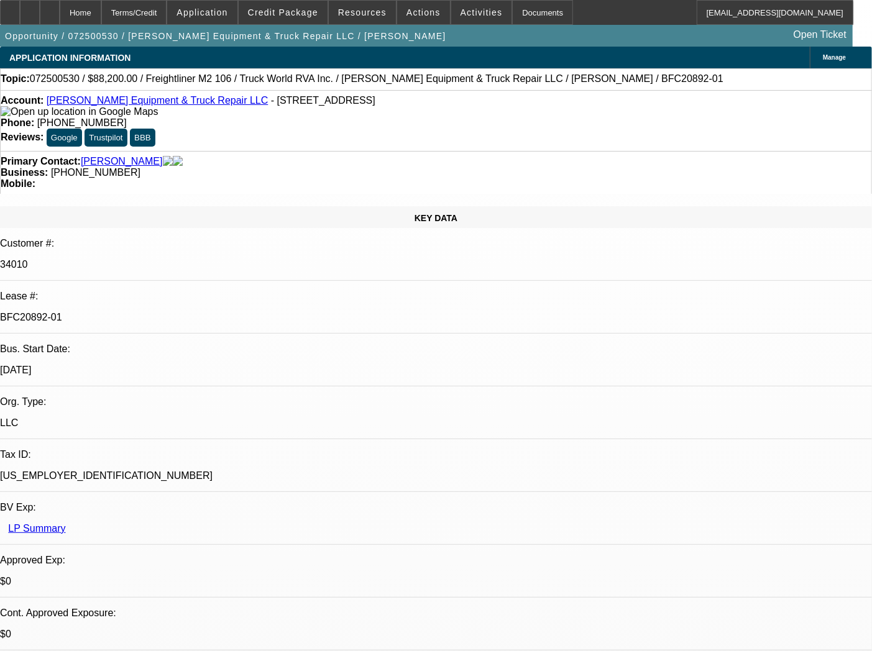
select select "6"
select select "0.1"
select select "0"
select select "6"
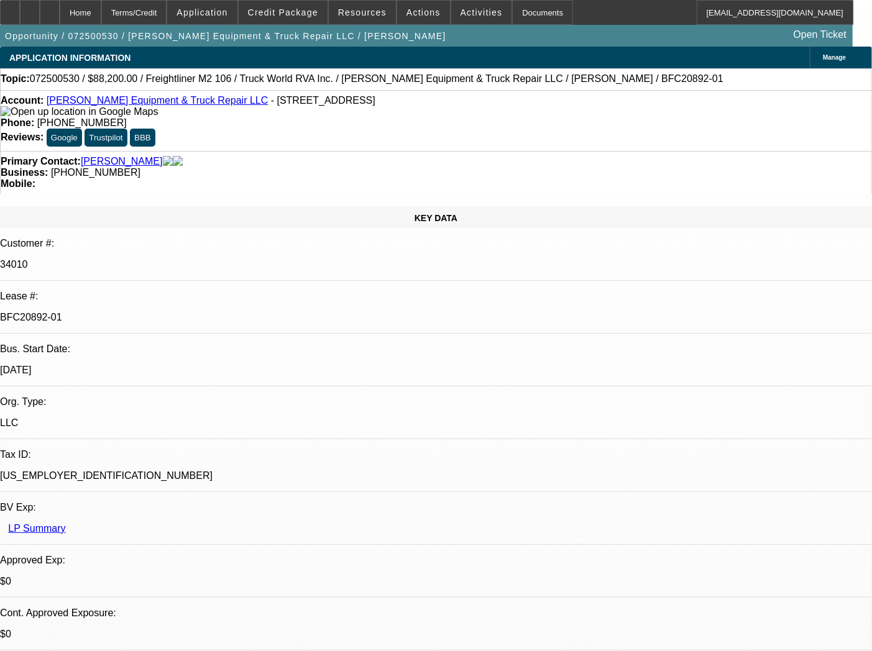
select select "0.1"
select select "0"
select select "6"
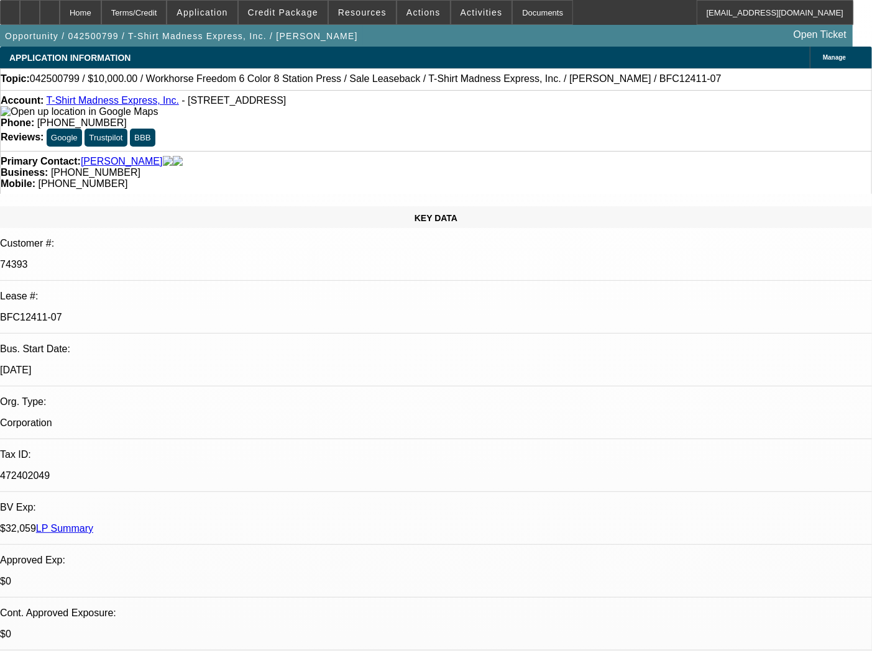
select select "0"
select select "2"
select select "0"
select select "2"
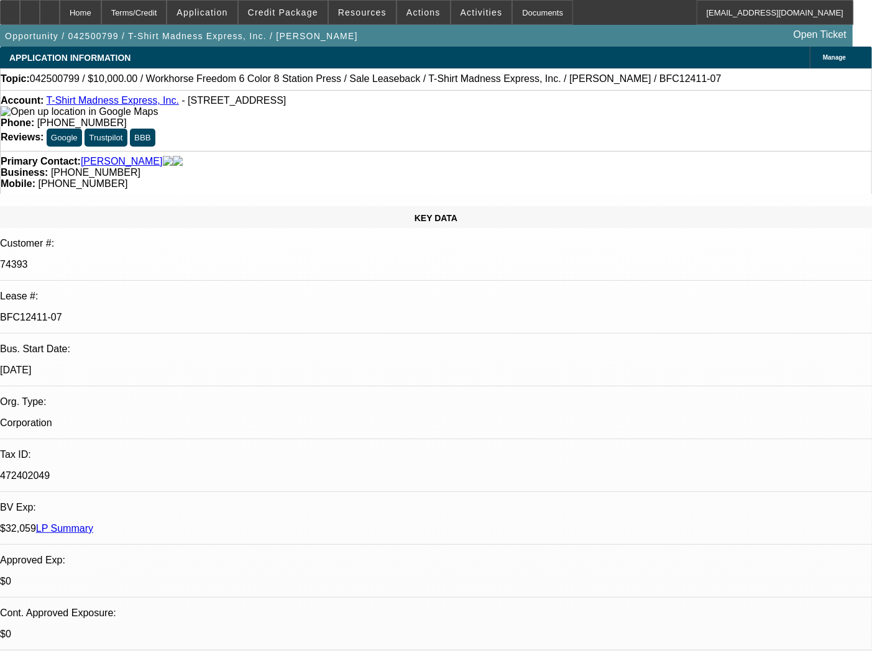
select select "0"
select select "2"
select select "0"
select select "2"
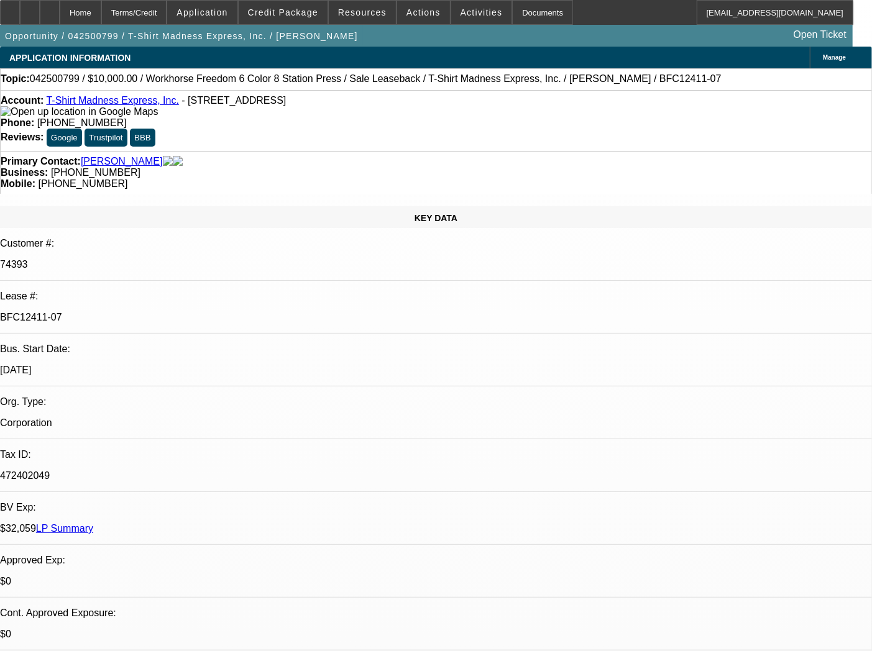
select select "0"
select select "2"
select select "0"
select select "2"
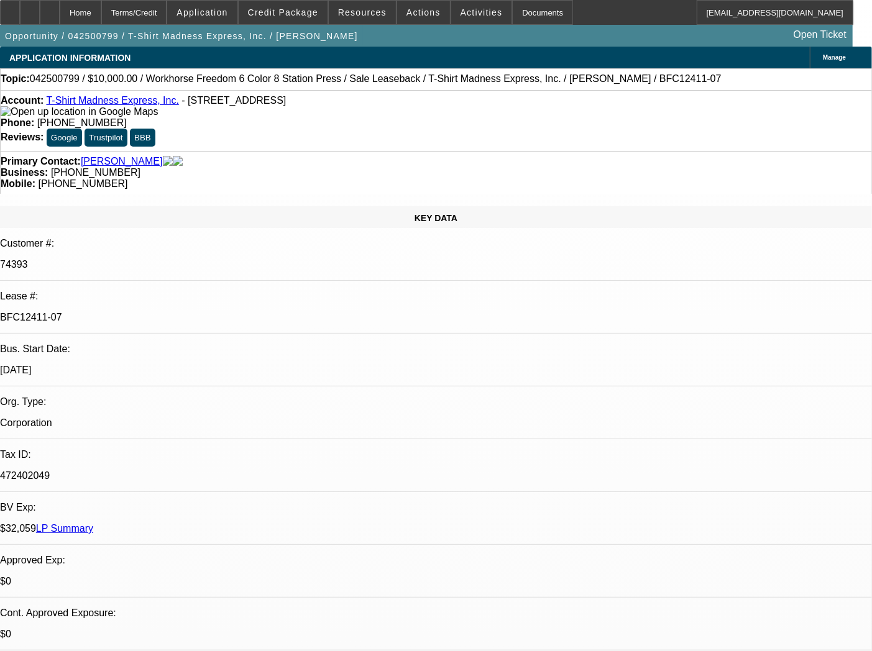
select select "0"
select select "2"
select select "0"
select select "2"
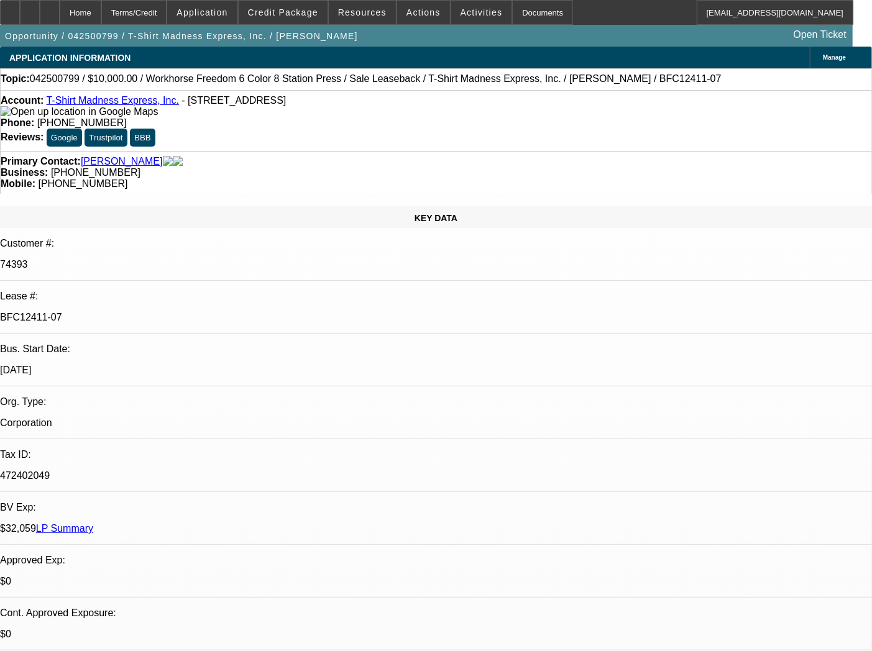
click at [142, 312] on p "BFC12411-07" at bounding box center [436, 317] width 872 height 11
copy div "BFC12411-07"
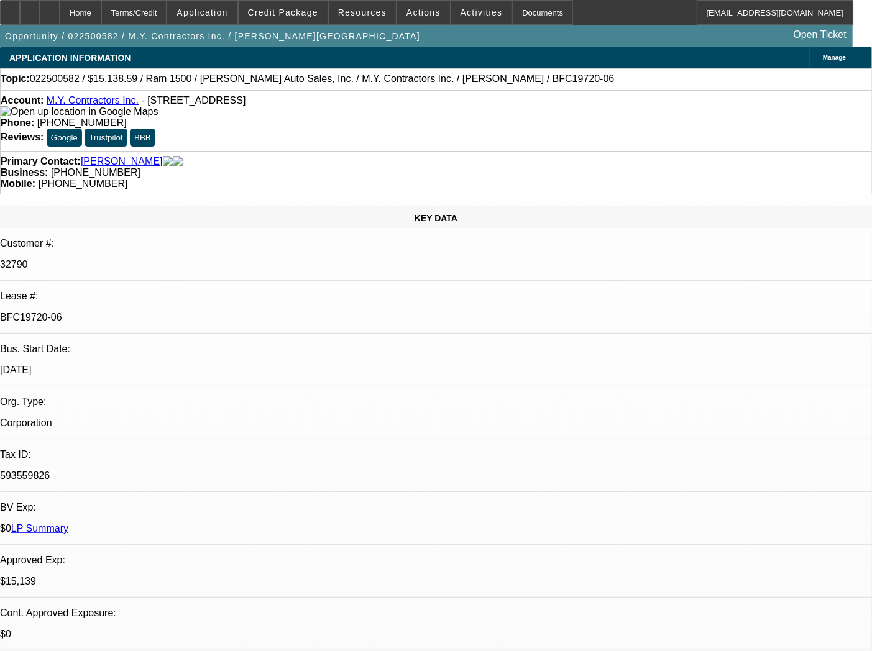
select select "0"
select select "3"
select select "0"
select select "6"
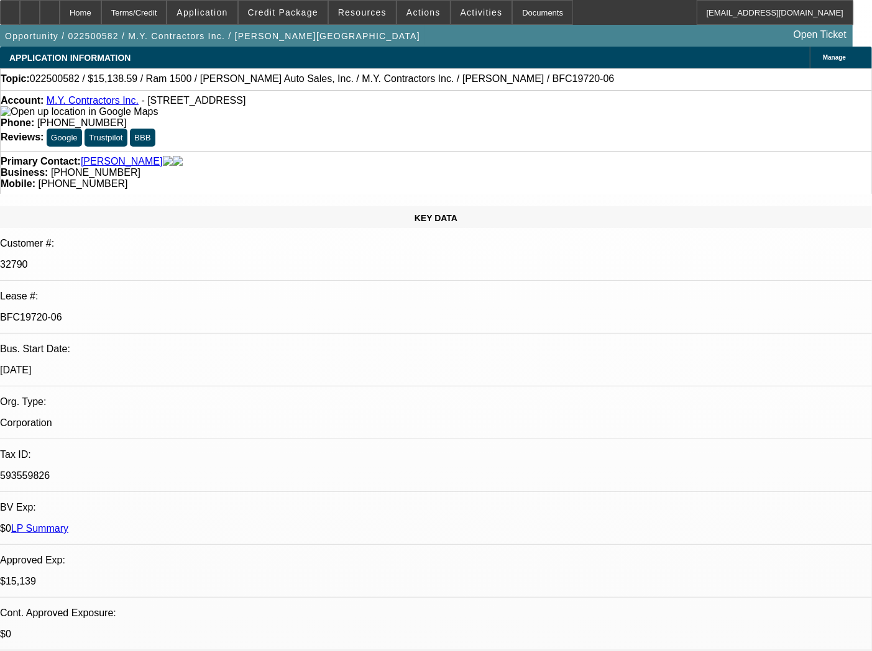
select select "0"
select select "6"
select select "0"
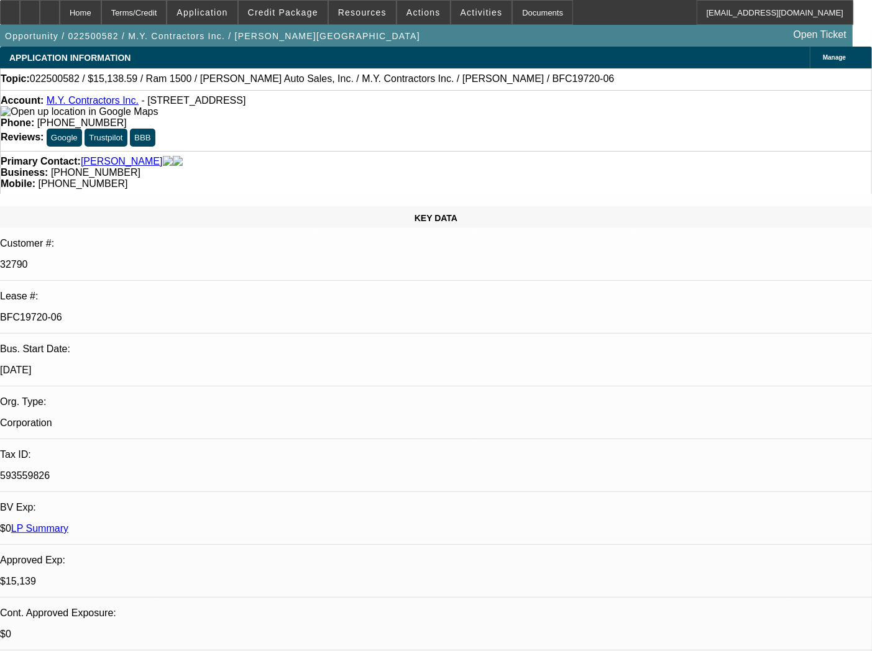
select select "0"
select select "6"
select select "0"
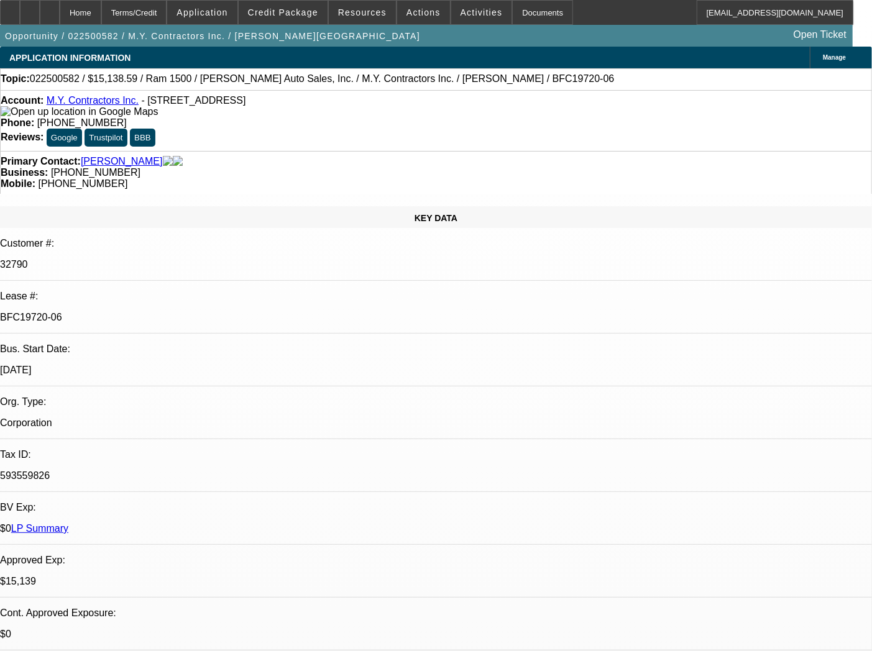
select select "0"
select select "6"
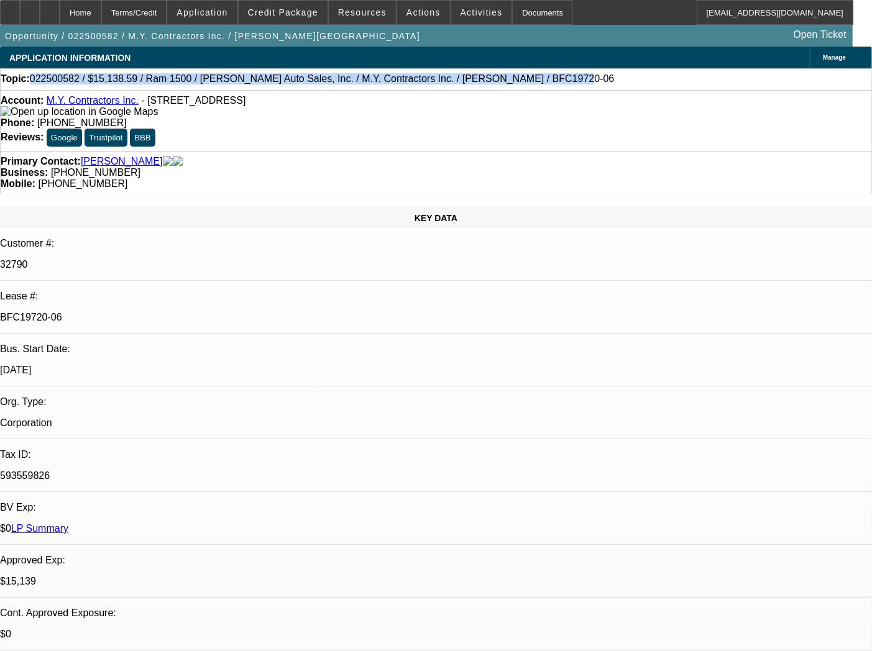
drag, startPoint x: 44, startPoint y: 81, endPoint x: 489, endPoint y: 84, distance: 445.7
click at [489, 84] on div "Topic: 022500582 / $15,138.59 / Ram 1500 / Ed Tillman Auto Sales, Inc. / M.Y. C…" at bounding box center [436, 78] width 871 height 11
copy span "022500582 / $15,138.59 / Ram 1500 / Ed Tillman Auto Sales, Inc. / M.Y. Contract…"
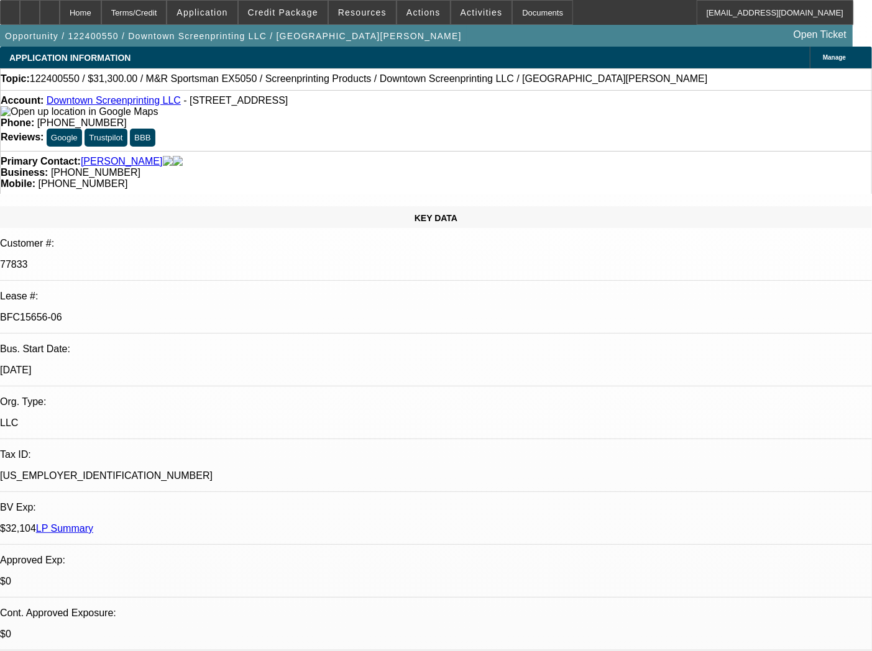
select select "0"
select select "2"
select select "0.1"
select select "4"
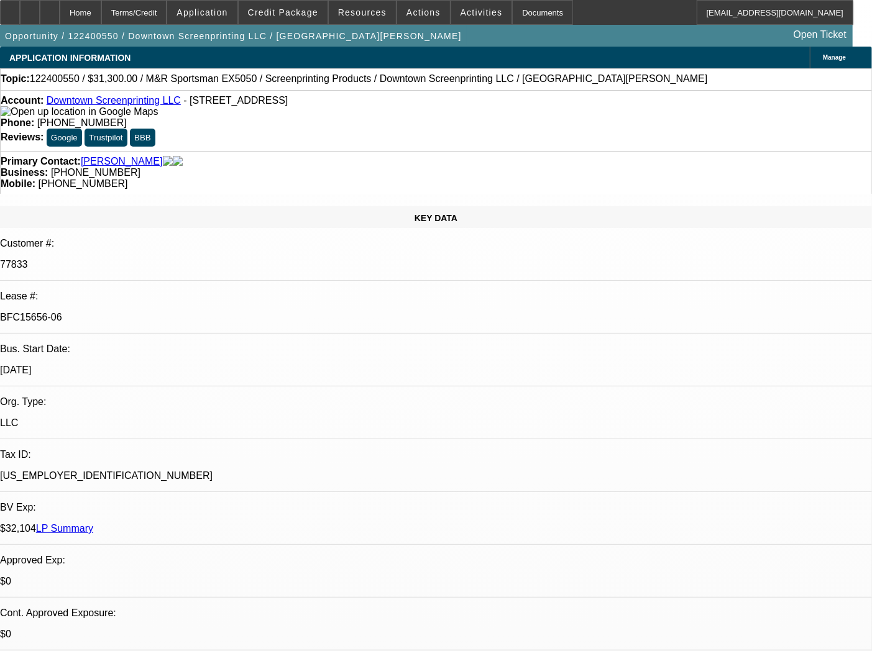
select select "0"
select select "2"
select select "0.1"
select select "4"
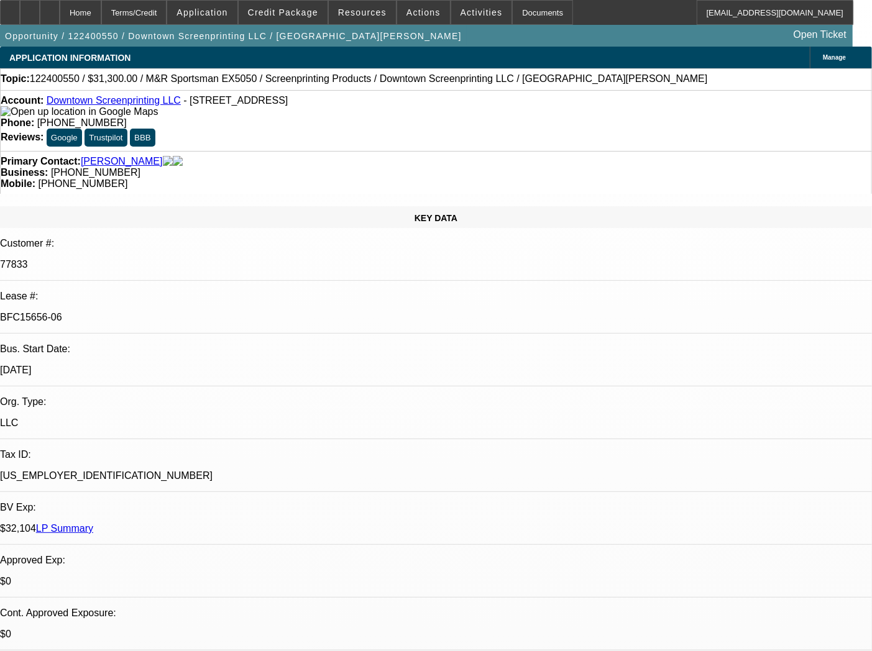
select select "0"
select select "2"
select select "0.1"
select select "4"
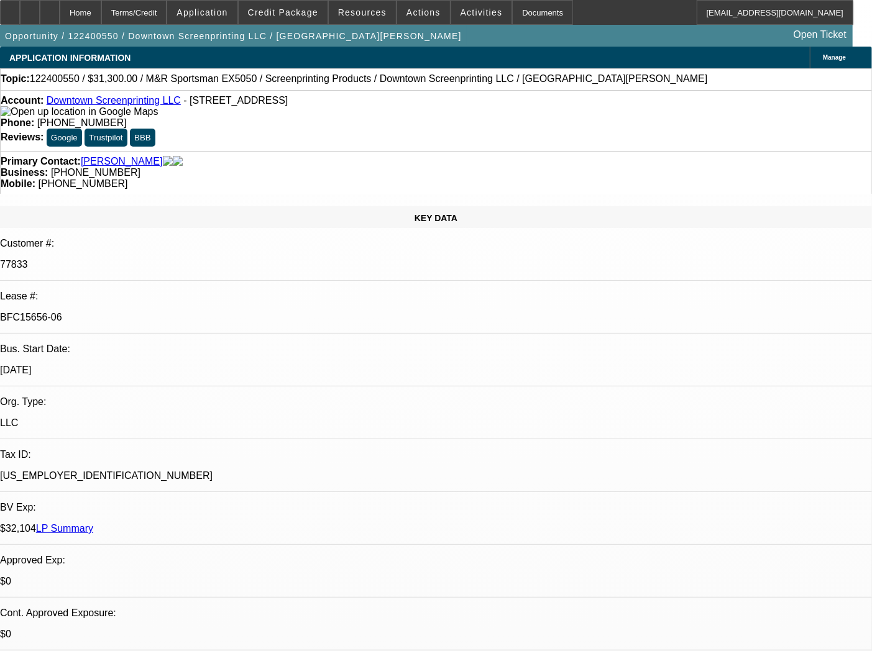
select select "0"
select select "2"
select select "0.1"
select select "4"
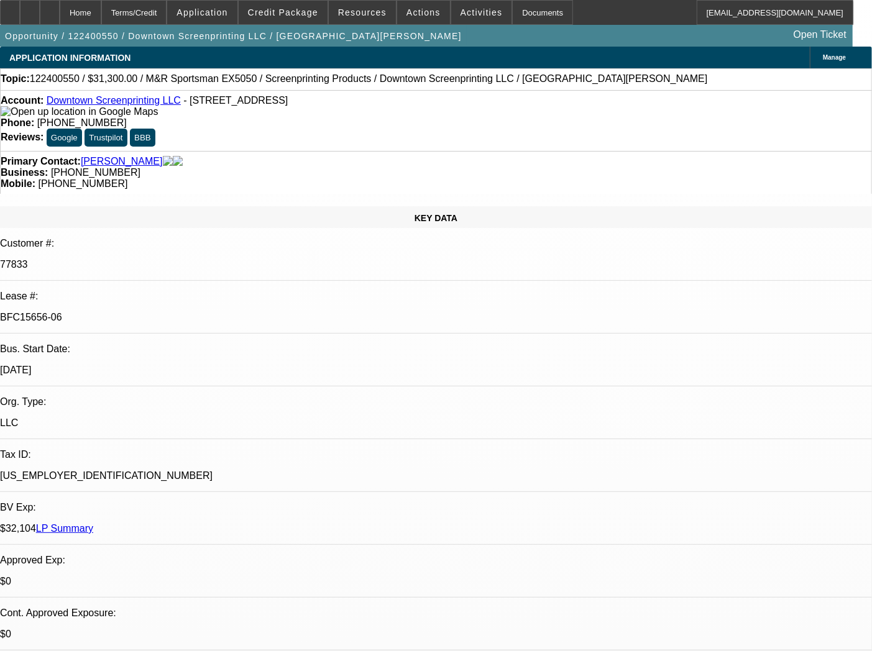
click at [138, 312] on p "BFC15656-06" at bounding box center [436, 317] width 872 height 11
copy div "BFC15656-06"
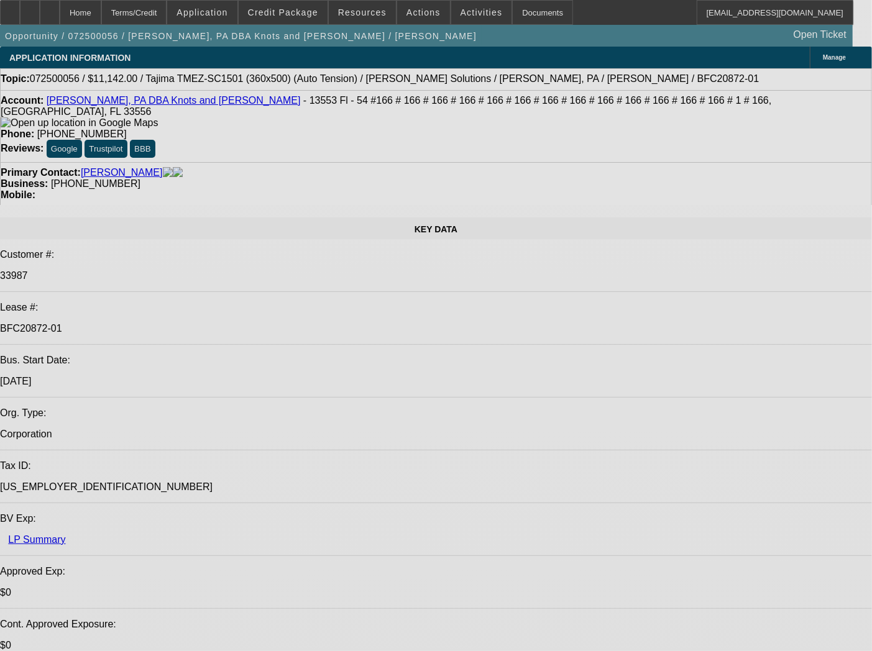
select select "0"
select select "2"
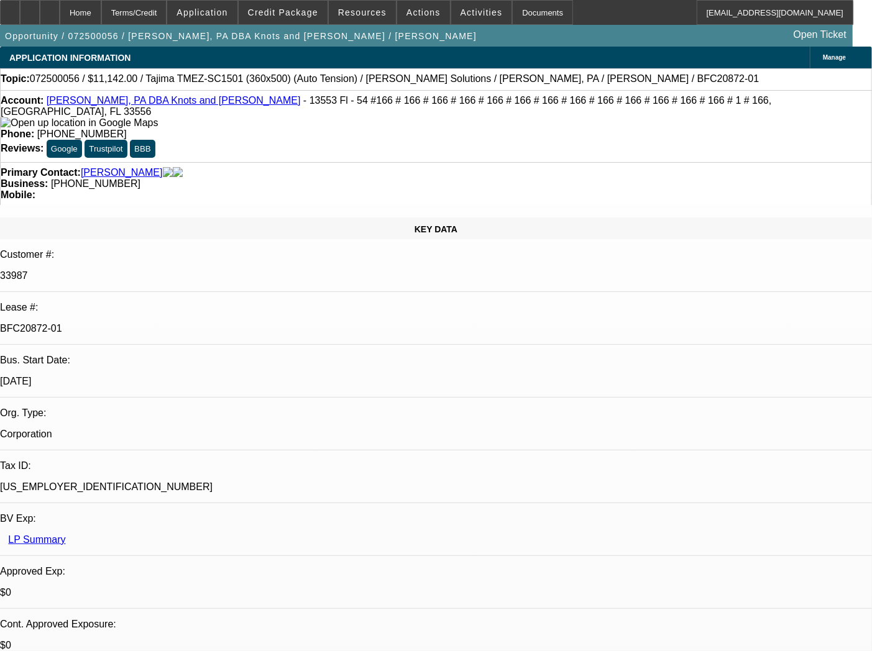
select select "2"
select select "0"
select select "6"
select select "0"
select select "2"
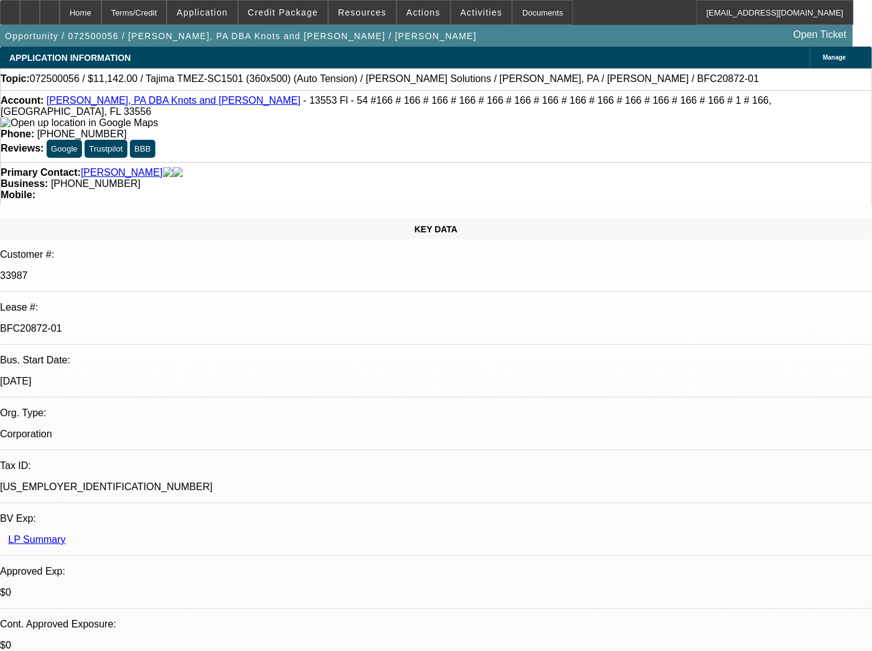
select select "2"
select select "0"
select select "6"
select select "0"
select select "2"
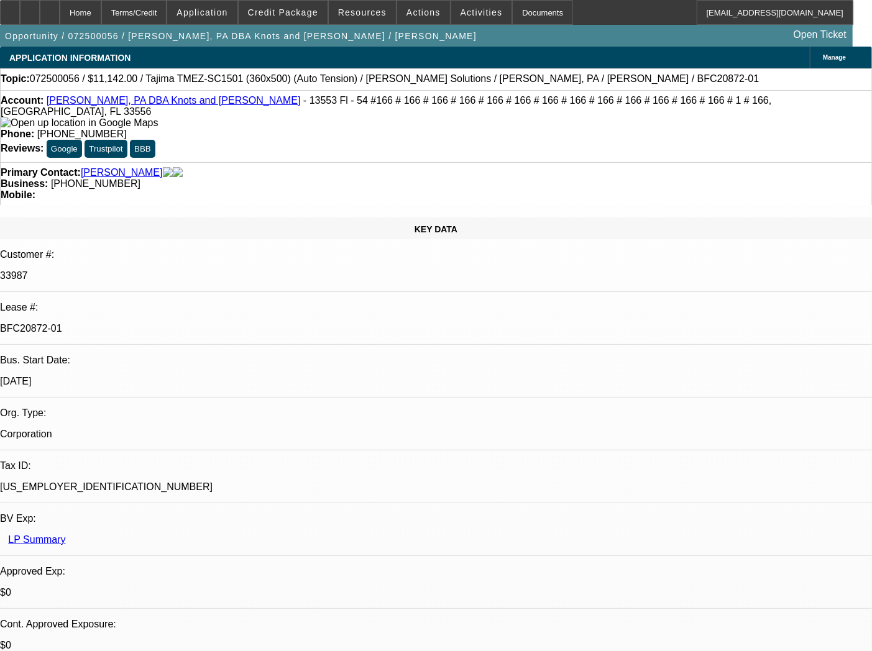
select select "2"
select select "0"
select select "6"
select select "0"
select select "2"
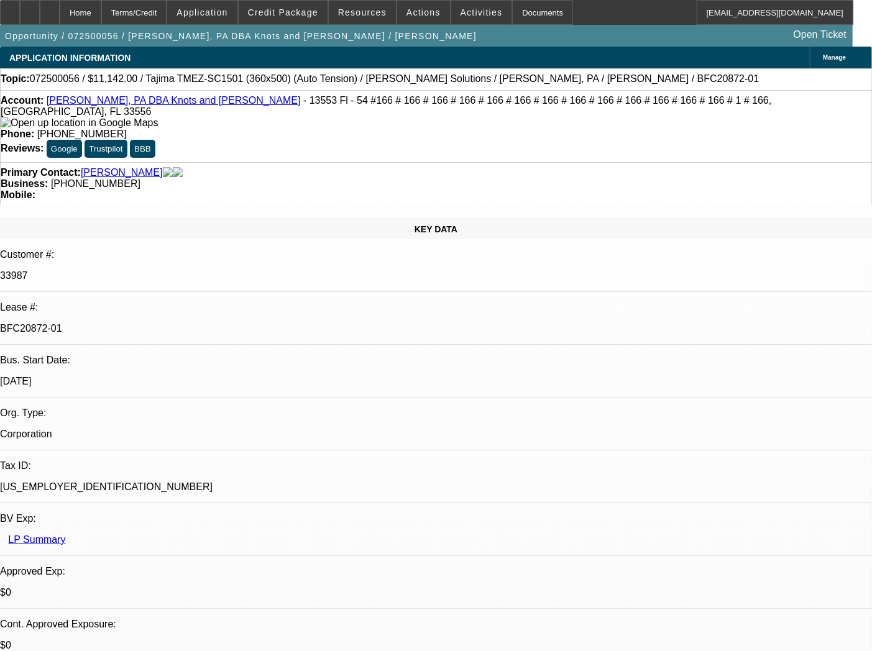
select select "2"
select select "0"
select select "6"
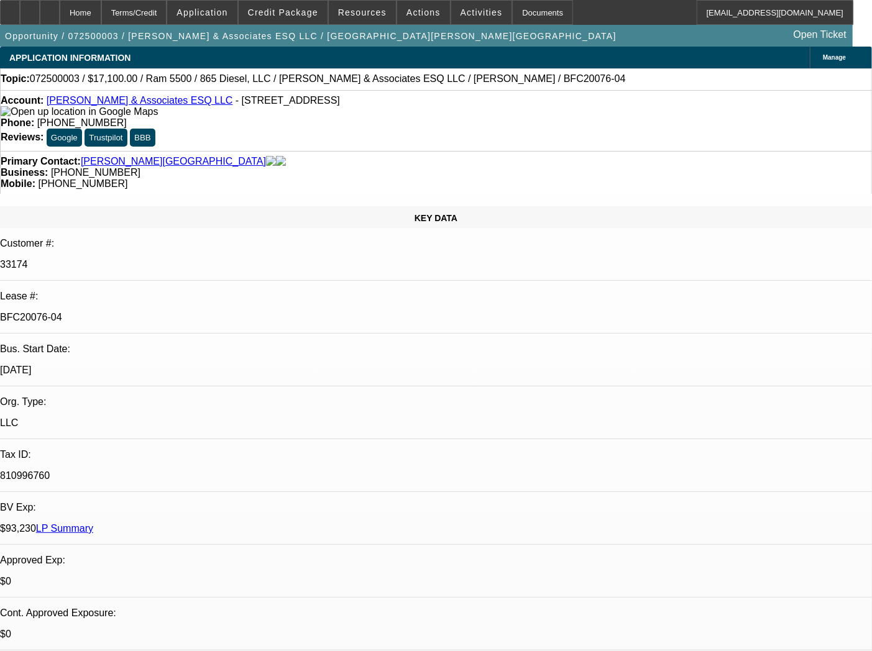
select select "0"
select select "2"
select select "0"
select select "6"
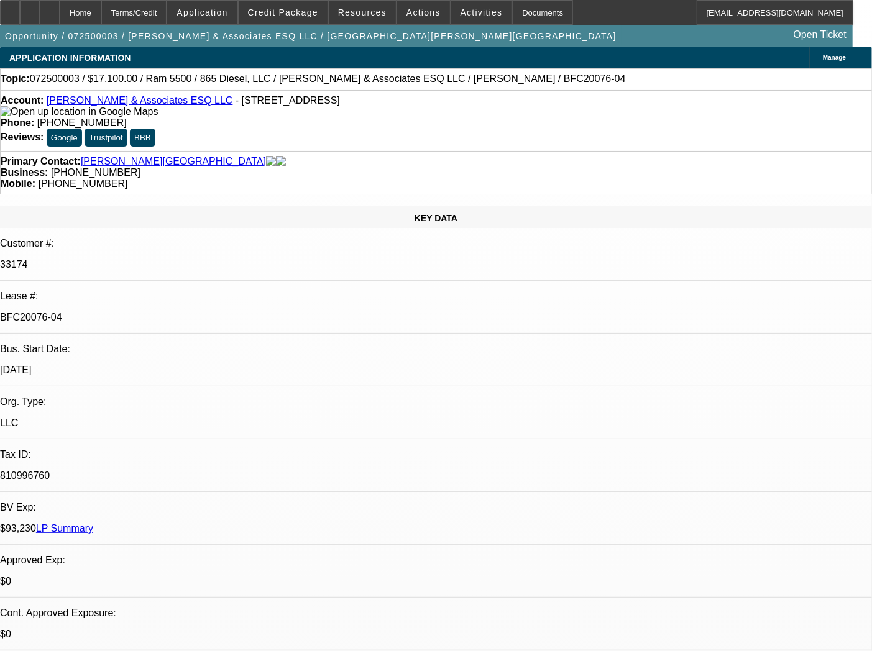
select select "0"
select select "2"
select select "0"
select select "6"
